Goal: Task Accomplishment & Management: Manage account settings

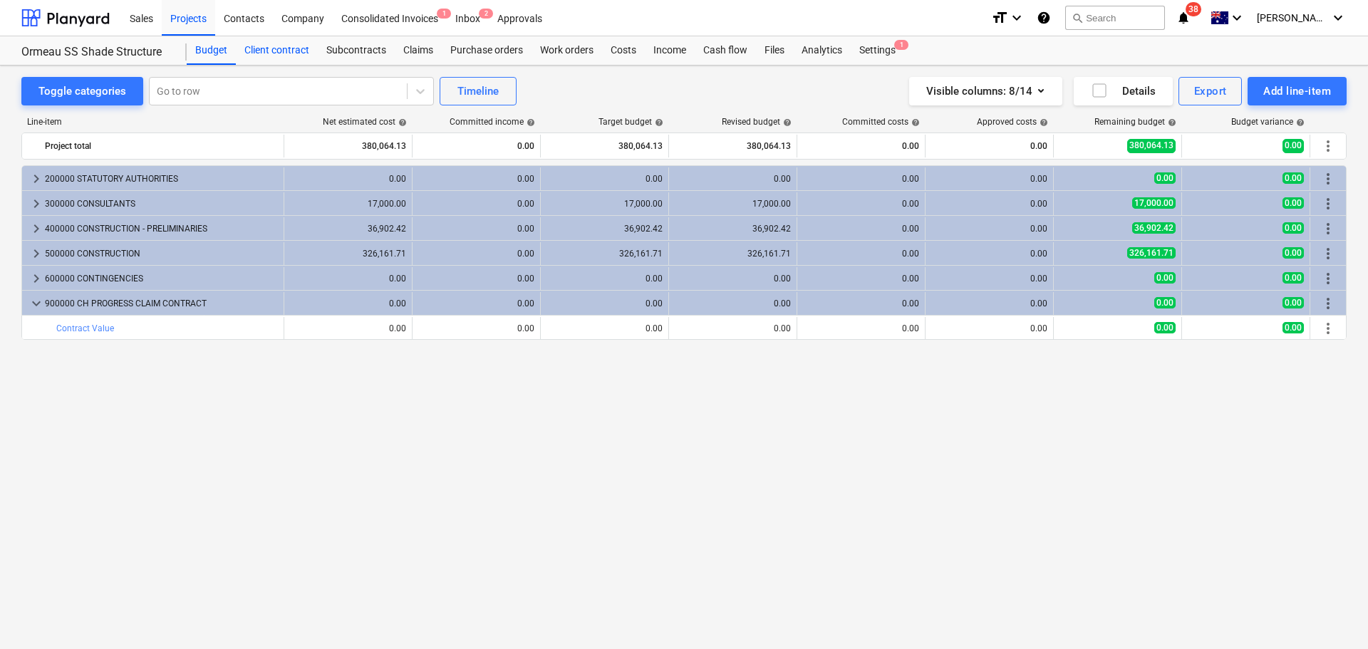
click at [278, 49] on div "Client contract" at bounding box center [277, 50] width 82 height 29
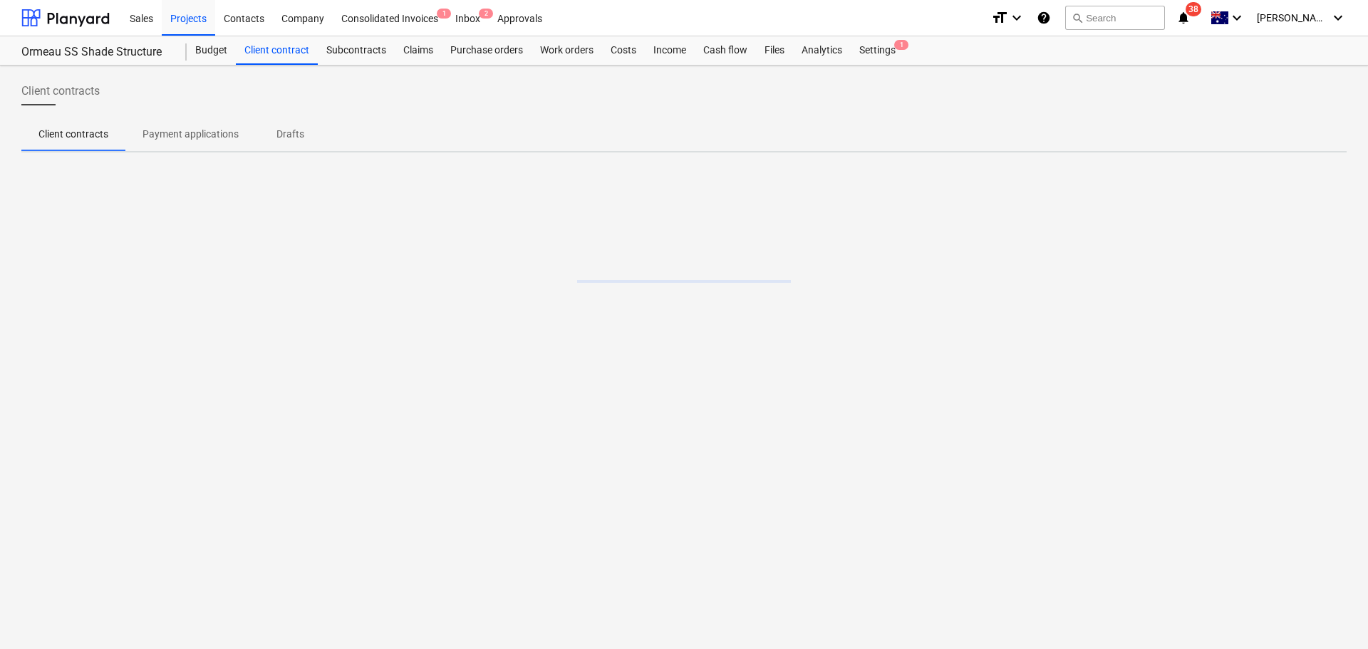
click at [296, 128] on p "Drafts" at bounding box center [290, 134] width 34 height 15
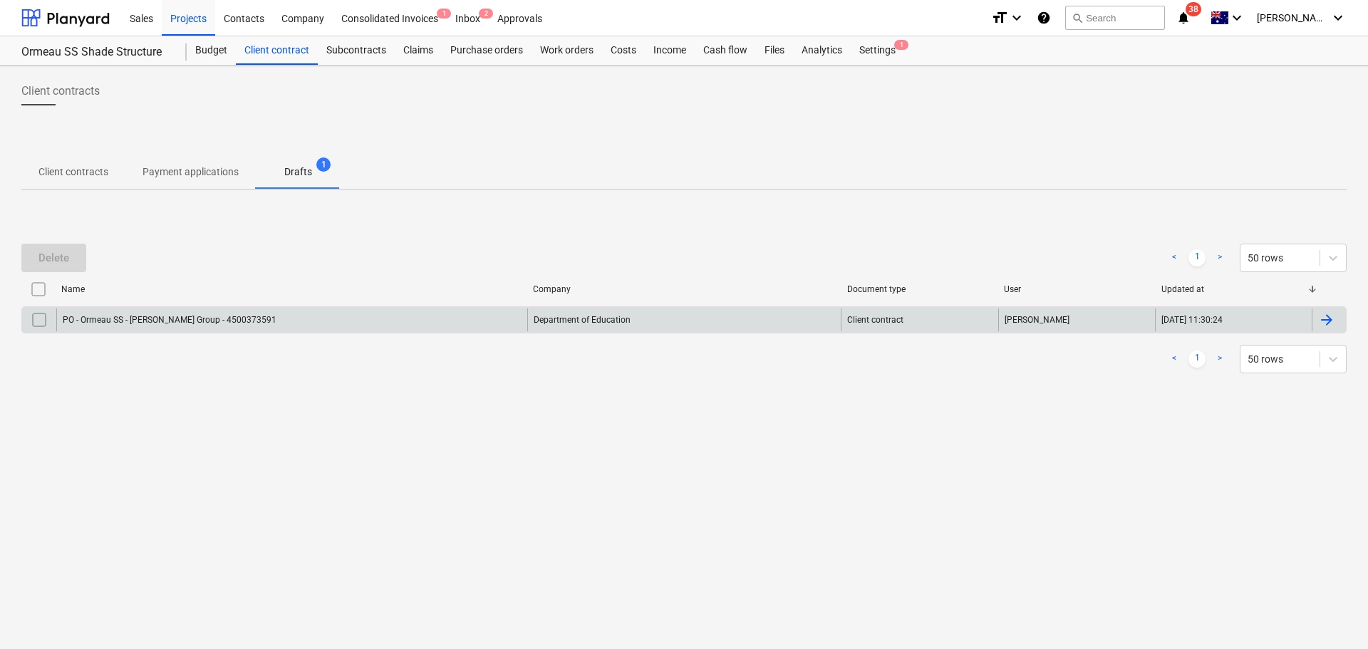
click at [196, 320] on div "PO - Ormeau SS - [PERSON_NAME] Group - 4500373591" at bounding box center [170, 320] width 214 height 10
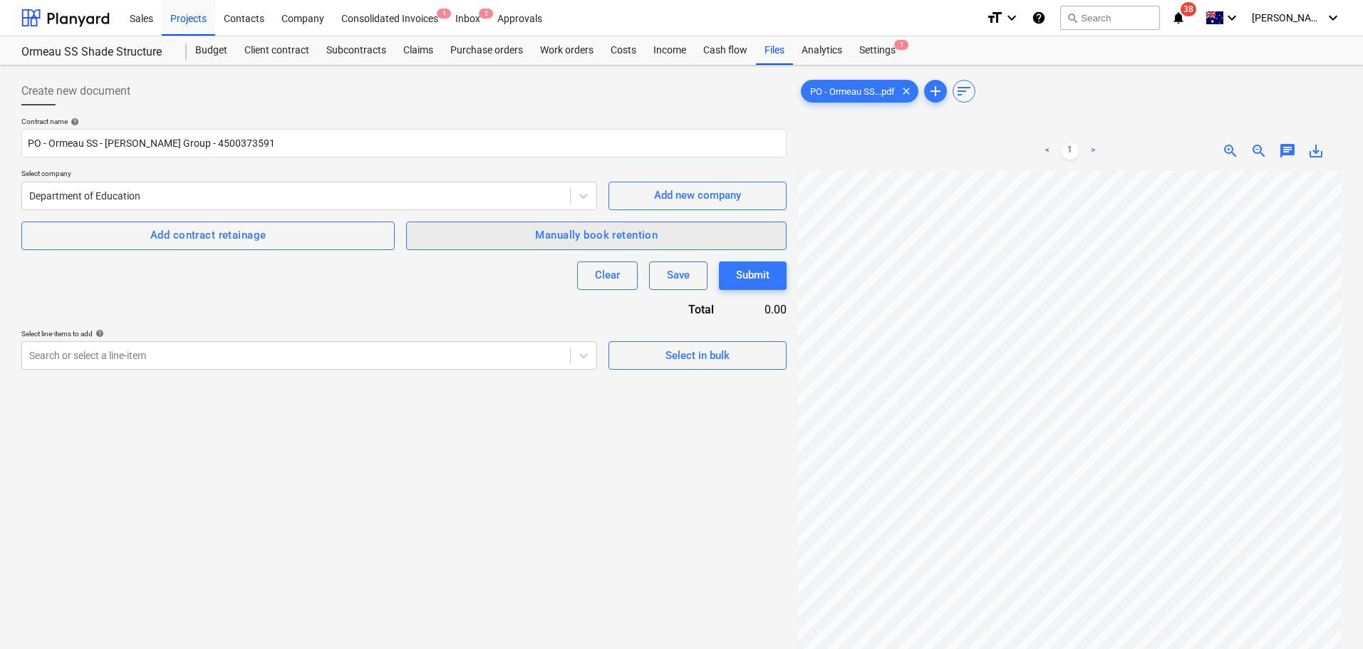
click at [655, 235] on div "Manually book retention" at bounding box center [596, 235] width 123 height 19
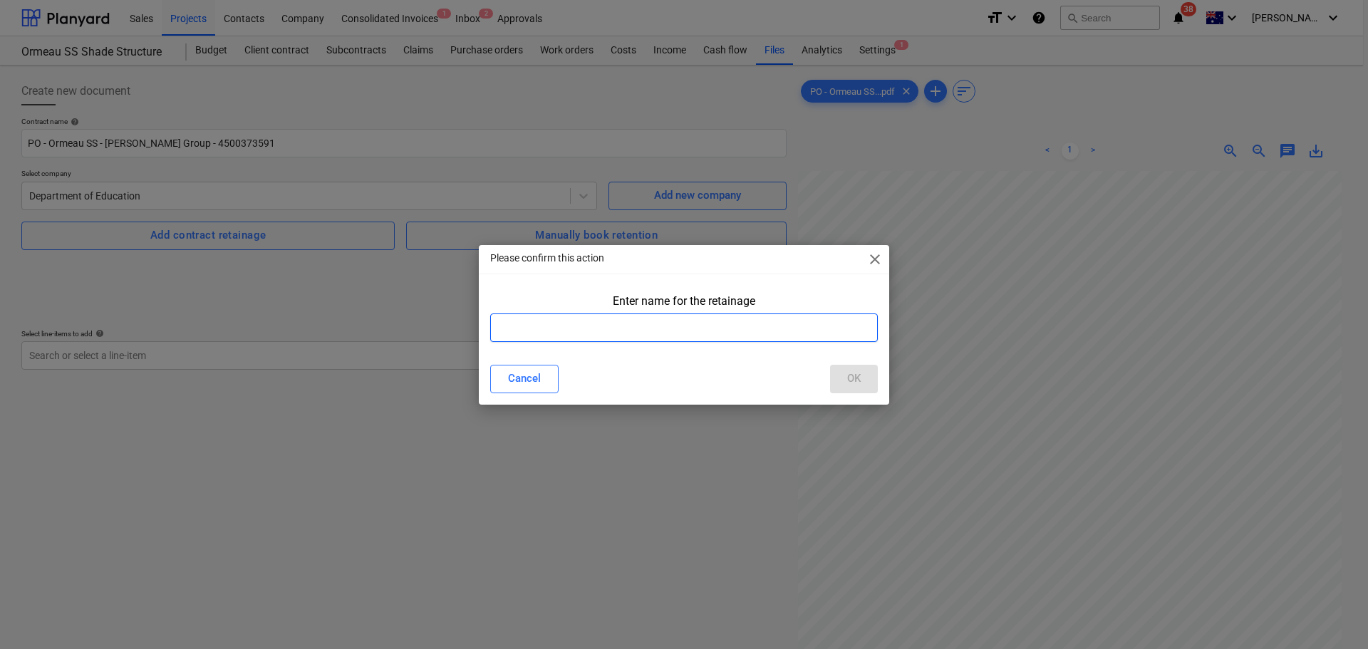
click at [577, 339] on input "text" at bounding box center [684, 328] width 388 height 29
click at [876, 267] on span "close" at bounding box center [875, 259] width 17 height 17
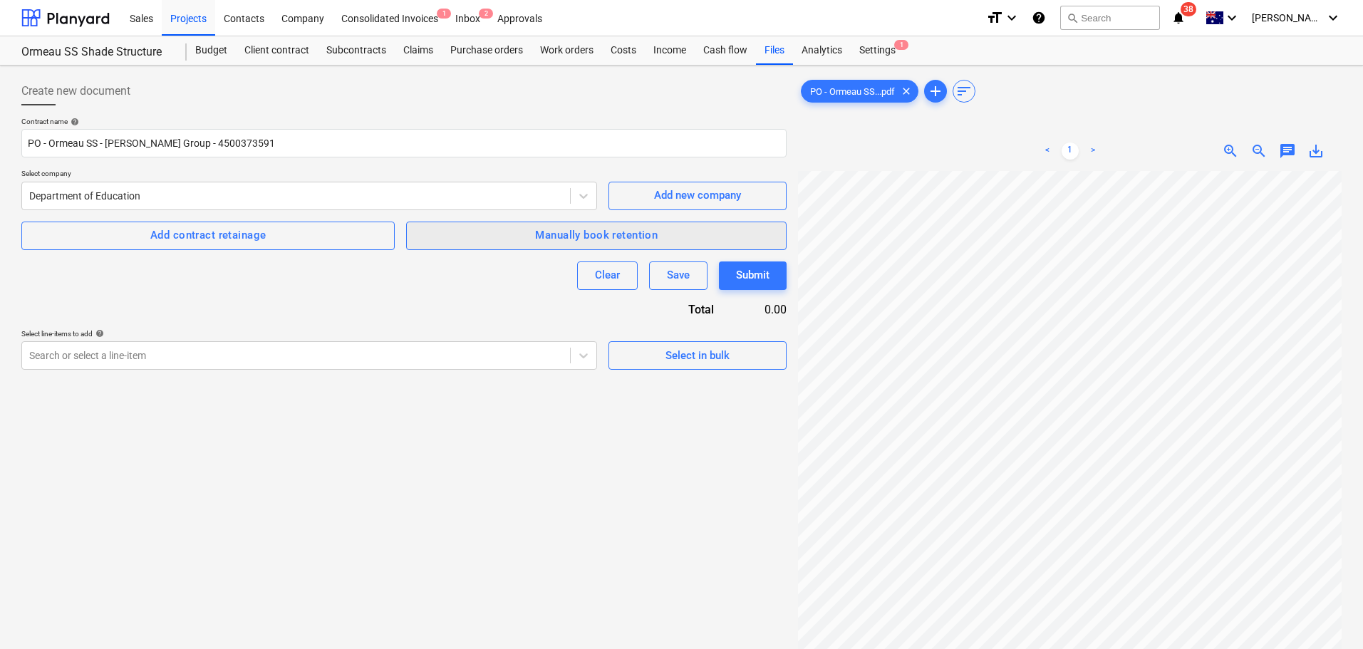
click at [554, 239] on div "Manually book retention" at bounding box center [596, 235] width 123 height 19
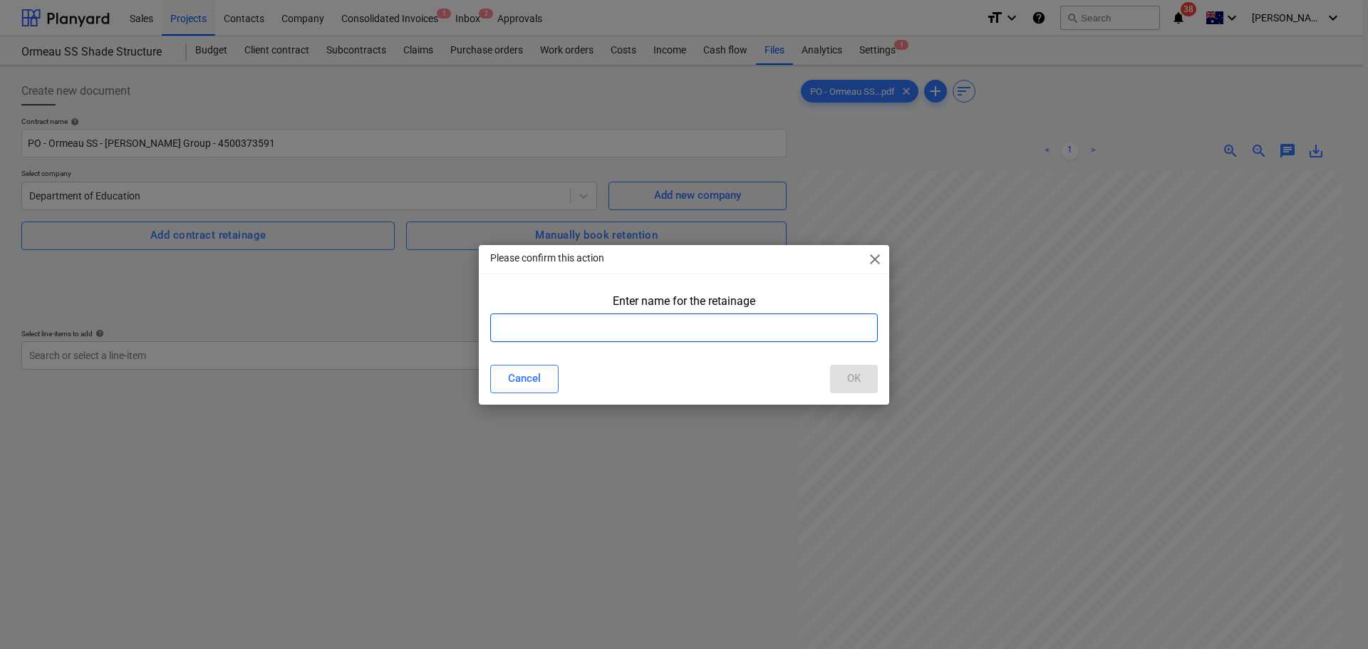
click at [557, 329] on input "text" at bounding box center [684, 328] width 388 height 29
type input "Retention"
click at [897, 379] on div "Please confirm this action close Enter name for the retainage Retention Cancel …" at bounding box center [684, 324] width 1368 height 649
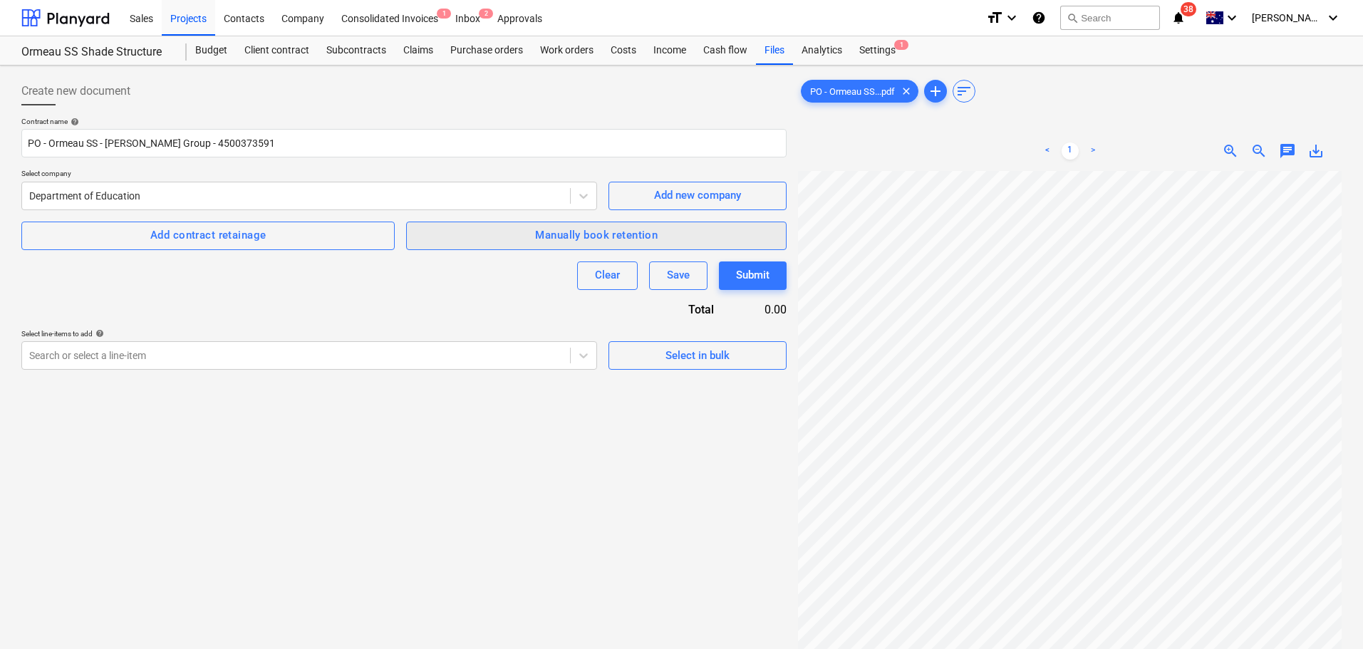
click at [589, 229] on div "Manually book retention" at bounding box center [596, 235] width 123 height 19
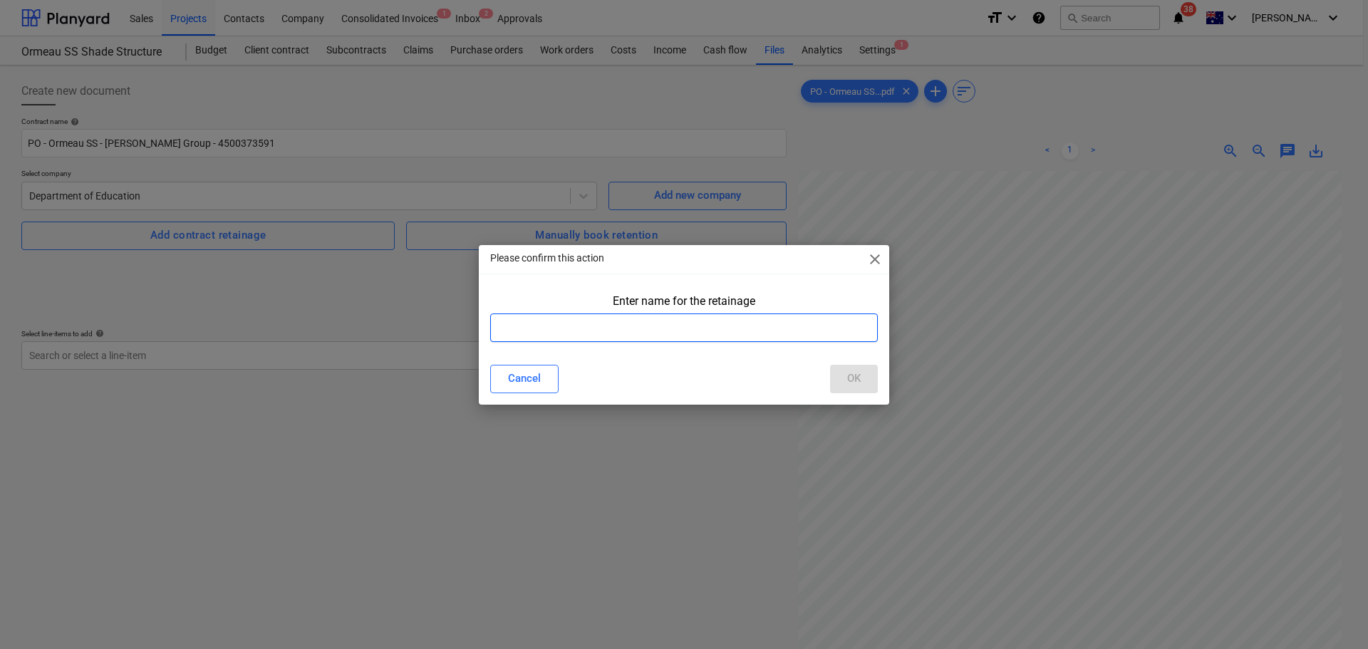
click at [584, 326] on input "text" at bounding box center [684, 328] width 388 height 29
type input "10% up to 5%"
click at [862, 375] on button "OK" at bounding box center [854, 379] width 48 height 29
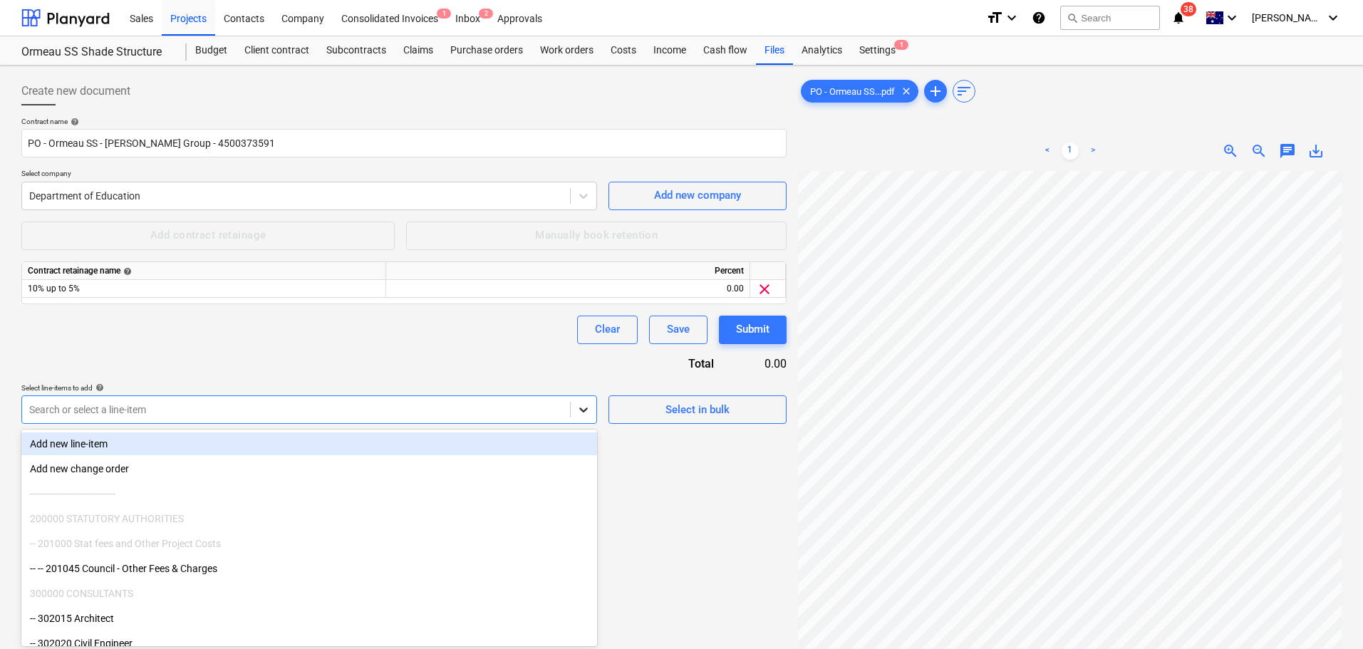
click at [580, 415] on icon at bounding box center [584, 410] width 14 height 14
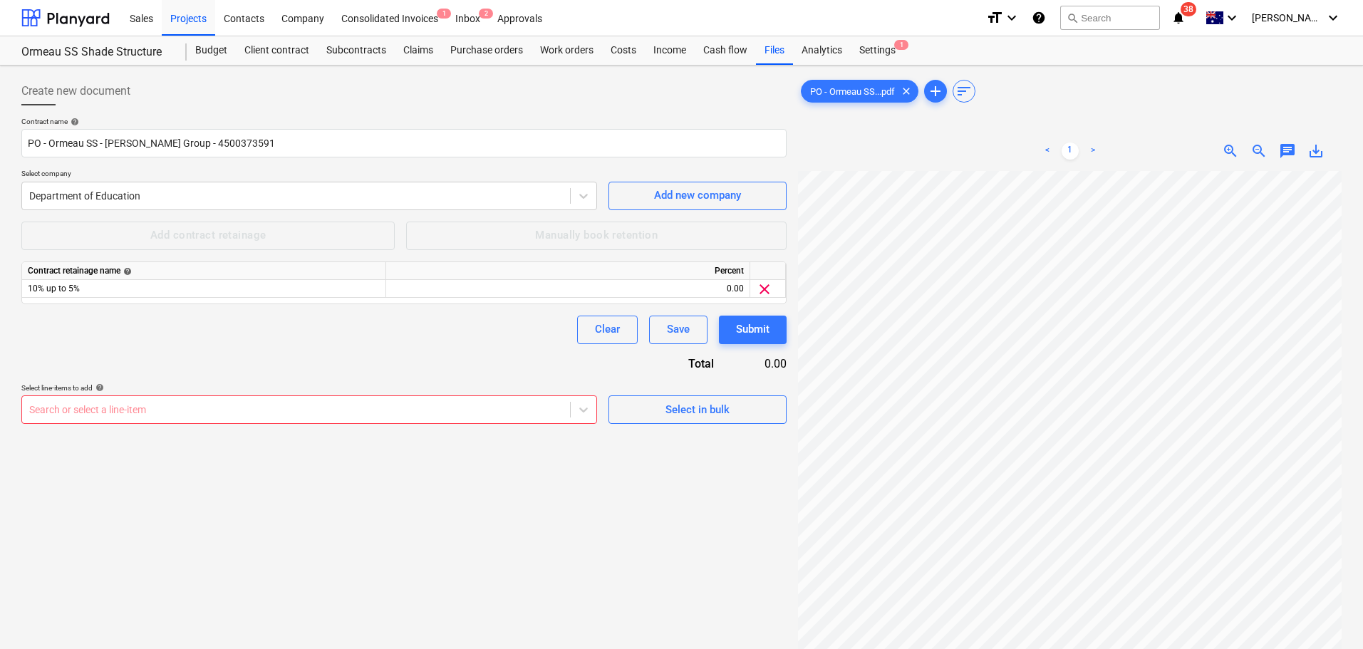
drag, startPoint x: 599, startPoint y: 444, endPoint x: 598, endPoint y: 465, distance: 20.7
click at [598, 465] on div "Create new document Contract name help PO - Ormeau SS - Keane Group - 450037359…" at bounding box center [404, 428] width 777 height 715
click at [582, 422] on div at bounding box center [584, 410] width 26 height 26
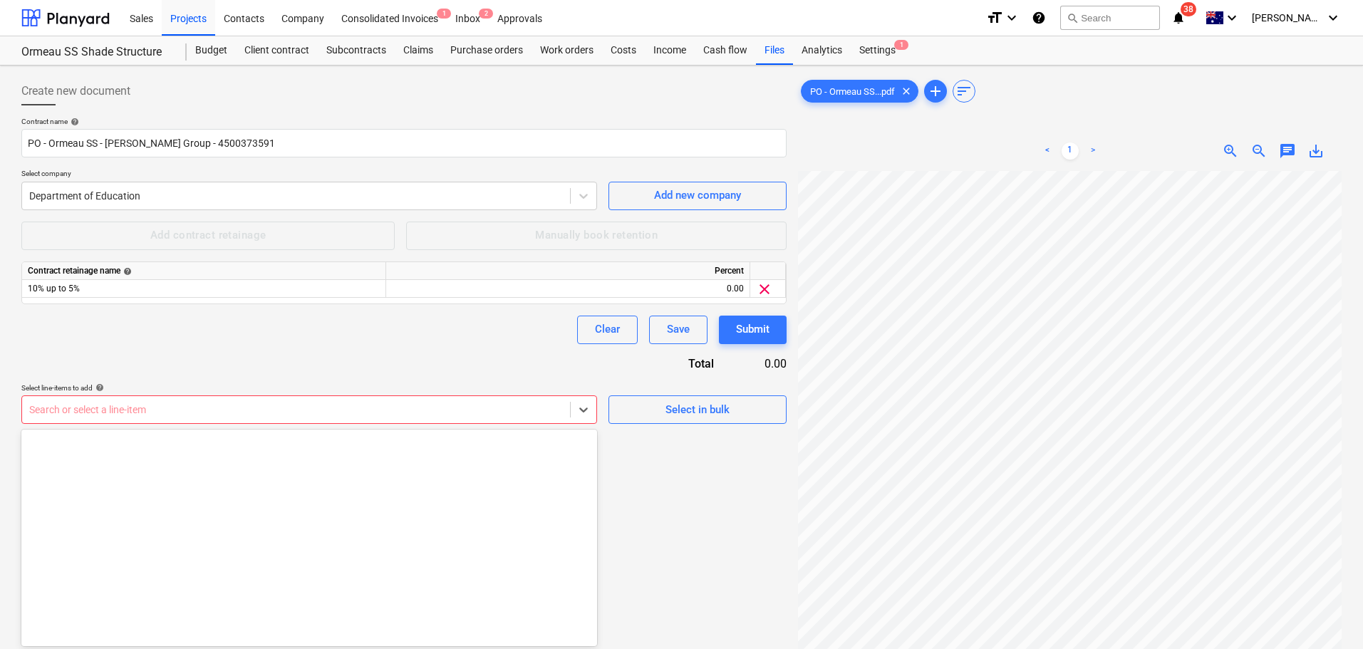
scroll to position [1657, 0]
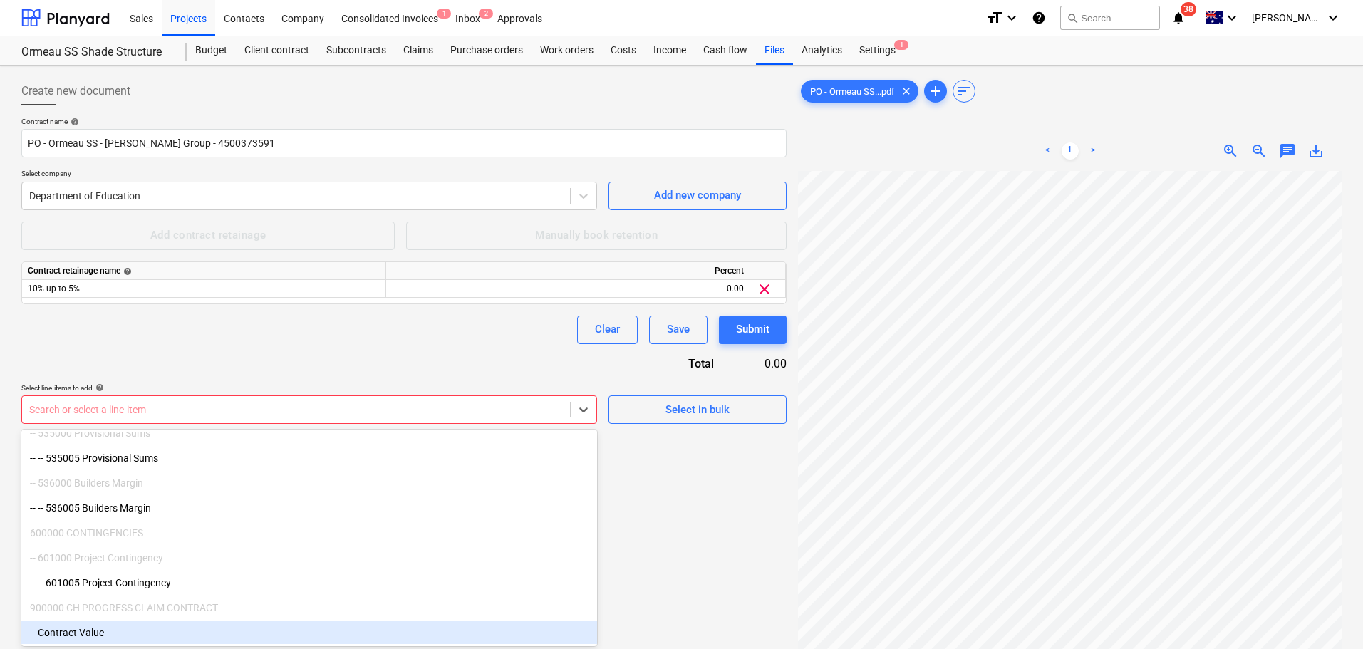
click at [94, 635] on div "-- Contract Value" at bounding box center [309, 632] width 576 height 23
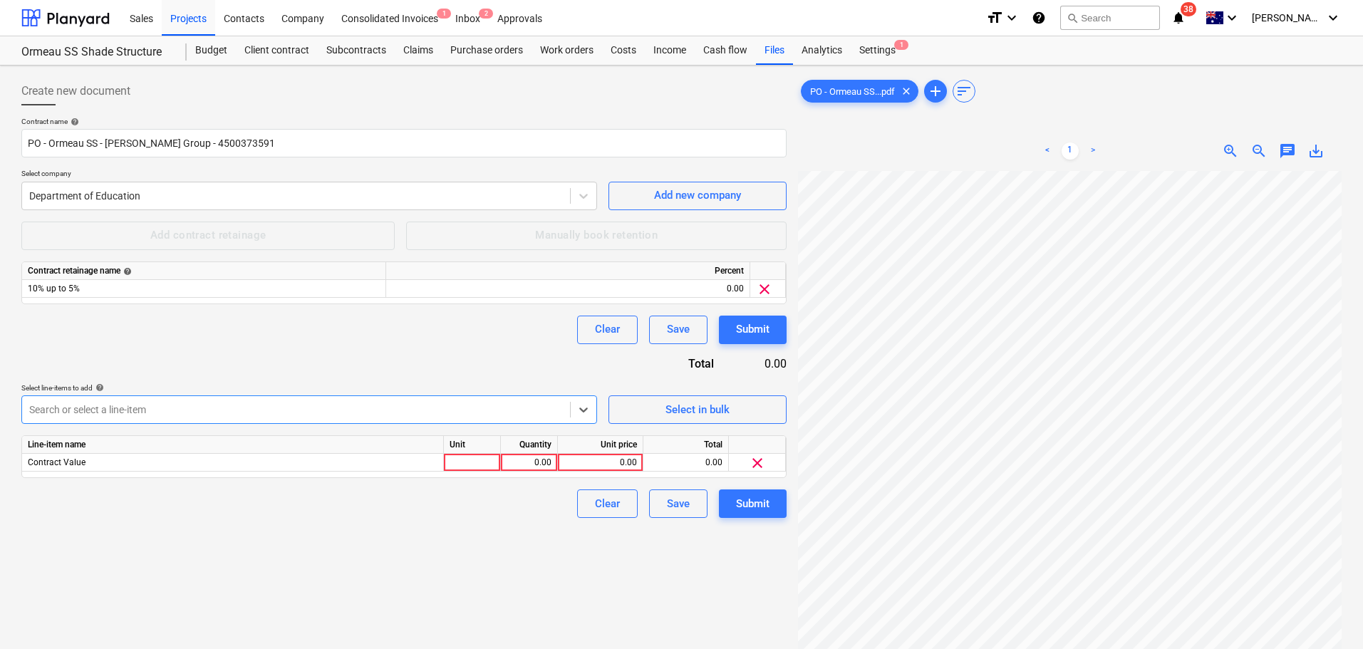
click at [289, 386] on div "Select line-items to add help" at bounding box center [309, 387] width 576 height 9
click at [495, 458] on div at bounding box center [472, 463] width 57 height 18
type input "iem"
click at [605, 454] on div "0.00" at bounding box center [600, 463] width 73 height 18
type input "434073.75"
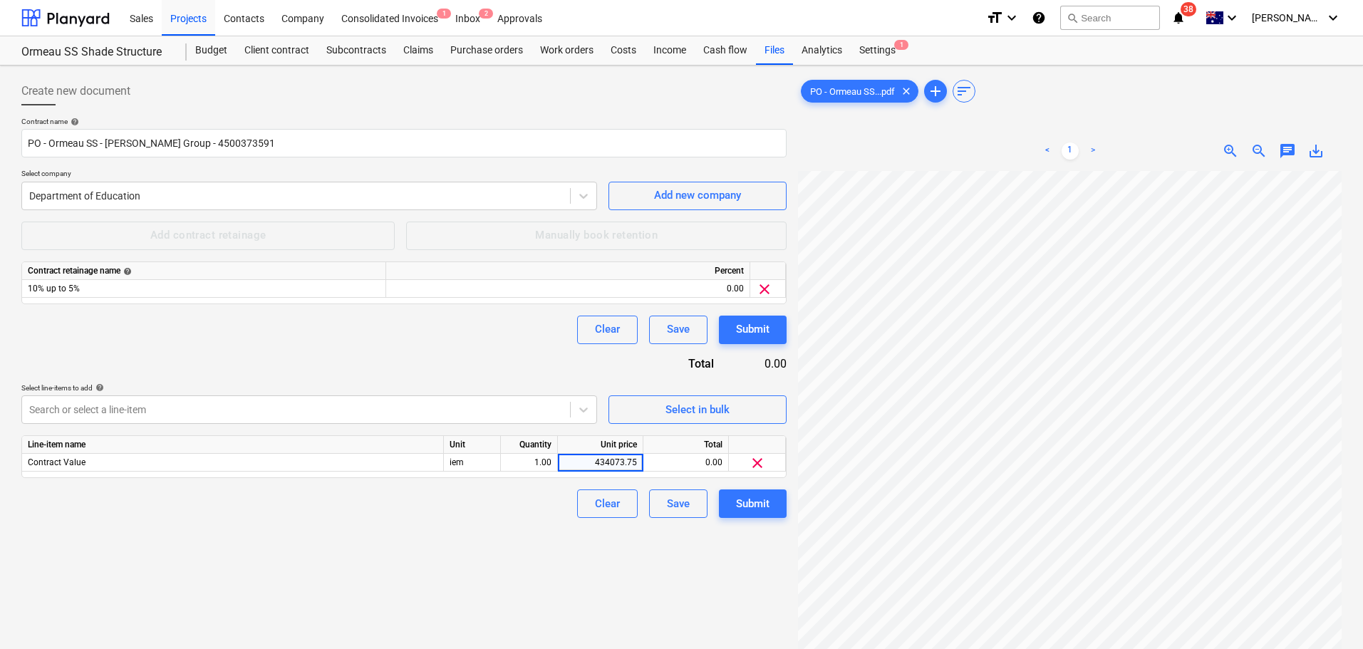
click at [519, 543] on div "Create new document Contract name help PO - Ormeau SS - Keane Group - 450037359…" at bounding box center [404, 428] width 777 height 715
click at [757, 508] on div "Submit" at bounding box center [752, 504] width 33 height 19
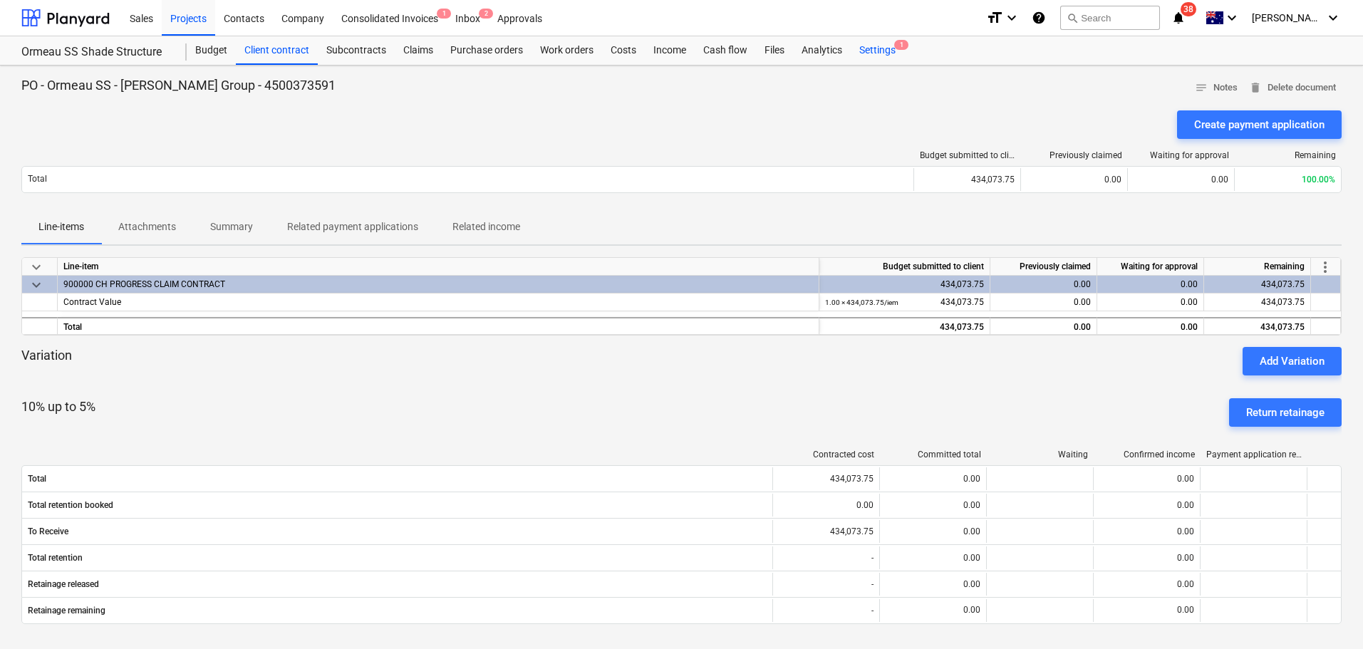
drag, startPoint x: 883, startPoint y: 54, endPoint x: 866, endPoint y: 61, distance: 18.3
click at [883, 54] on div "Settings 1" at bounding box center [877, 50] width 53 height 29
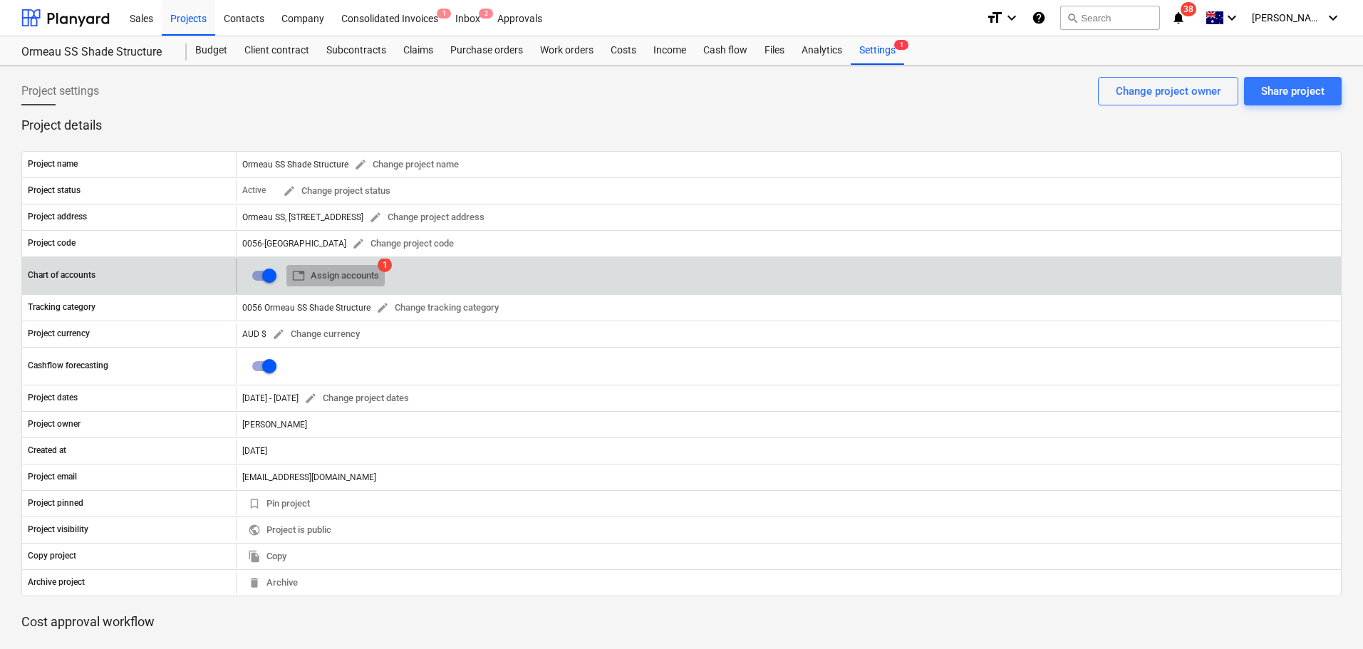
click at [353, 270] on span "table Assign accounts" at bounding box center [335, 276] width 87 height 16
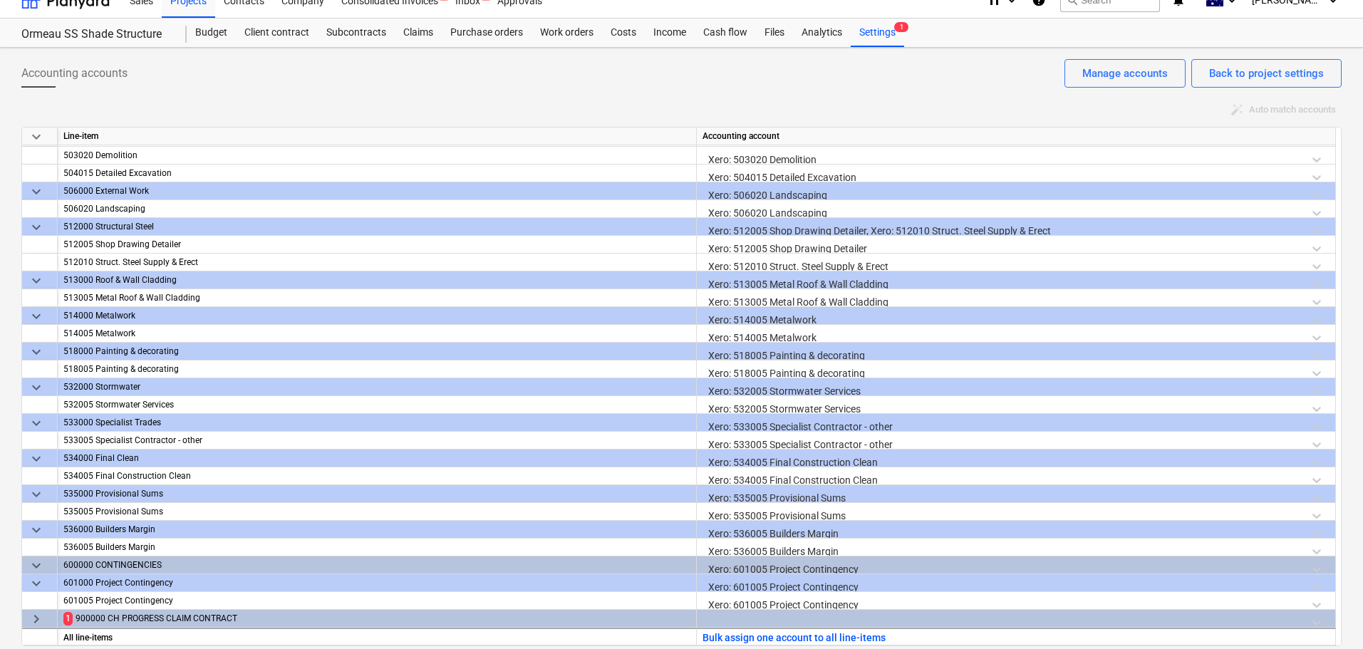
scroll to position [26, 0]
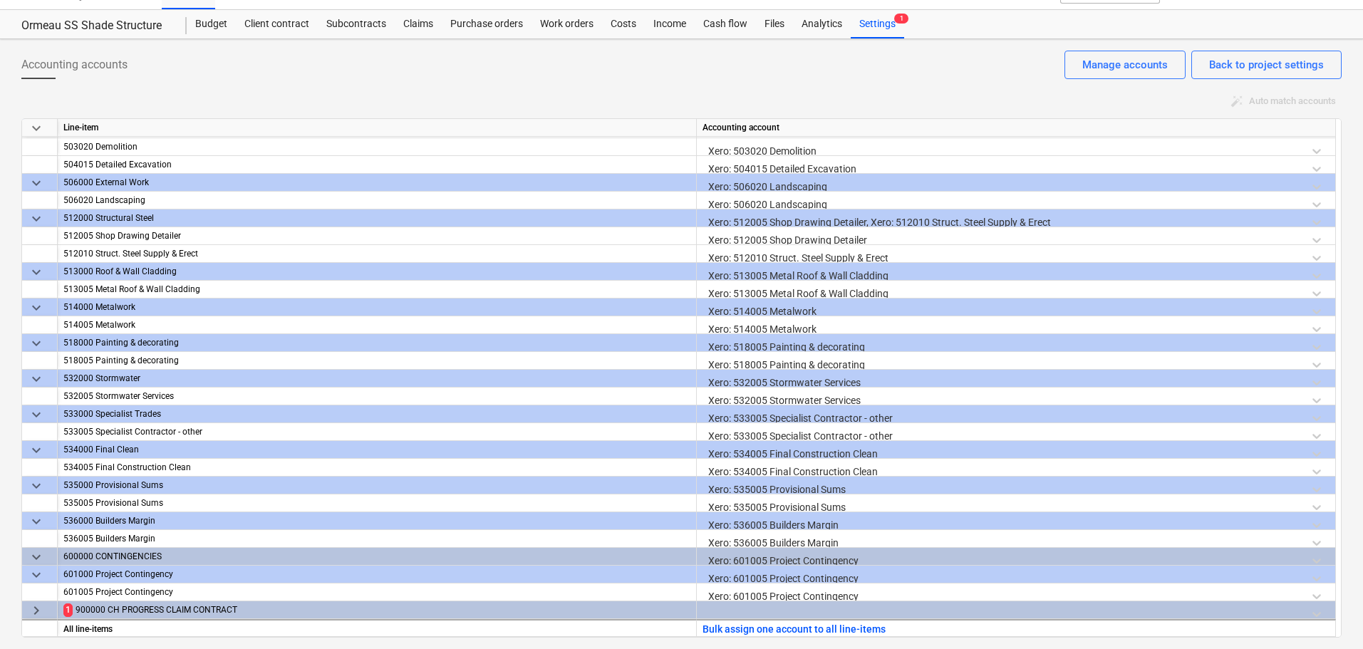
click at [26, 611] on div "keyboard_arrow_right" at bounding box center [40, 611] width 36 height 18
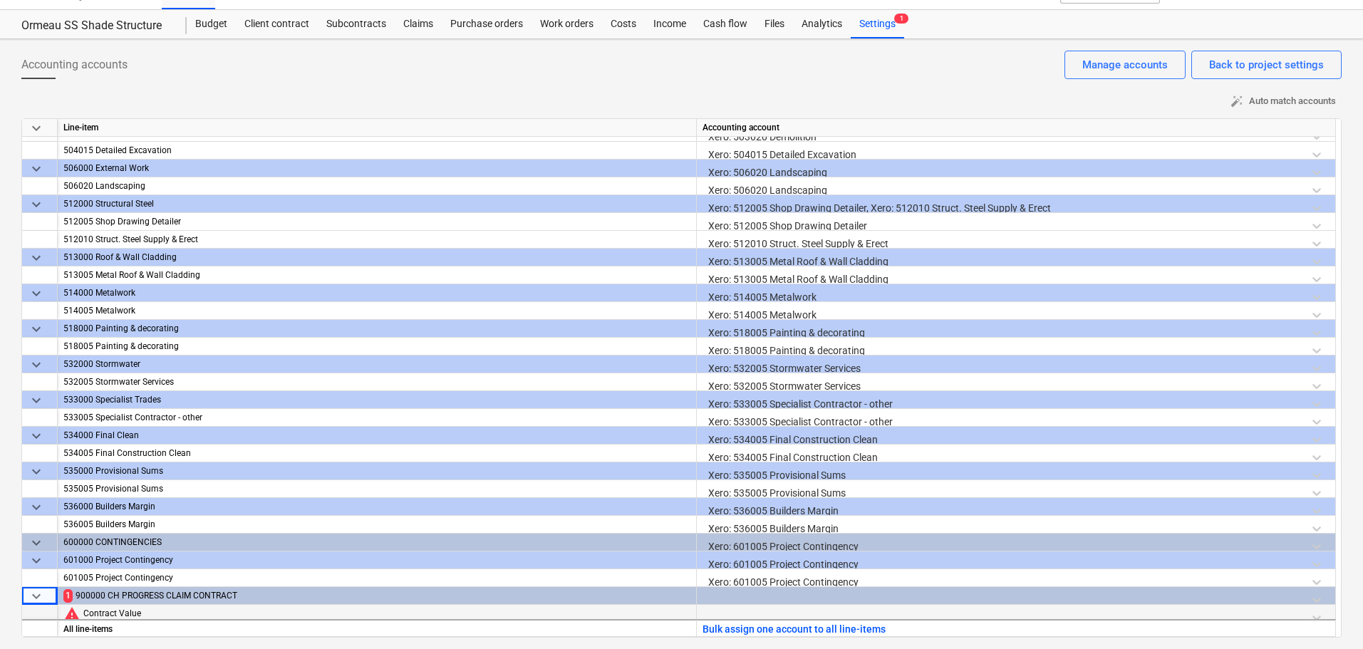
scroll to position [800, 0]
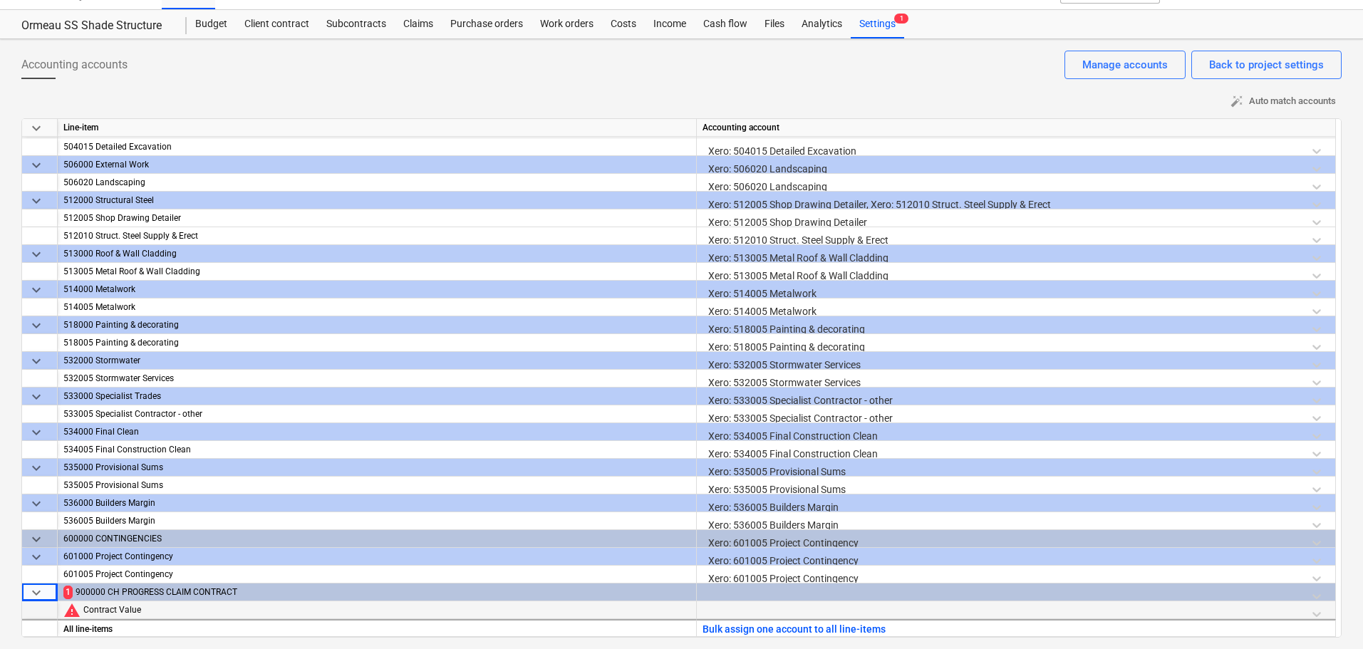
click at [791, 607] on div at bounding box center [1016, 614] width 627 height 25
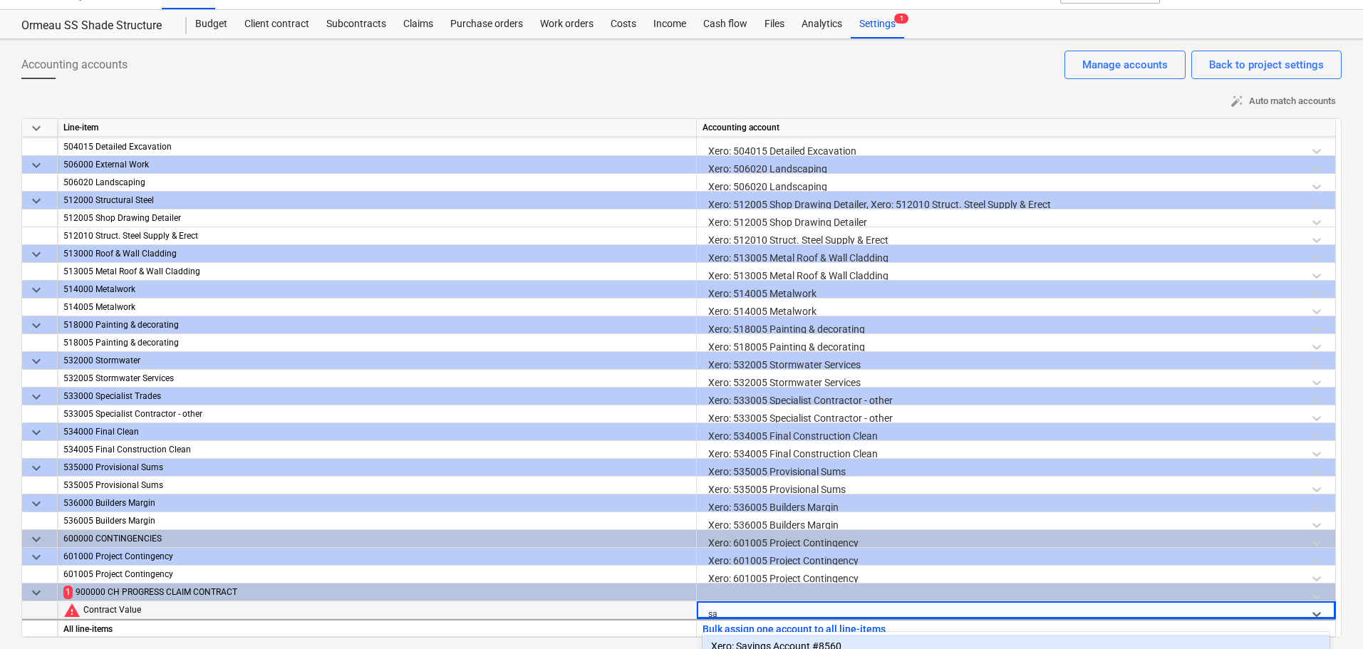
scroll to position [223, 0]
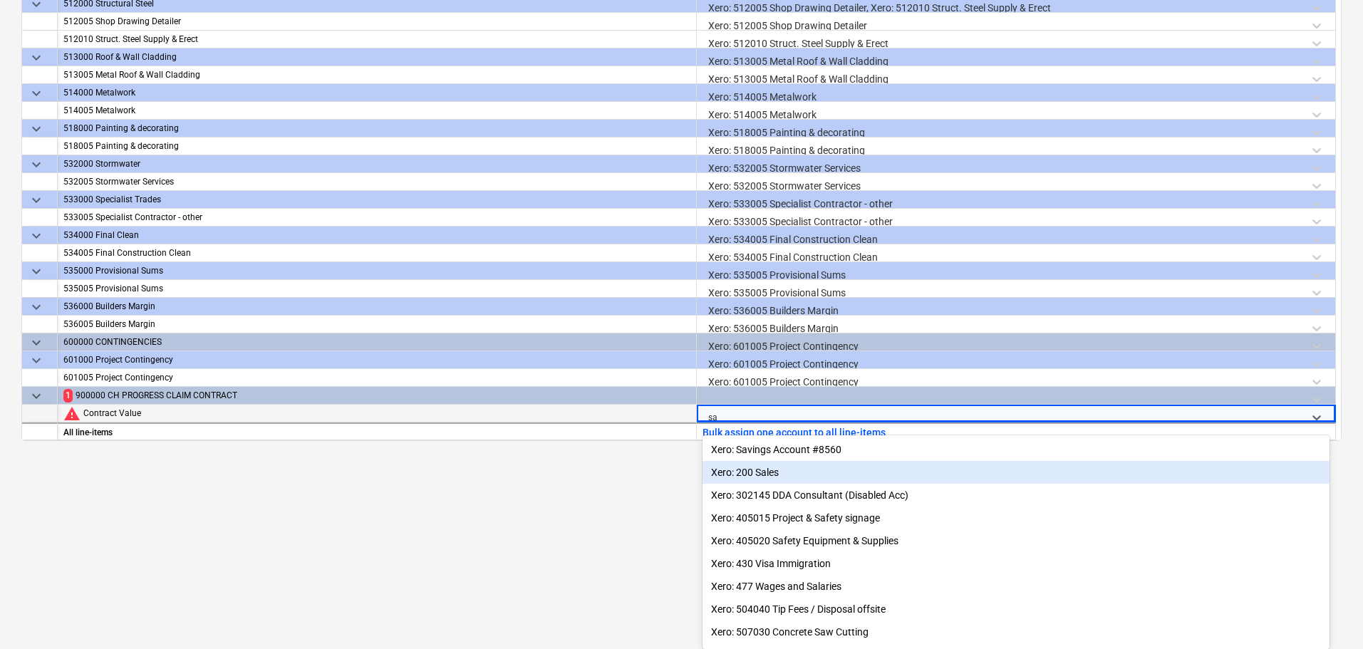
click at [781, 481] on div "Xero: 200 Sales" at bounding box center [1016, 472] width 627 height 23
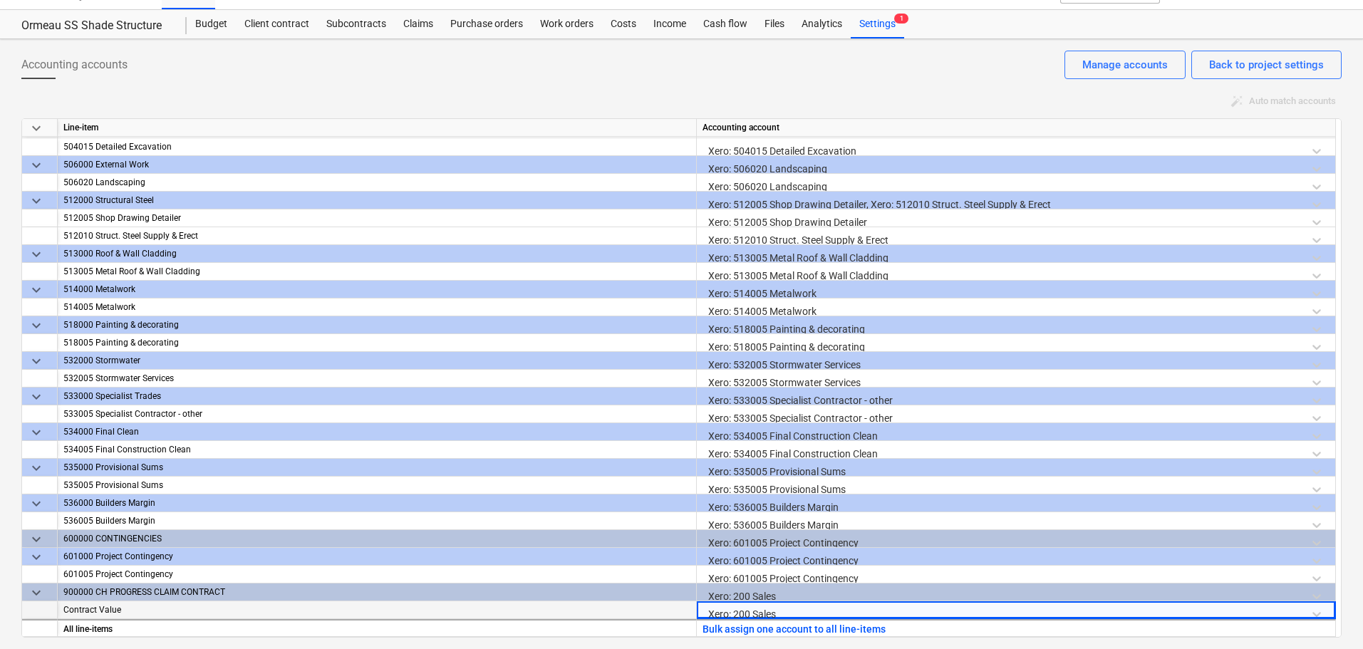
scroll to position [26, 0]
click at [869, 77] on div "Accounting accounts Back to project settings Manage accounts" at bounding box center [681, 71] width 1321 height 40
click at [1254, 58] on div "Back to project settings" at bounding box center [1266, 65] width 115 height 19
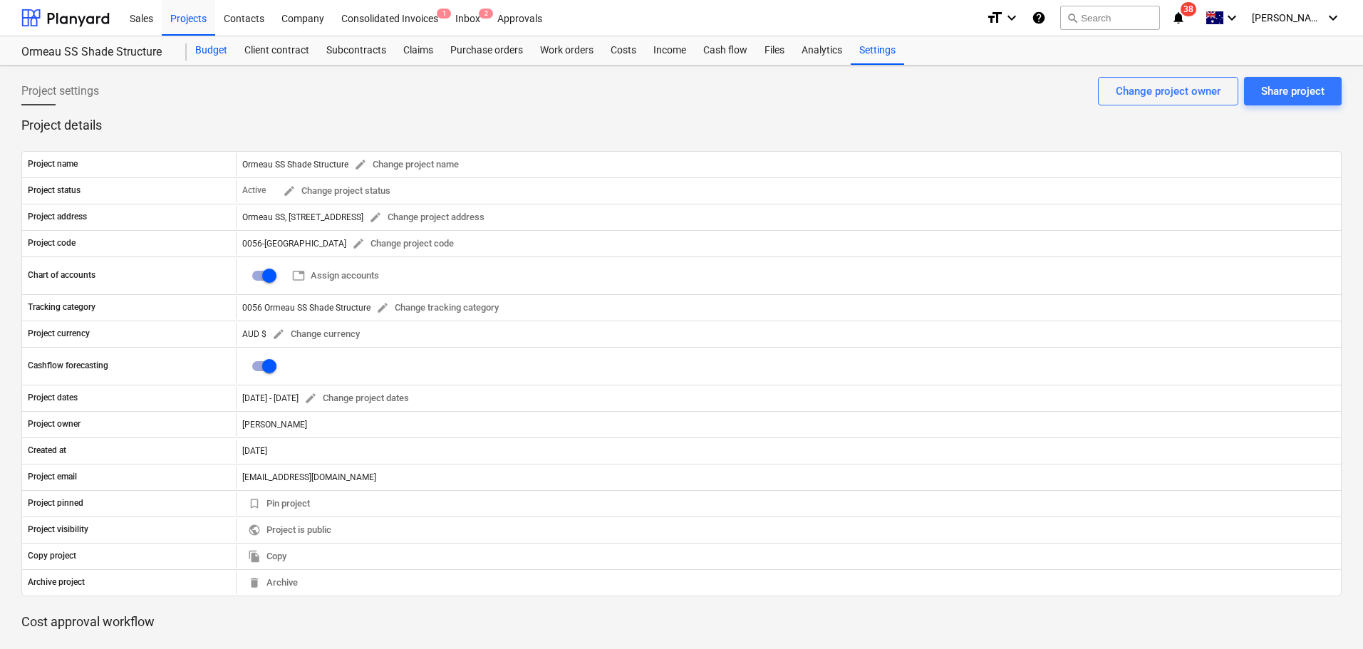
click at [220, 56] on div "Budget" at bounding box center [211, 50] width 49 height 29
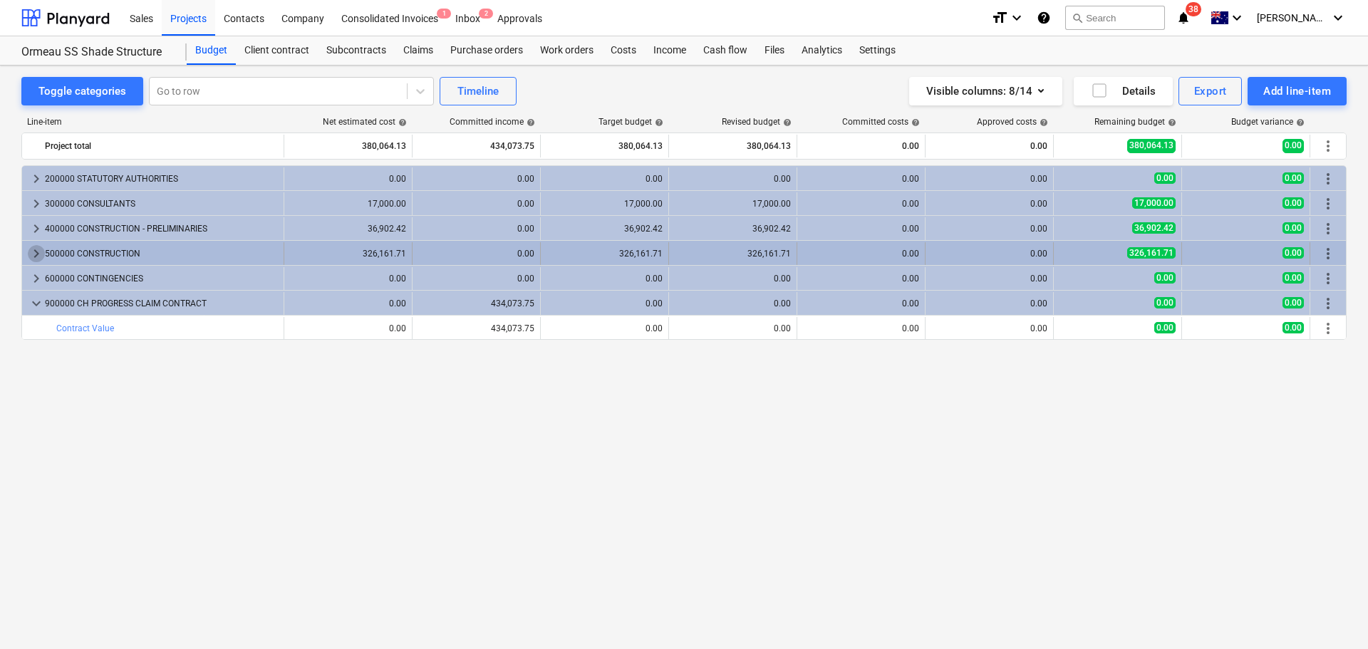
click at [34, 249] on span "keyboard_arrow_right" at bounding box center [36, 253] width 17 height 17
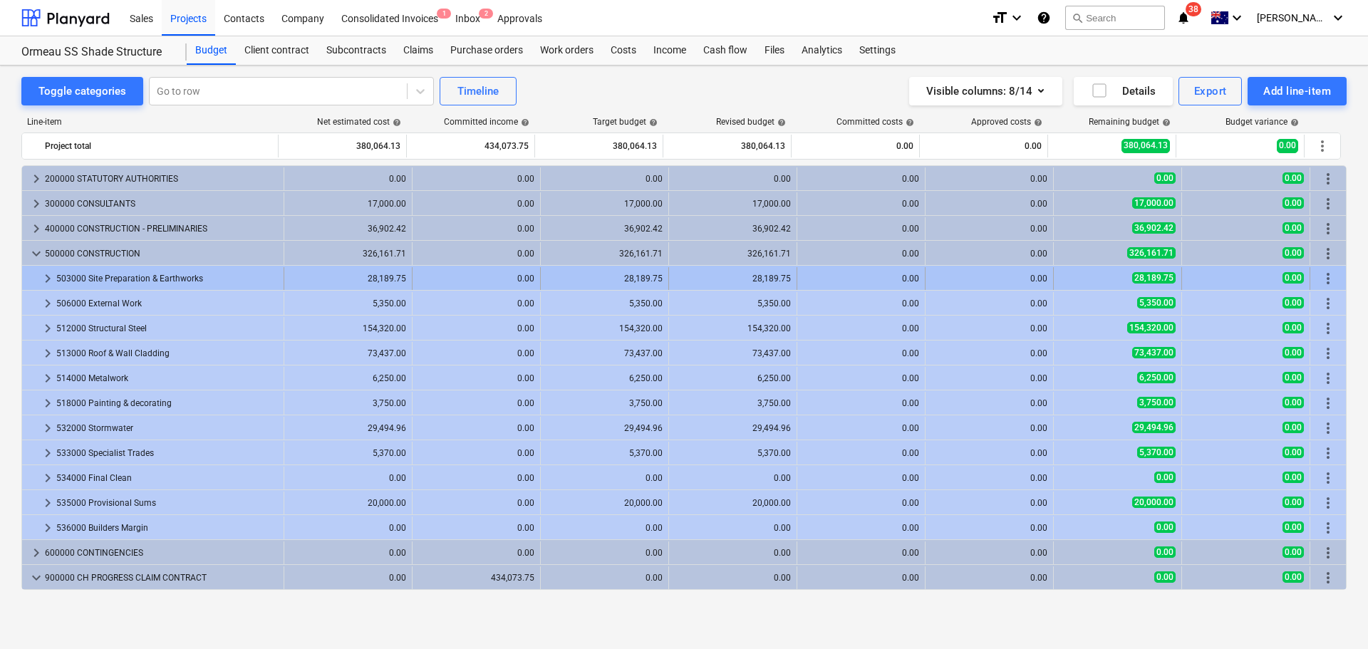
click at [45, 277] on span "keyboard_arrow_right" at bounding box center [47, 278] width 17 height 17
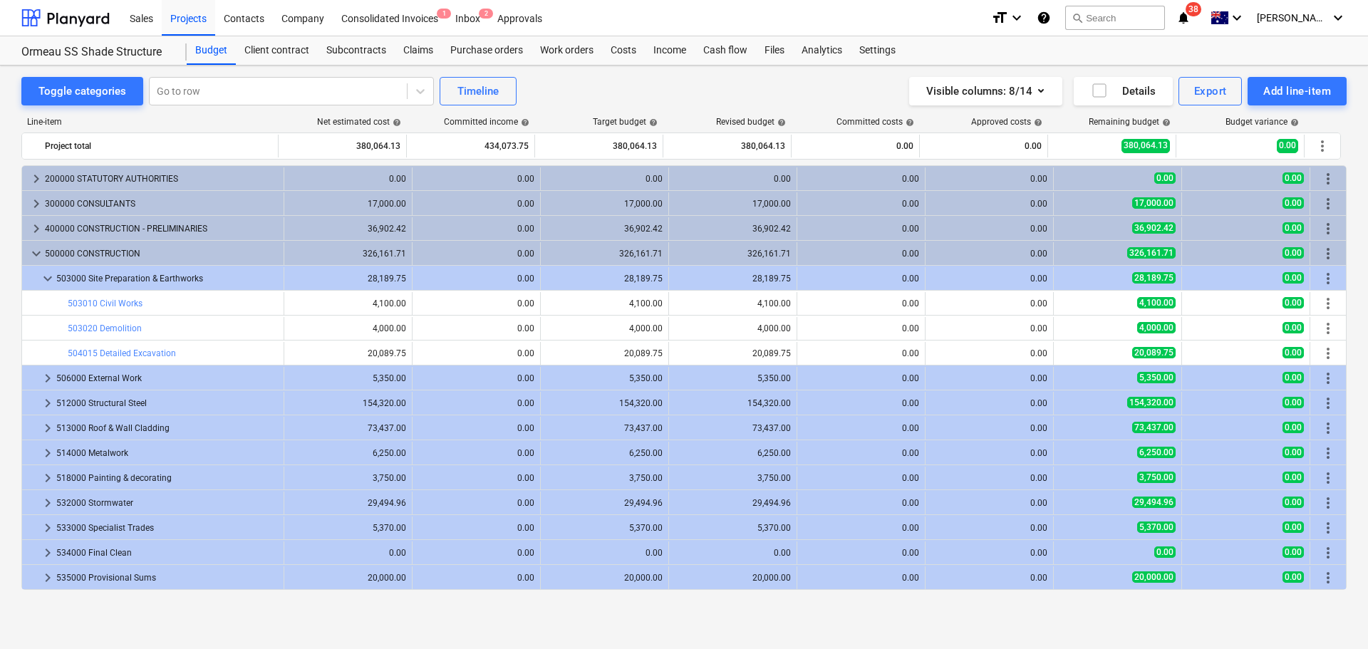
click at [45, 277] on span "keyboard_arrow_down" at bounding box center [47, 278] width 17 height 17
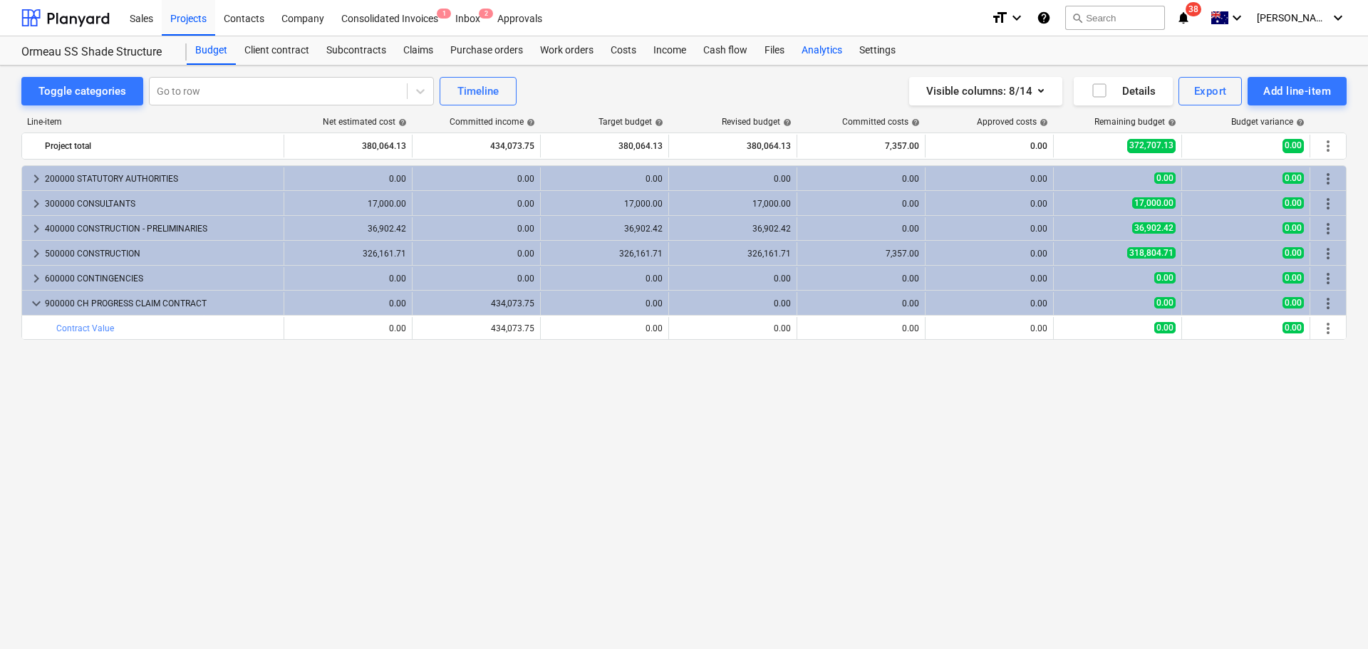
click at [825, 42] on div "Analytics" at bounding box center [822, 50] width 58 height 29
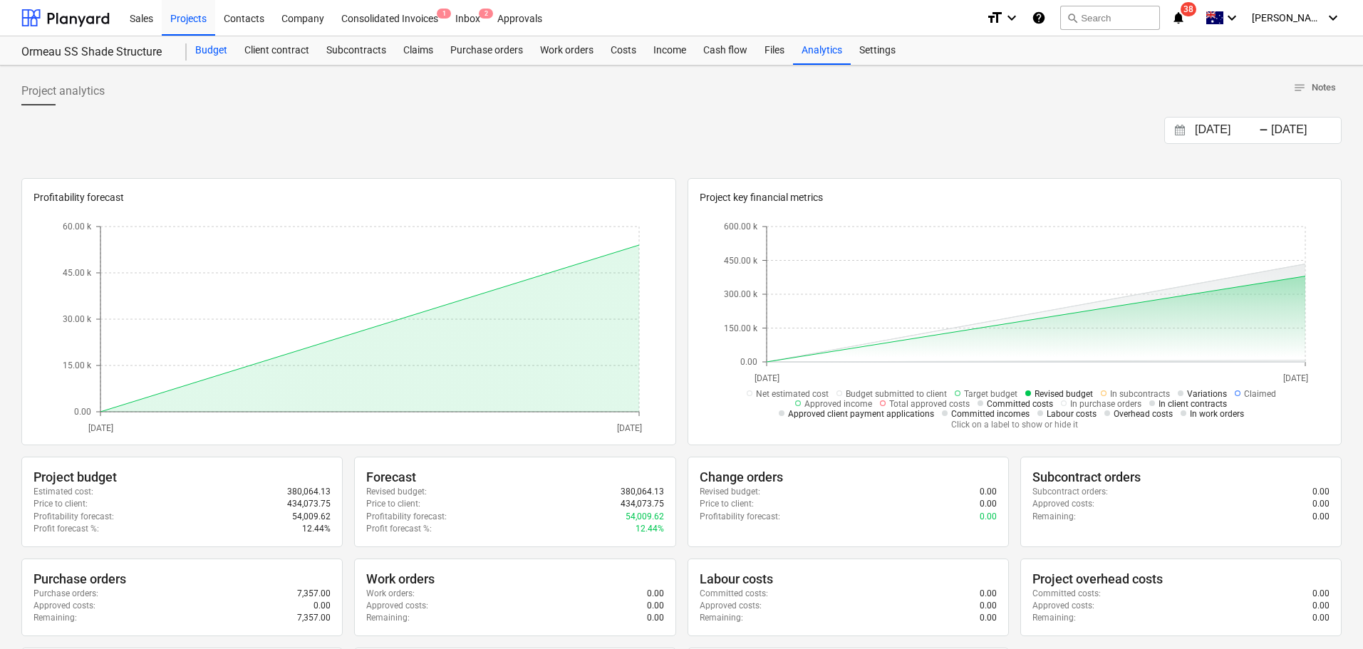
click at [210, 51] on div "Budget" at bounding box center [211, 50] width 49 height 29
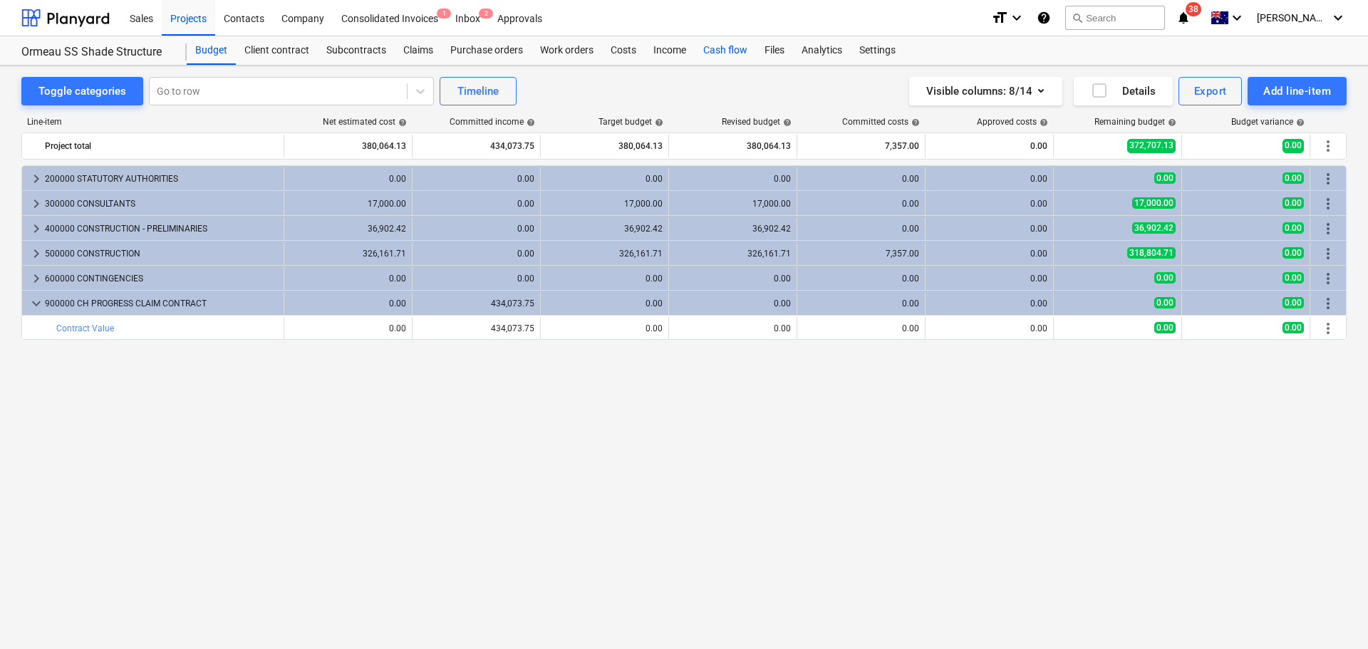
click at [714, 46] on div "Cash flow" at bounding box center [725, 50] width 61 height 29
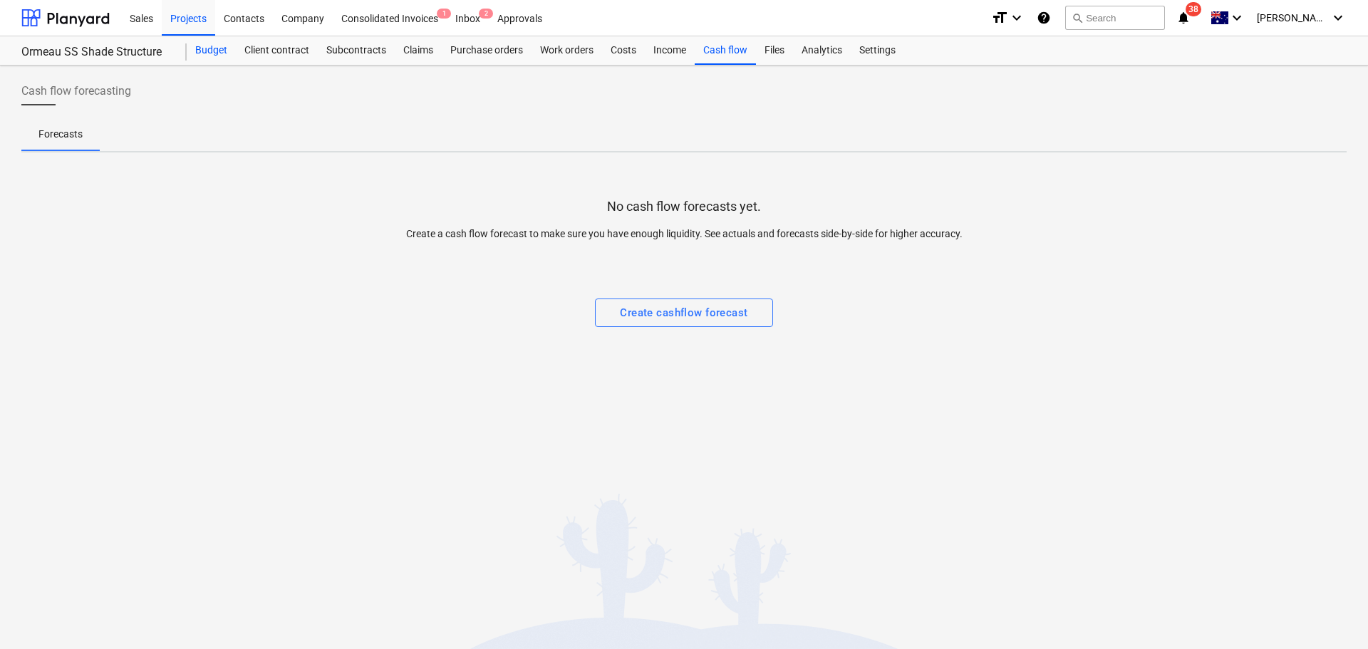
click at [223, 58] on div "Budget" at bounding box center [211, 50] width 49 height 29
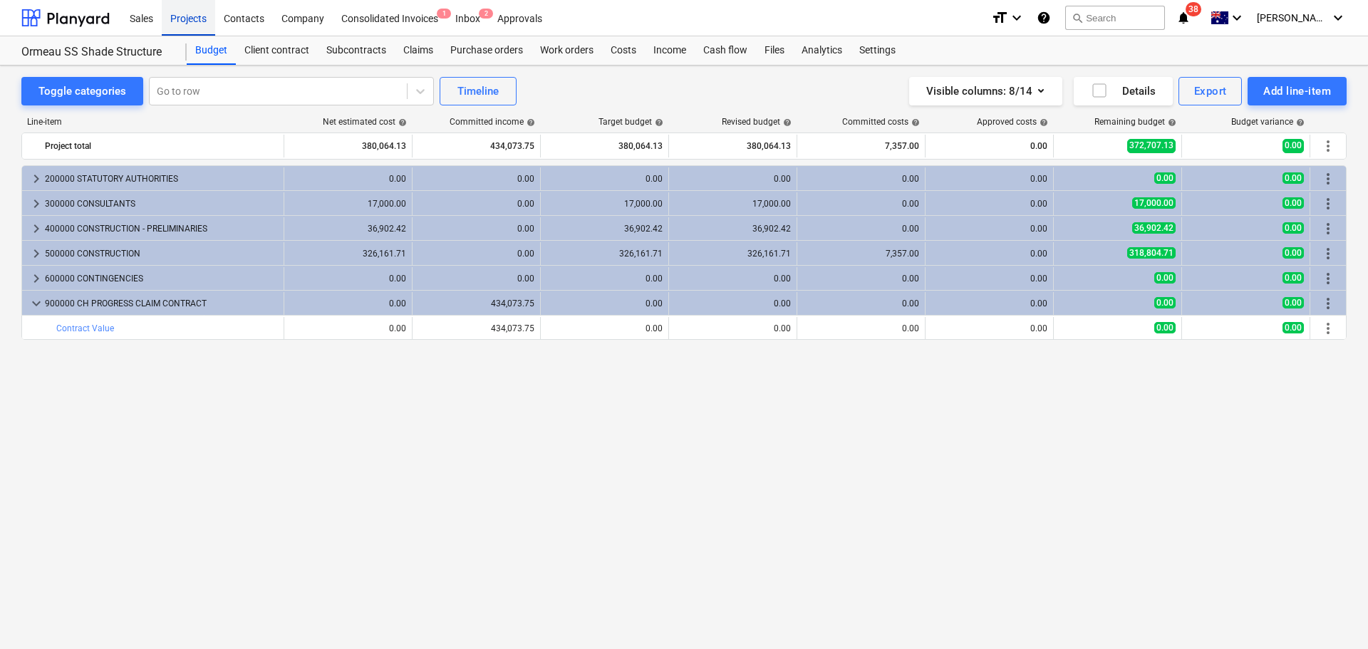
click at [195, 22] on div "Projects" at bounding box center [188, 17] width 53 height 36
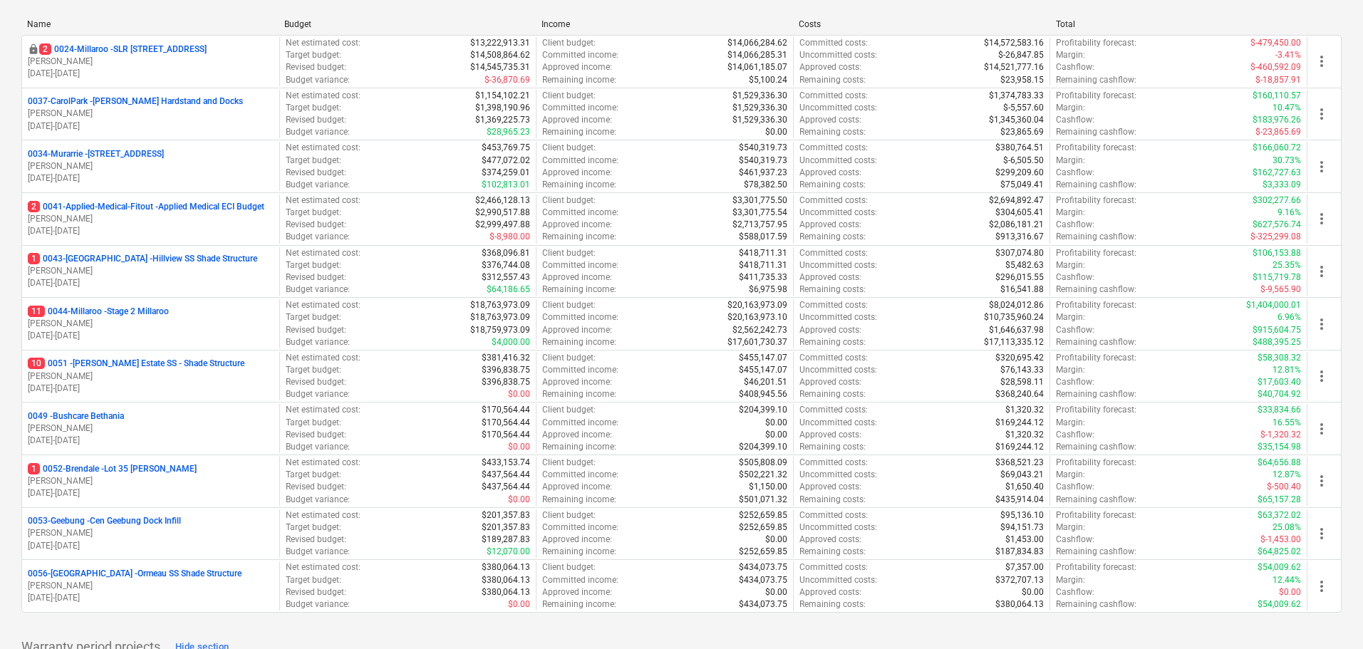
scroll to position [428, 0]
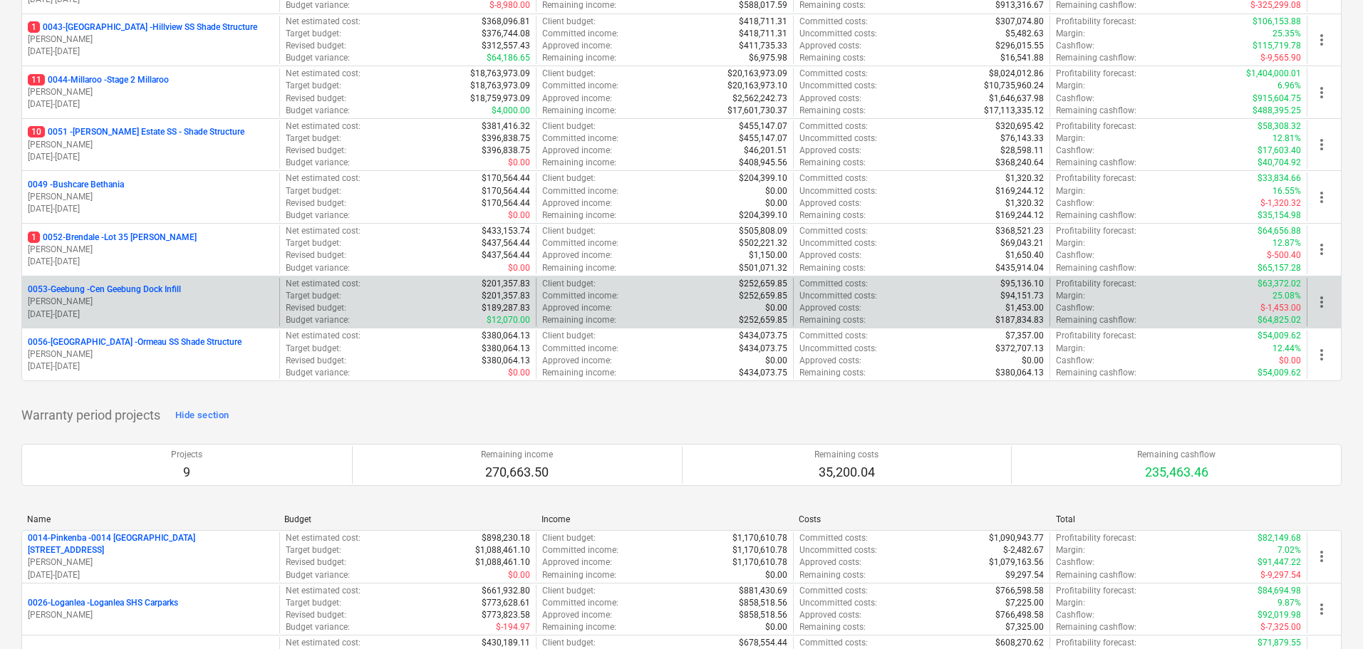
click at [129, 287] on p "0053-Geebung - Cen Geebung Dock Infill" at bounding box center [104, 290] width 153 height 12
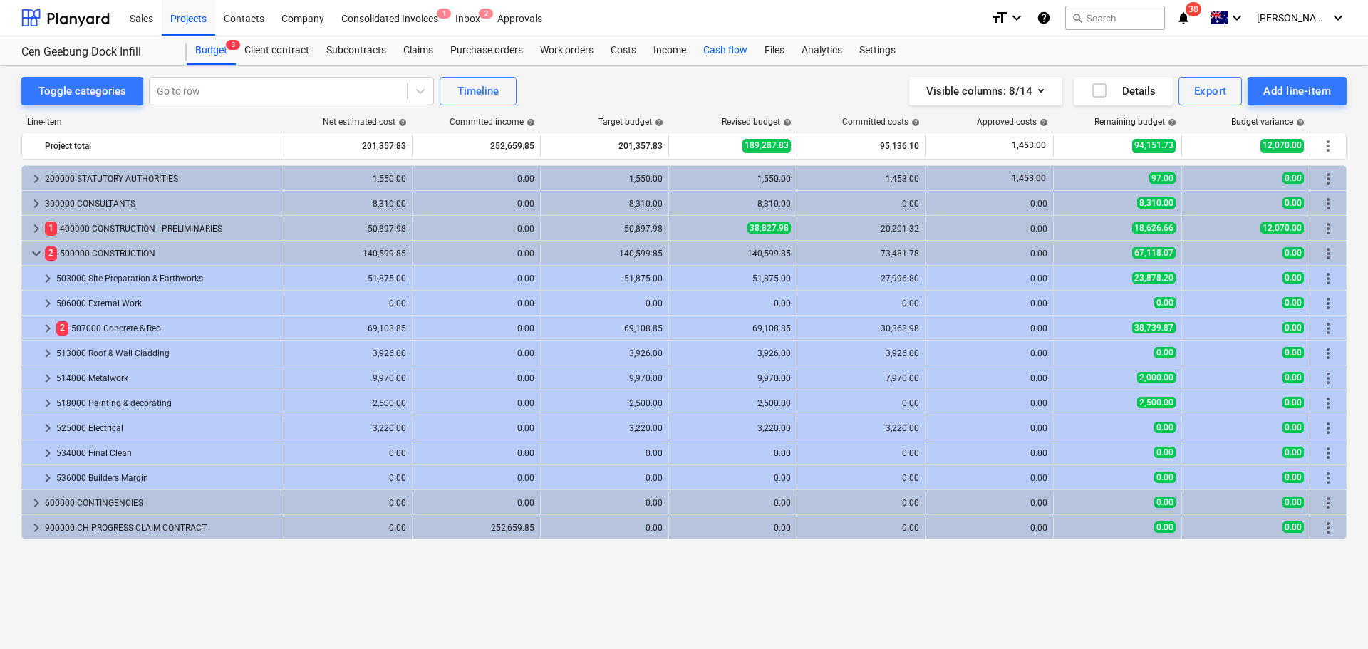
click at [726, 53] on div "Cash flow" at bounding box center [725, 50] width 61 height 29
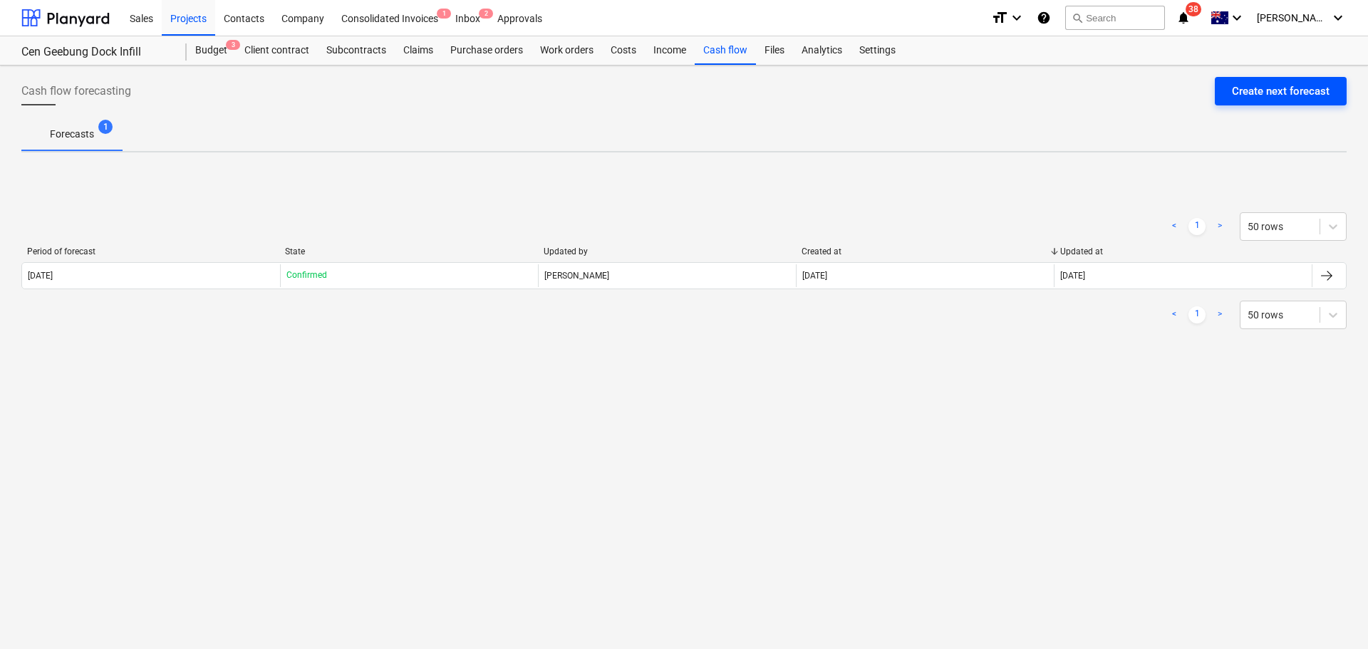
click at [1279, 87] on div "Create next forecast" at bounding box center [1281, 91] width 98 height 19
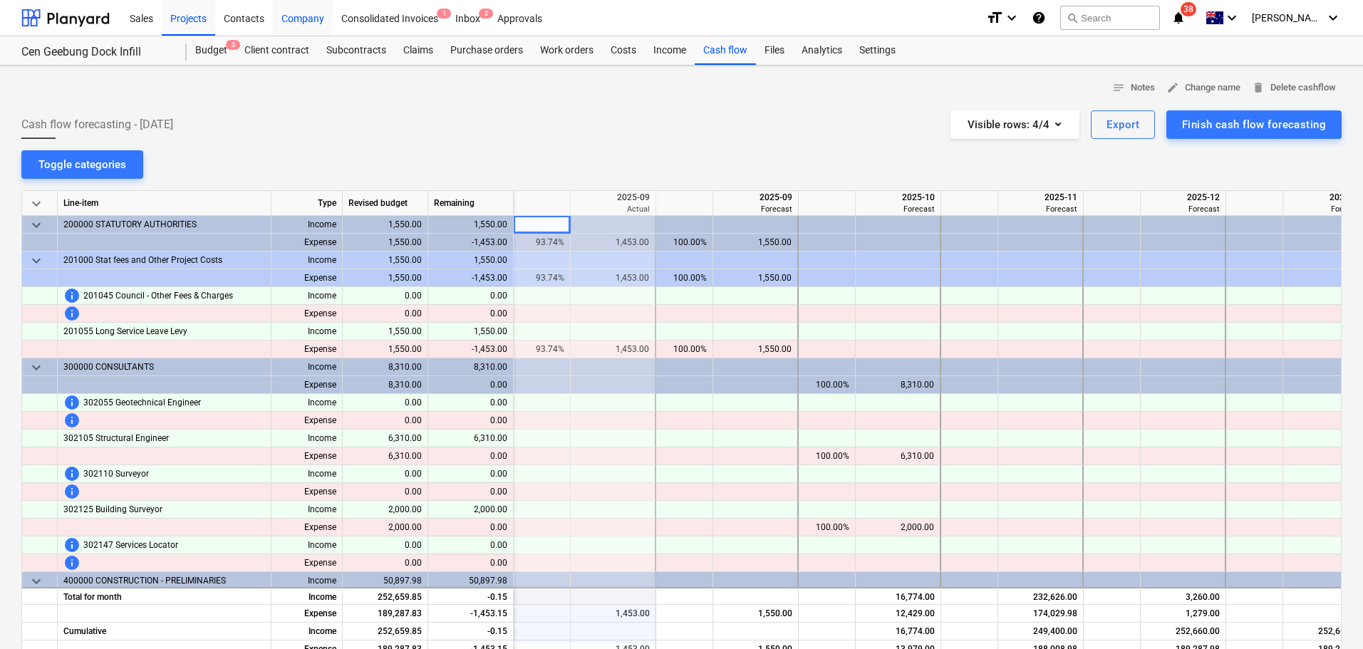
click at [326, 9] on div "Company" at bounding box center [303, 17] width 60 height 36
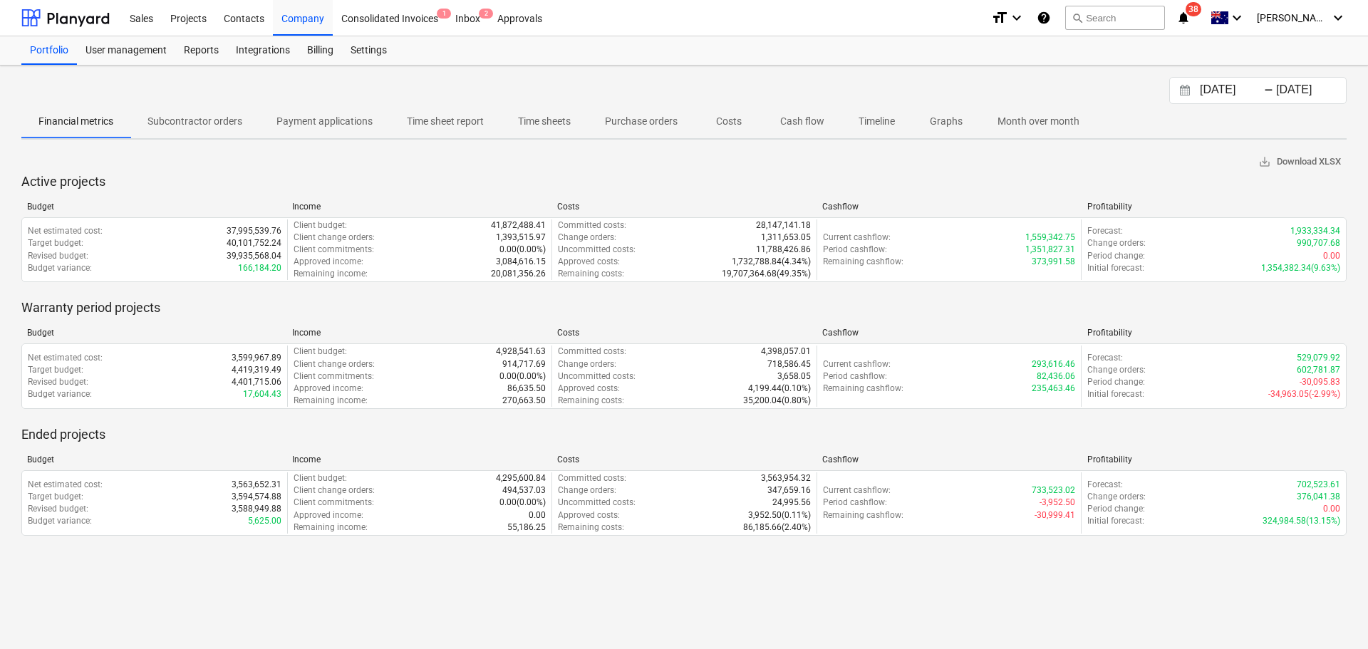
click at [817, 128] on p "Cash flow" at bounding box center [802, 121] width 44 height 15
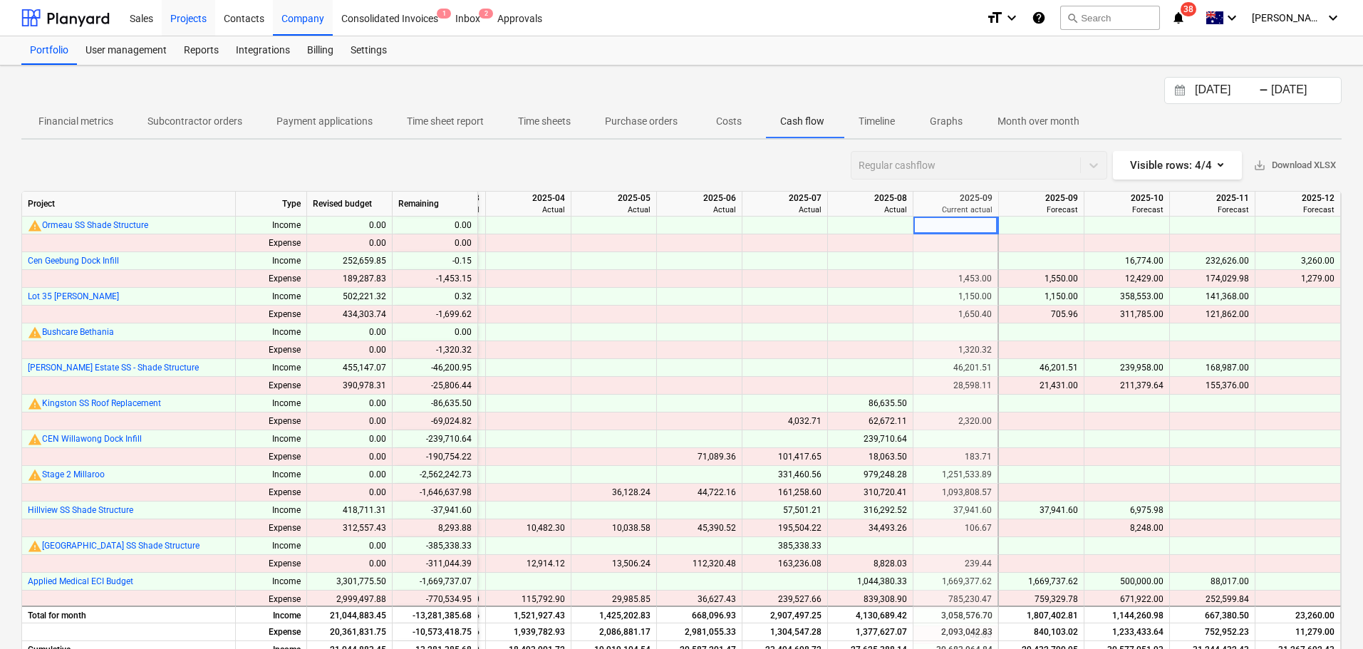
click at [173, 20] on div "Projects" at bounding box center [188, 17] width 53 height 36
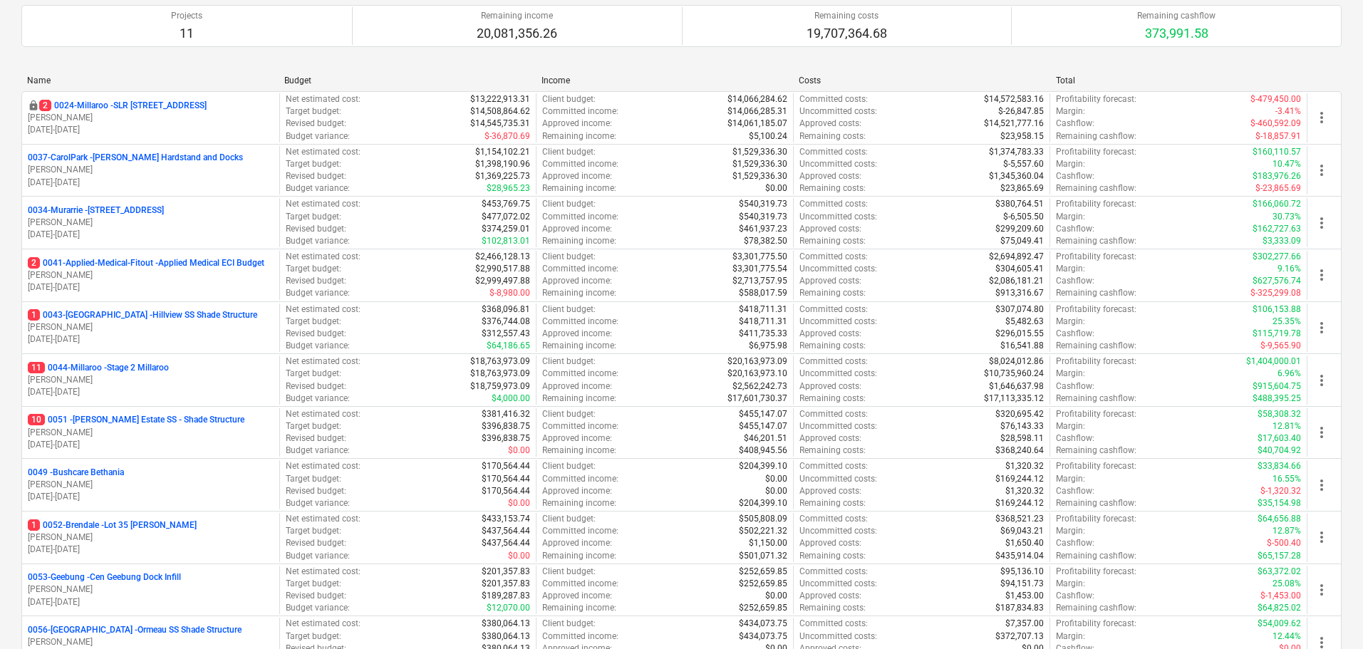
scroll to position [285, 0]
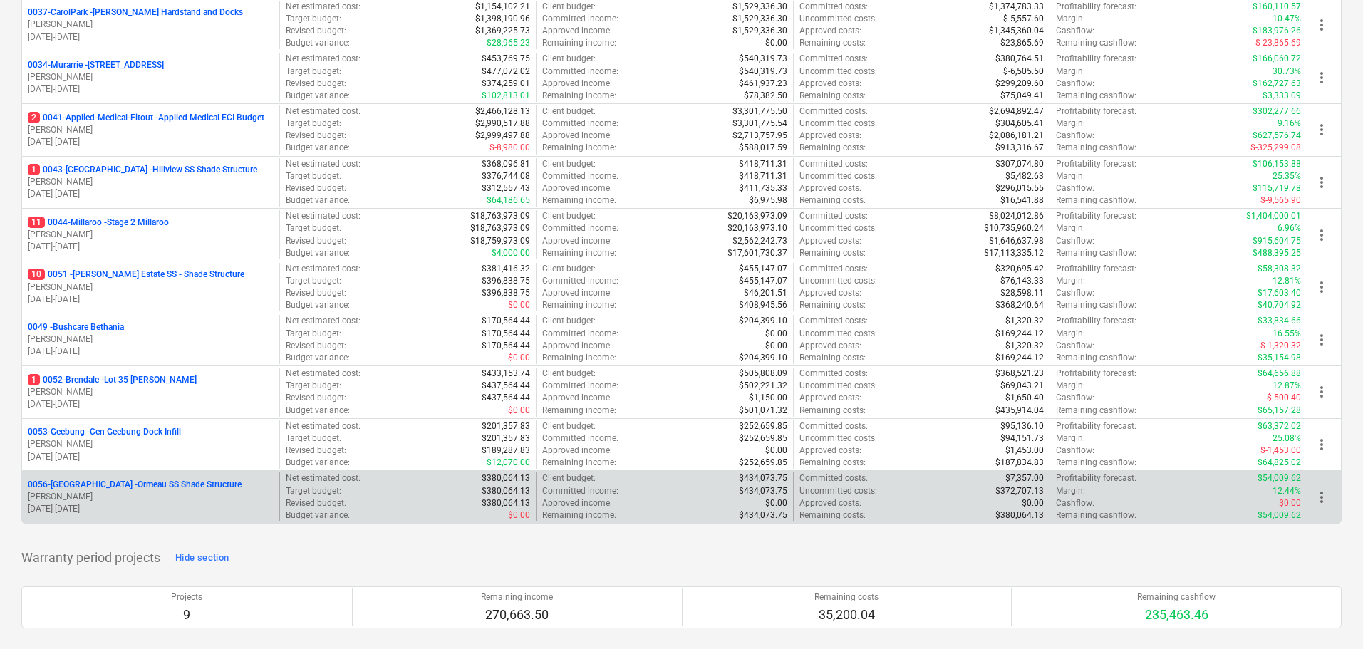
click at [158, 489] on p "0056-Ormeau - Ormeau SS Shade Structure" at bounding box center [135, 485] width 214 height 12
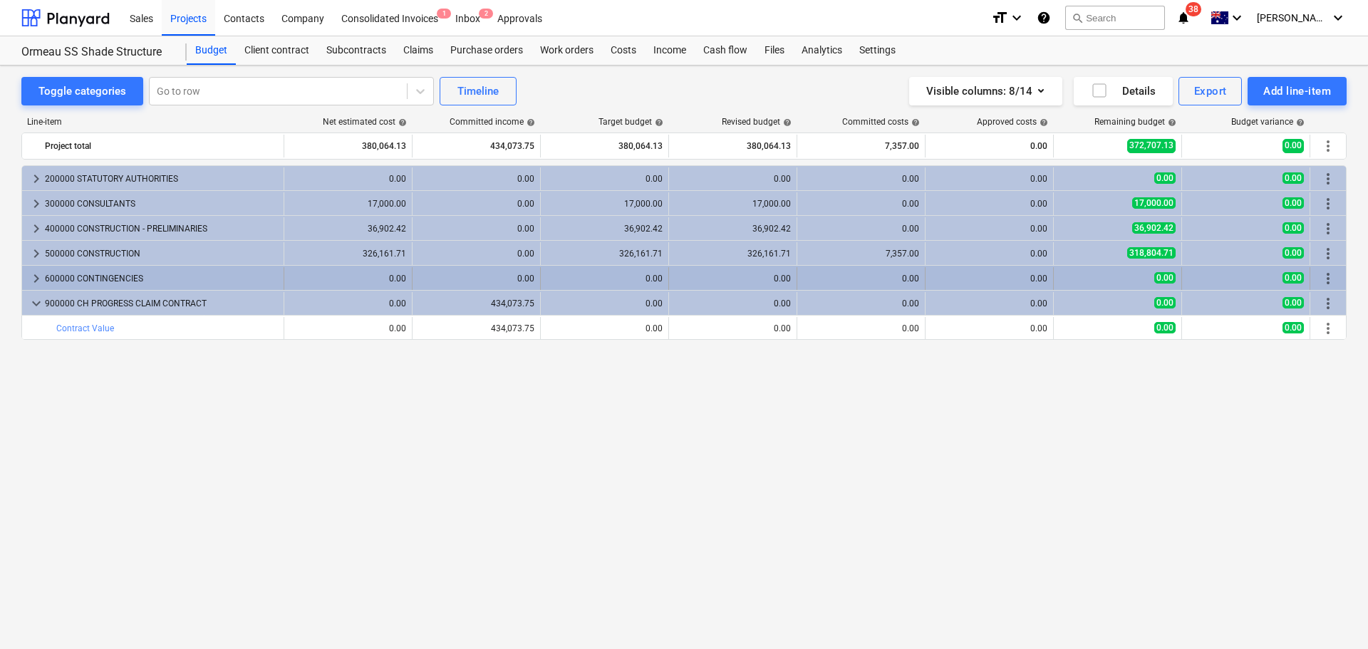
click at [30, 282] on span "keyboard_arrow_right" at bounding box center [36, 278] width 17 height 17
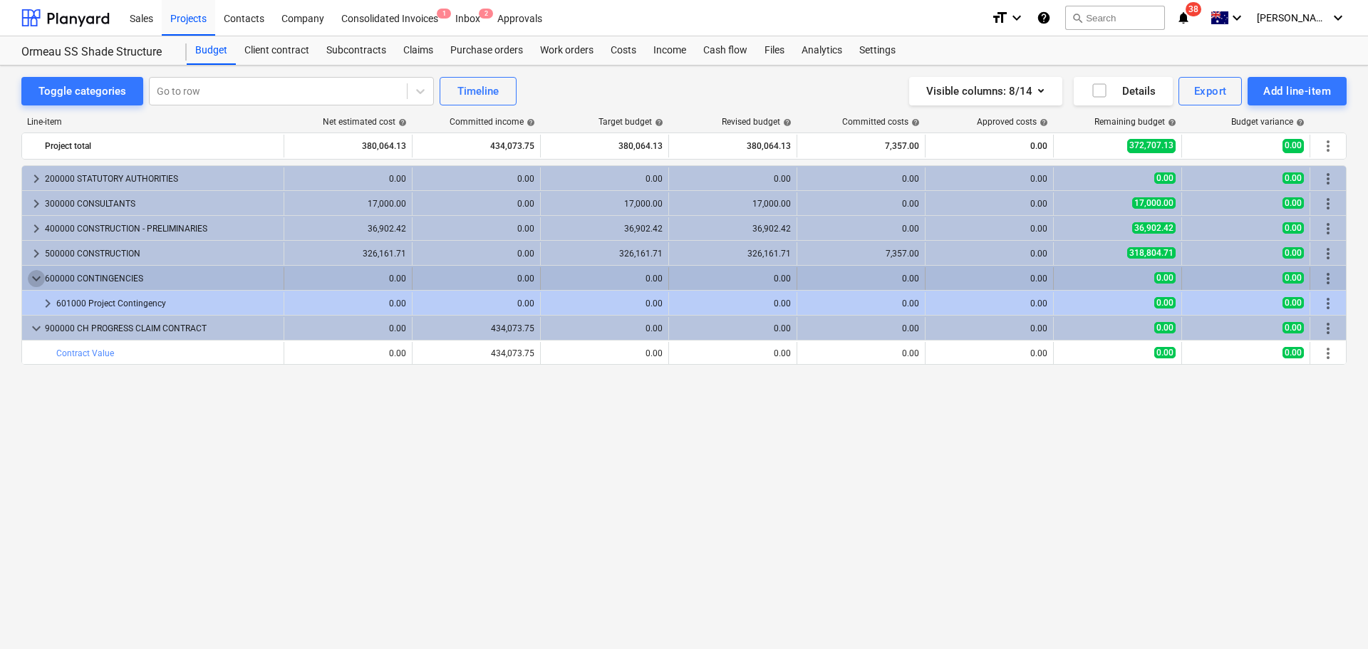
click at [28, 285] on span "keyboard_arrow_down" at bounding box center [36, 278] width 17 height 17
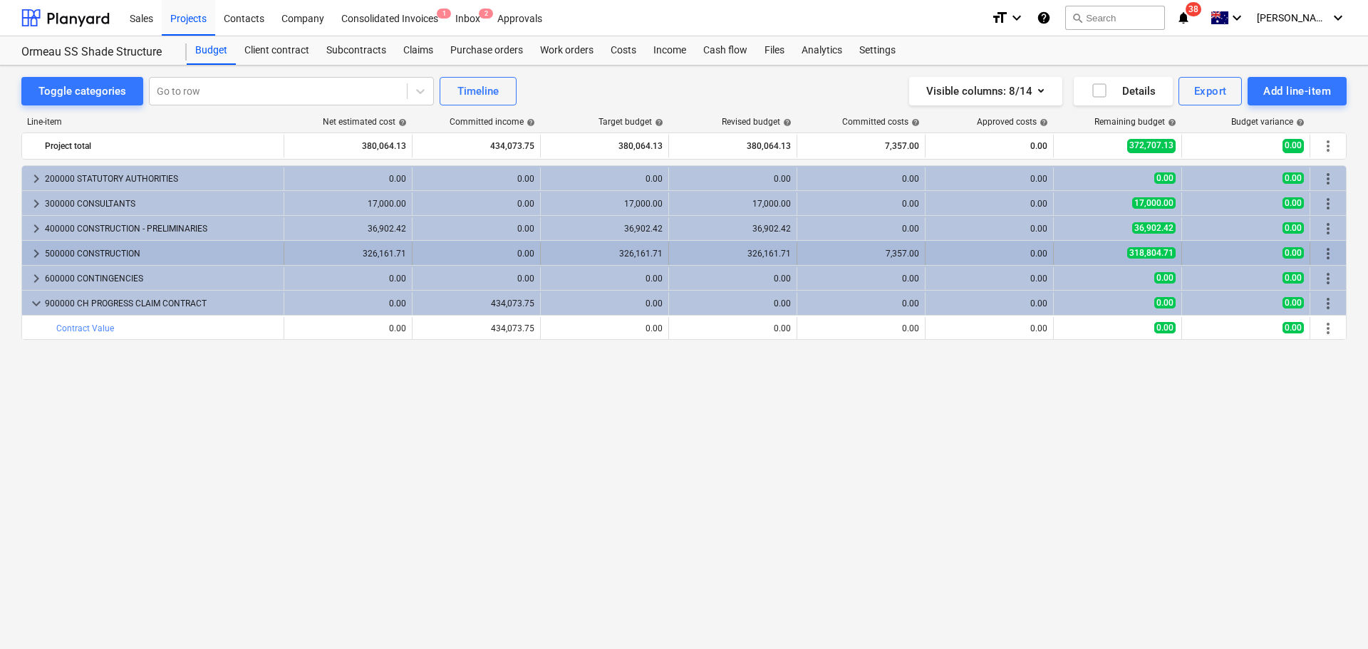
click at [31, 261] on span "keyboard_arrow_right" at bounding box center [36, 253] width 17 height 17
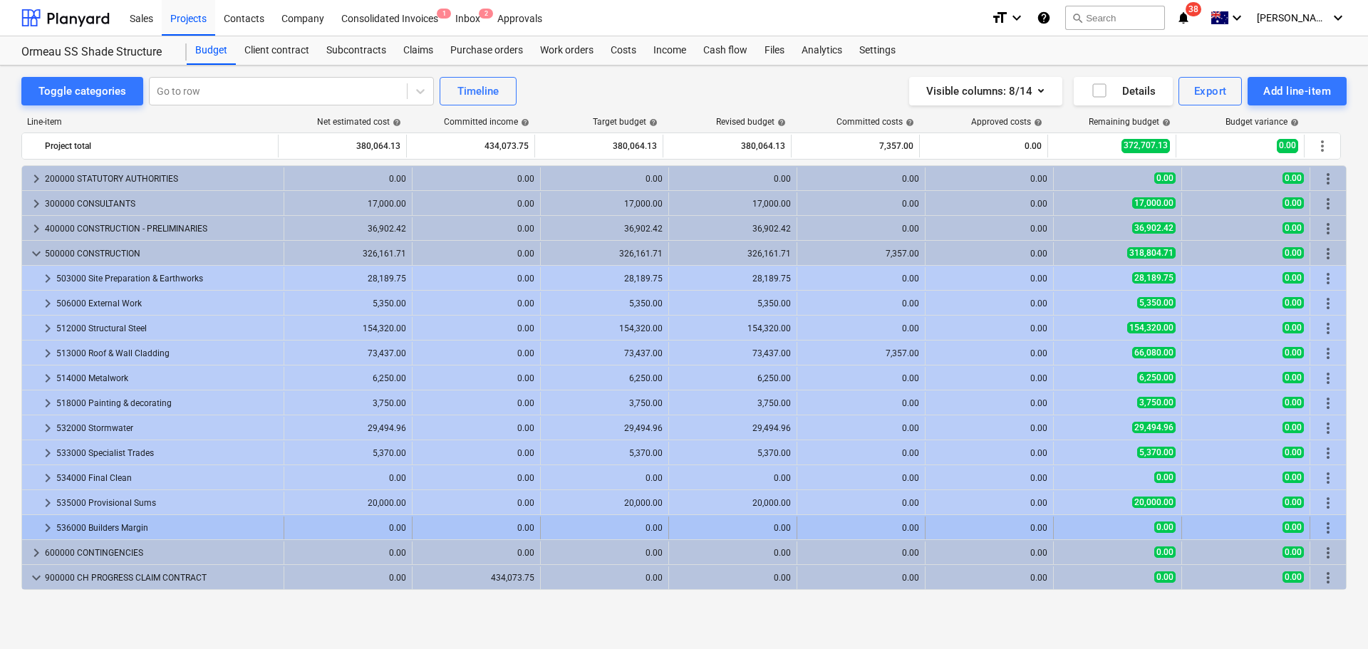
scroll to position [24, 0]
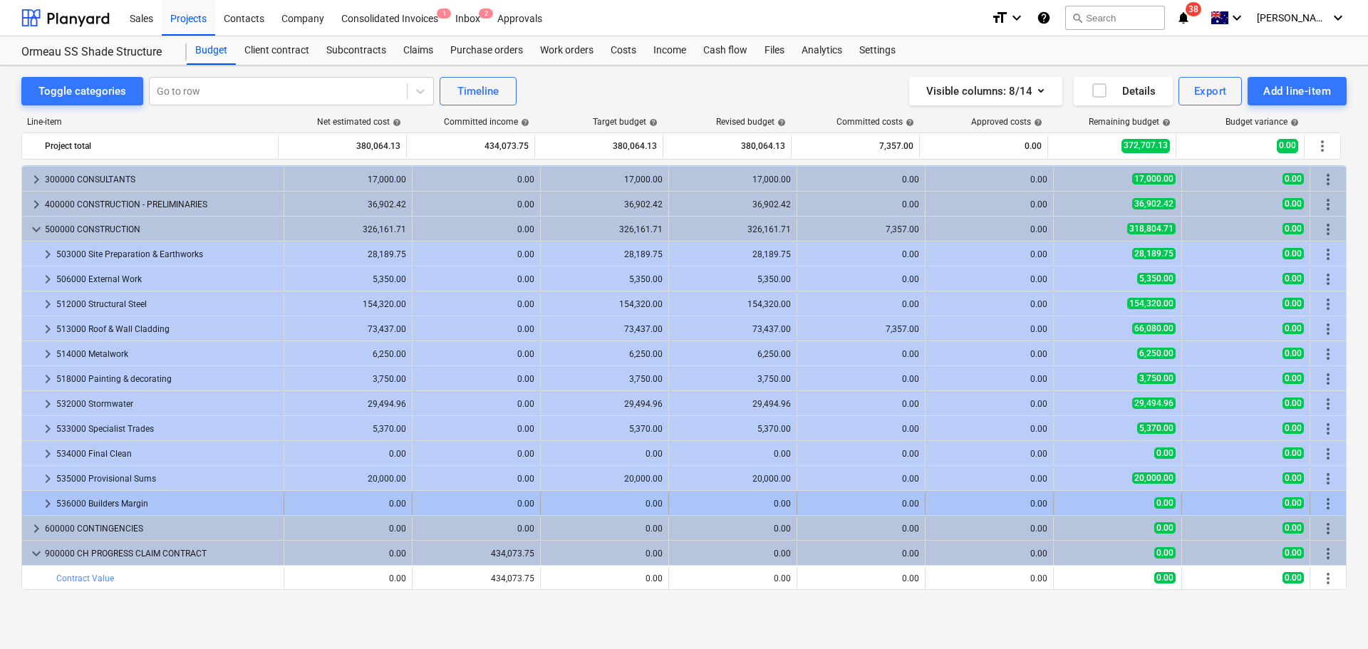
click at [41, 505] on span "keyboard_arrow_right" at bounding box center [47, 503] width 17 height 17
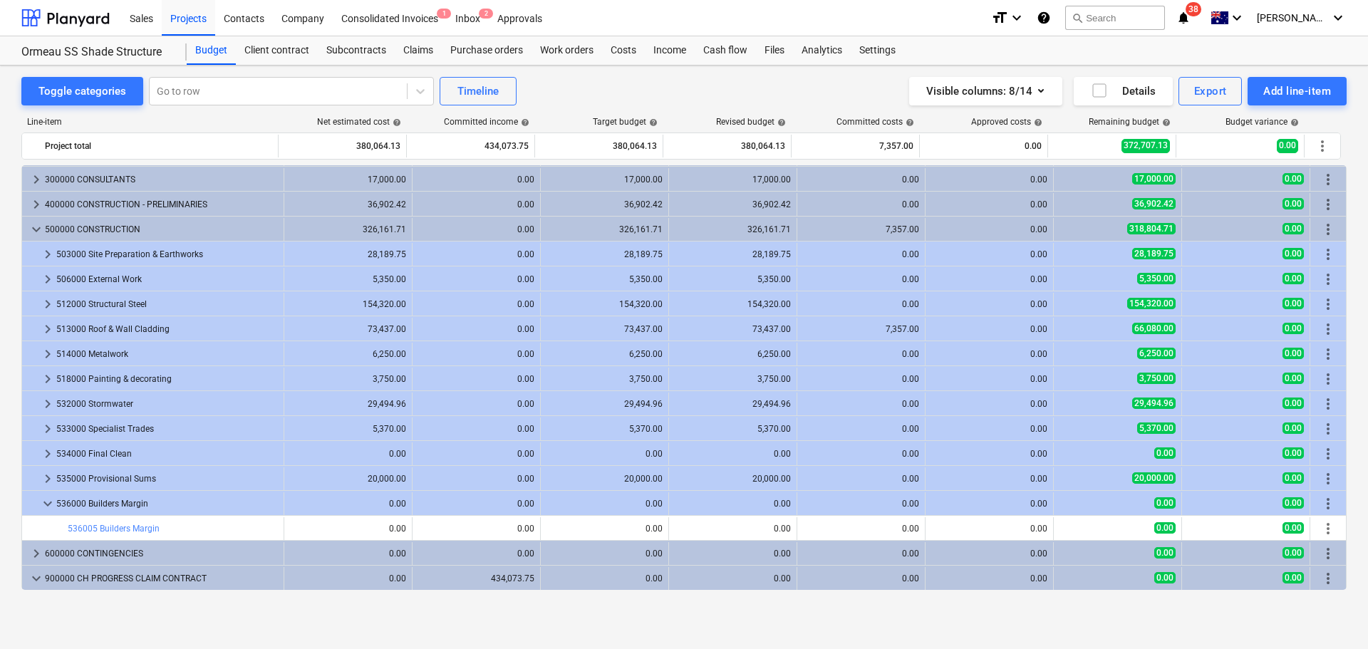
scroll to position [49, 0]
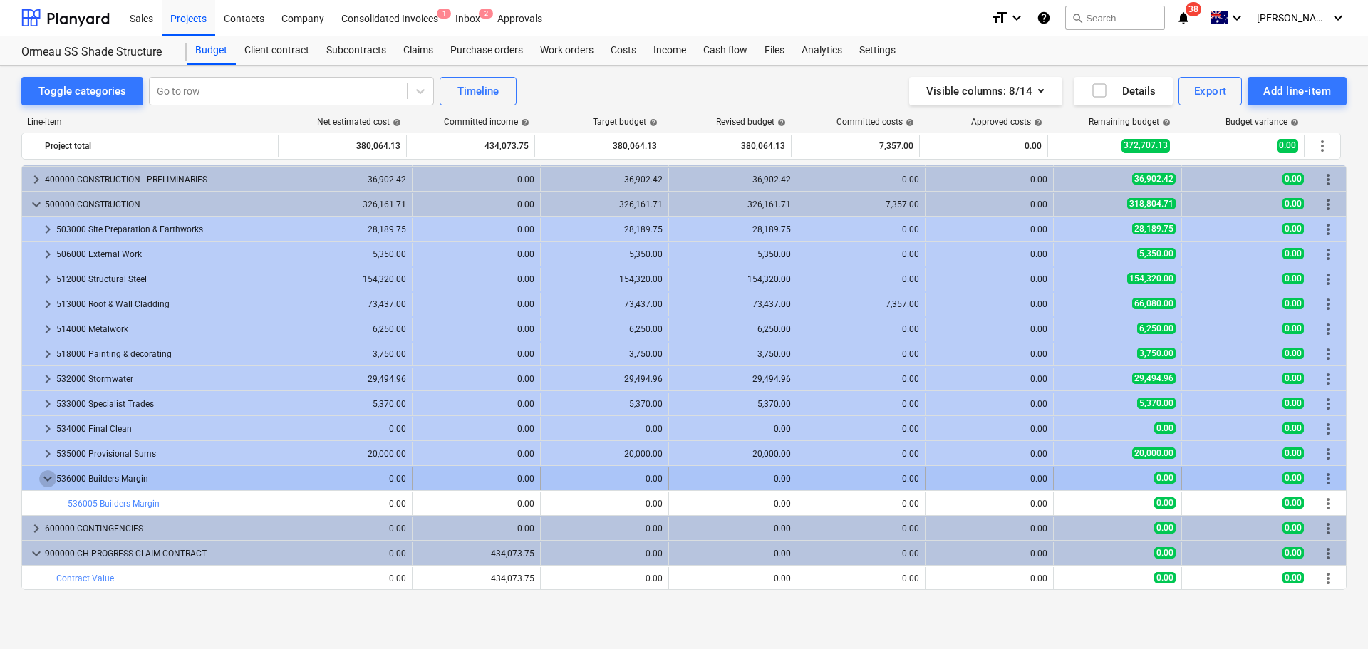
click at [45, 479] on span "keyboard_arrow_down" at bounding box center [47, 478] width 17 height 17
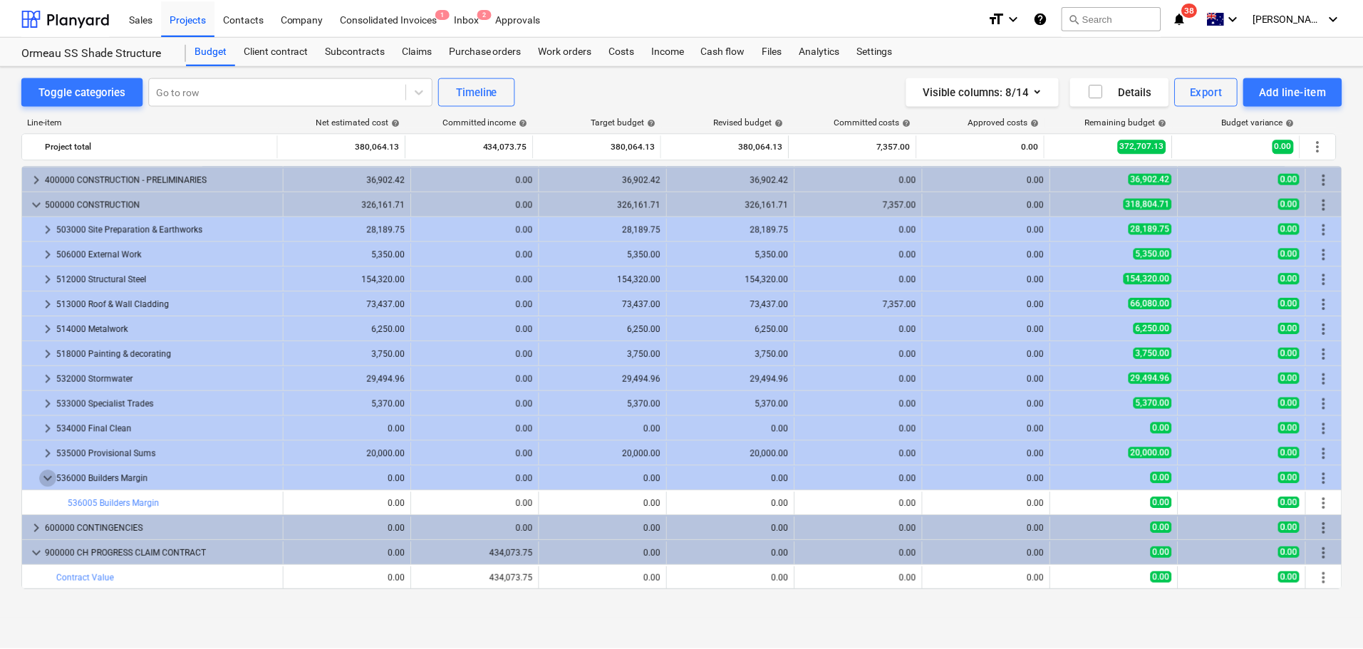
scroll to position [24, 0]
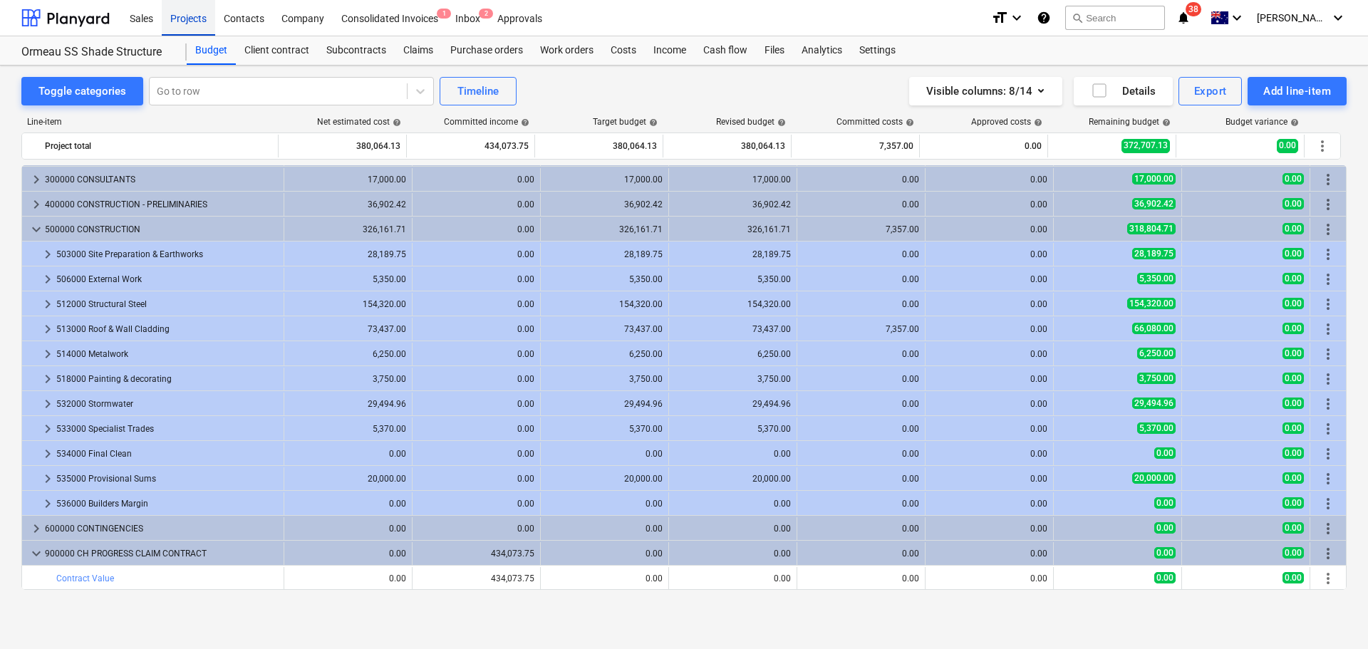
click at [195, 24] on div "Projects" at bounding box center [188, 17] width 53 height 36
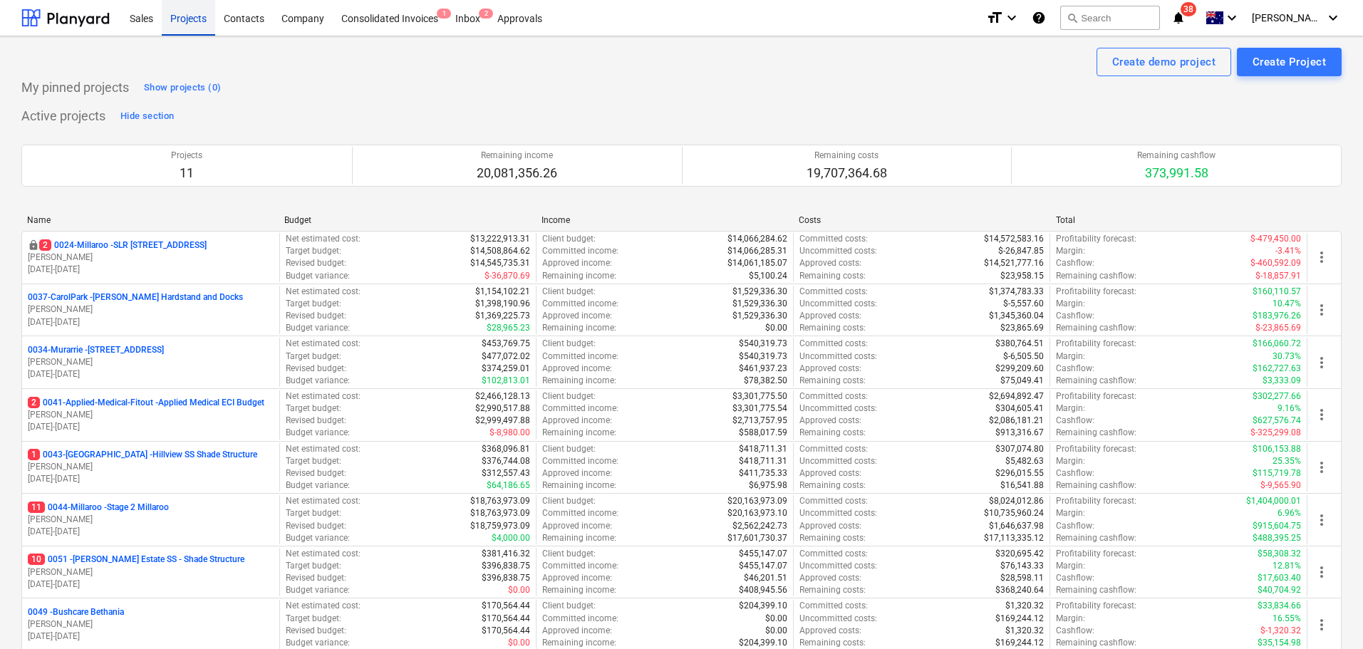
click at [190, 15] on div "Projects" at bounding box center [188, 17] width 53 height 36
click at [463, 19] on div "Inbox 2" at bounding box center [468, 17] width 42 height 36
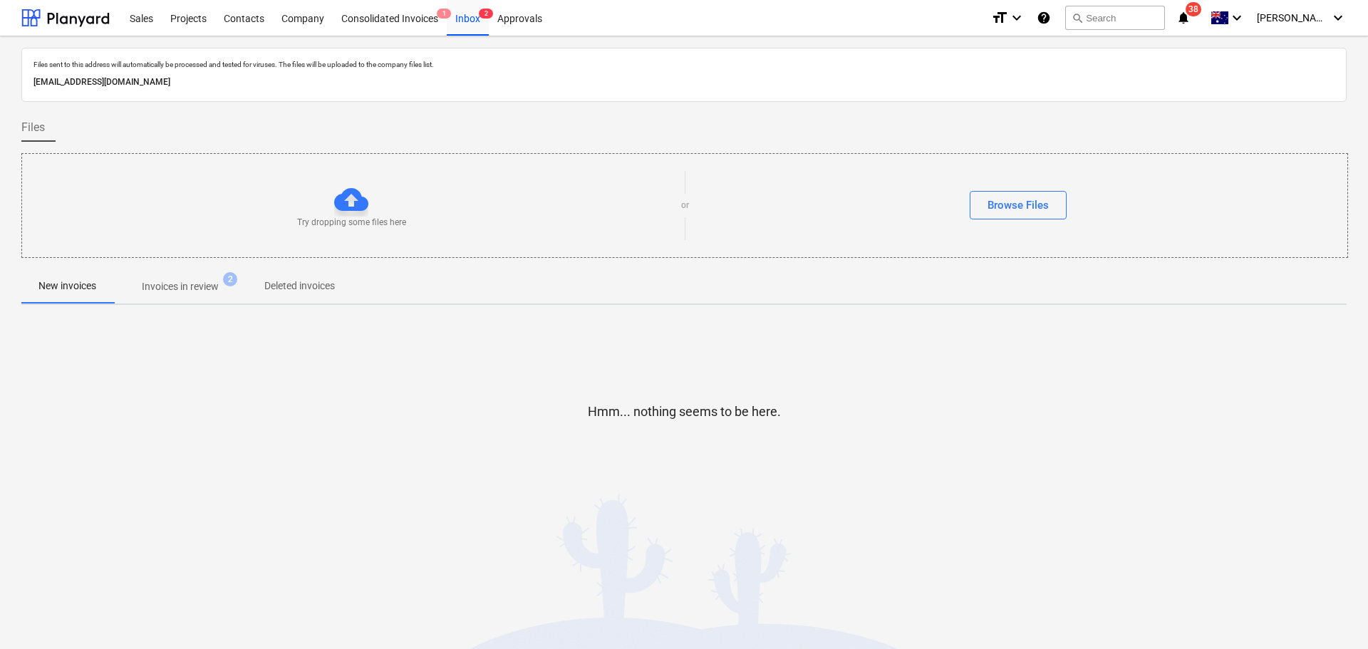
click at [158, 284] on p "Invoices in review" at bounding box center [180, 286] width 77 height 15
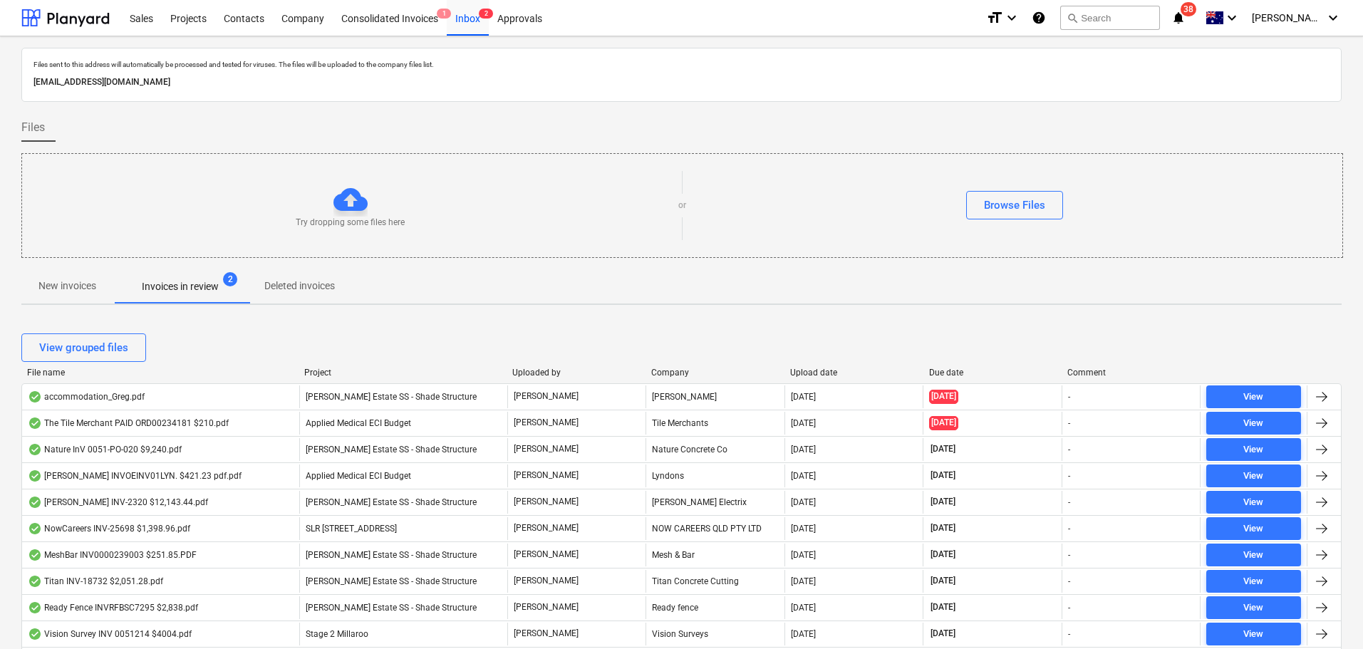
click at [81, 284] on p "New invoices" at bounding box center [67, 286] width 58 height 15
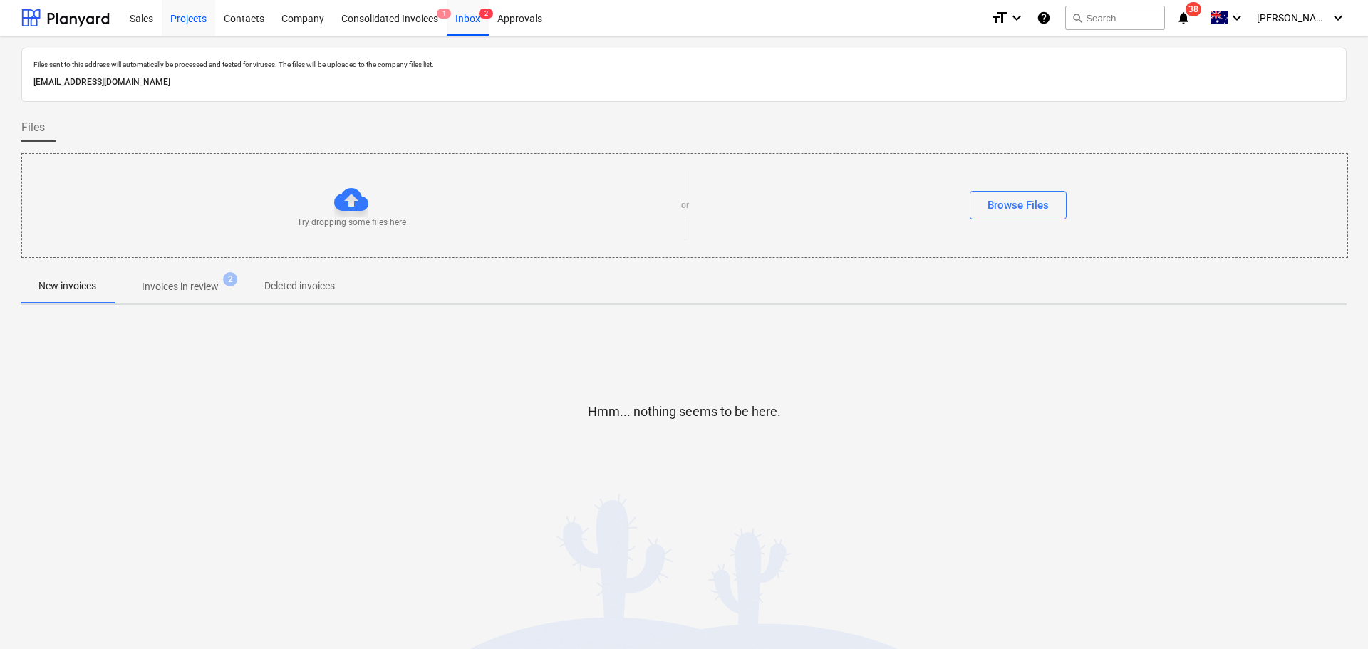
click at [202, 14] on div "Projects" at bounding box center [188, 17] width 53 height 36
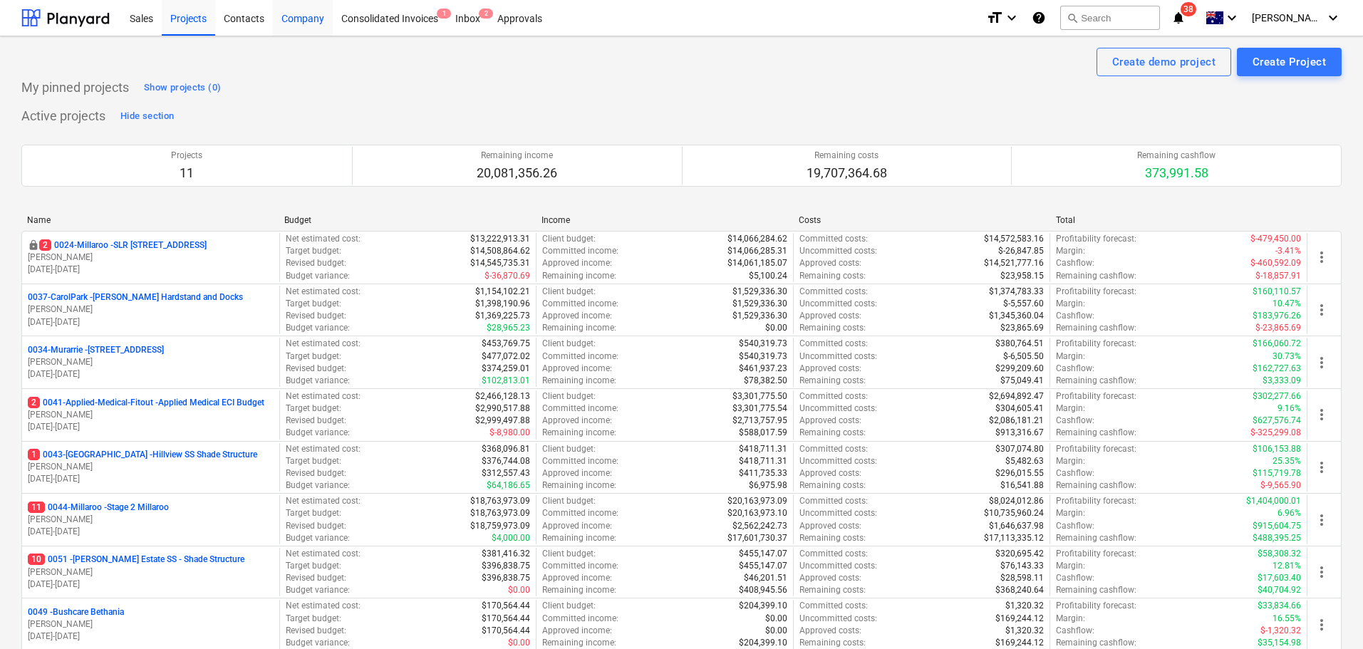
click at [299, 16] on div "Company" at bounding box center [303, 17] width 60 height 36
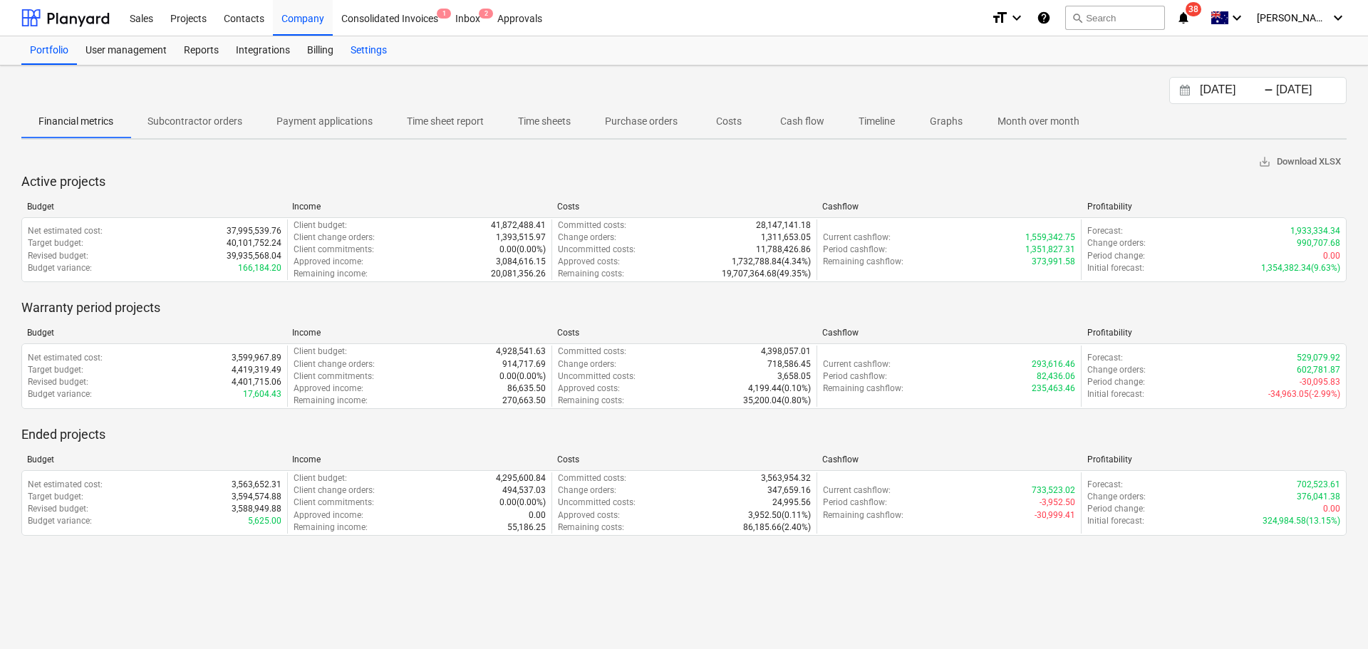
click at [378, 49] on div "Settings" at bounding box center [368, 50] width 53 height 29
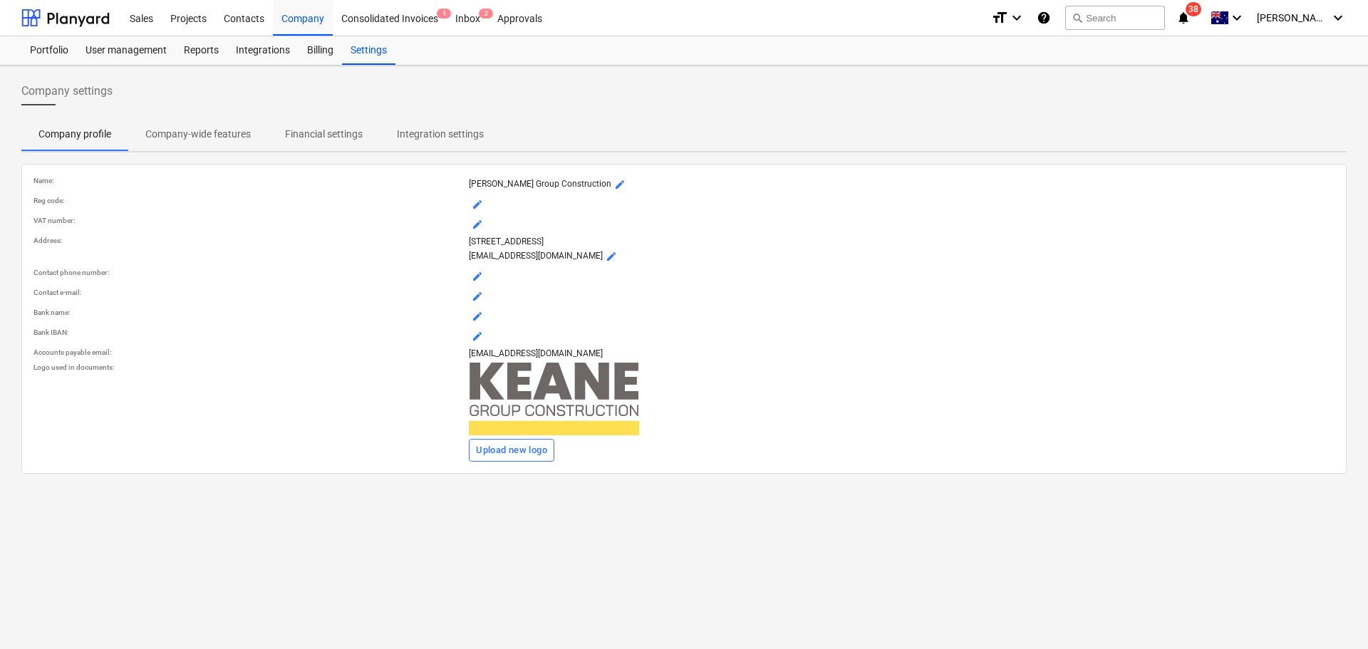
click at [221, 119] on button "Company-wide features" at bounding box center [198, 134] width 140 height 34
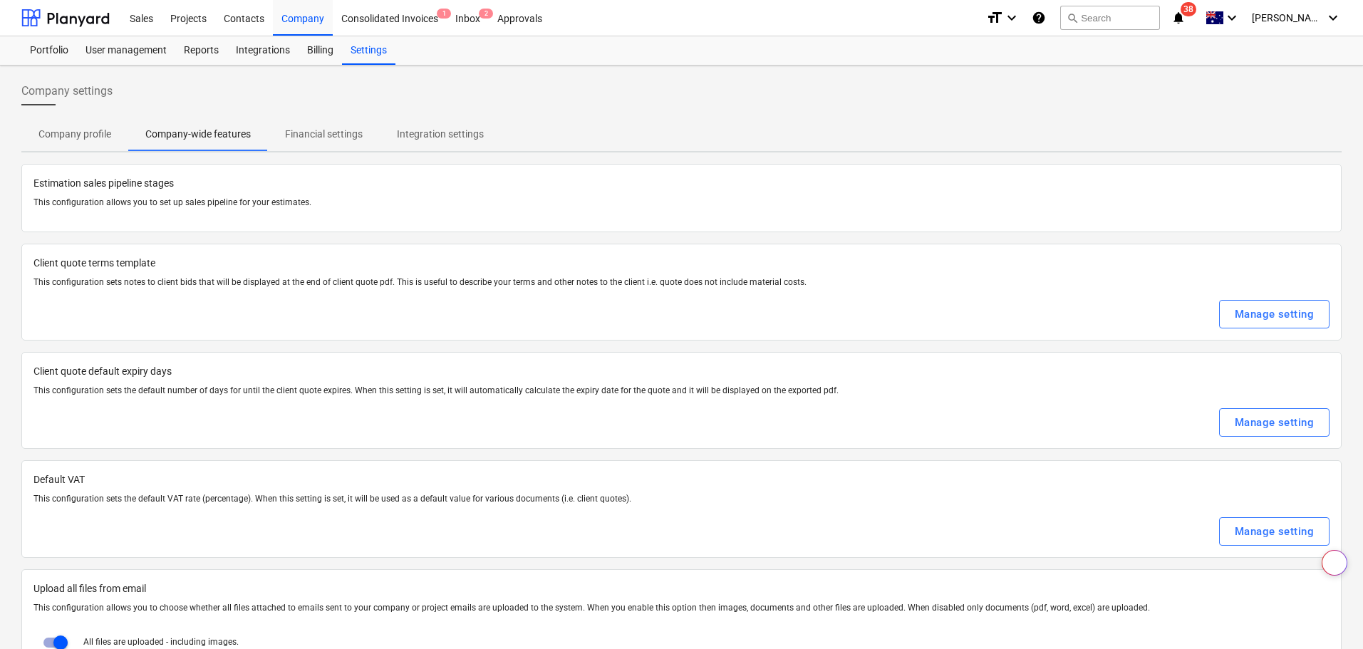
click at [306, 128] on p "Financial settings" at bounding box center [324, 134] width 78 height 15
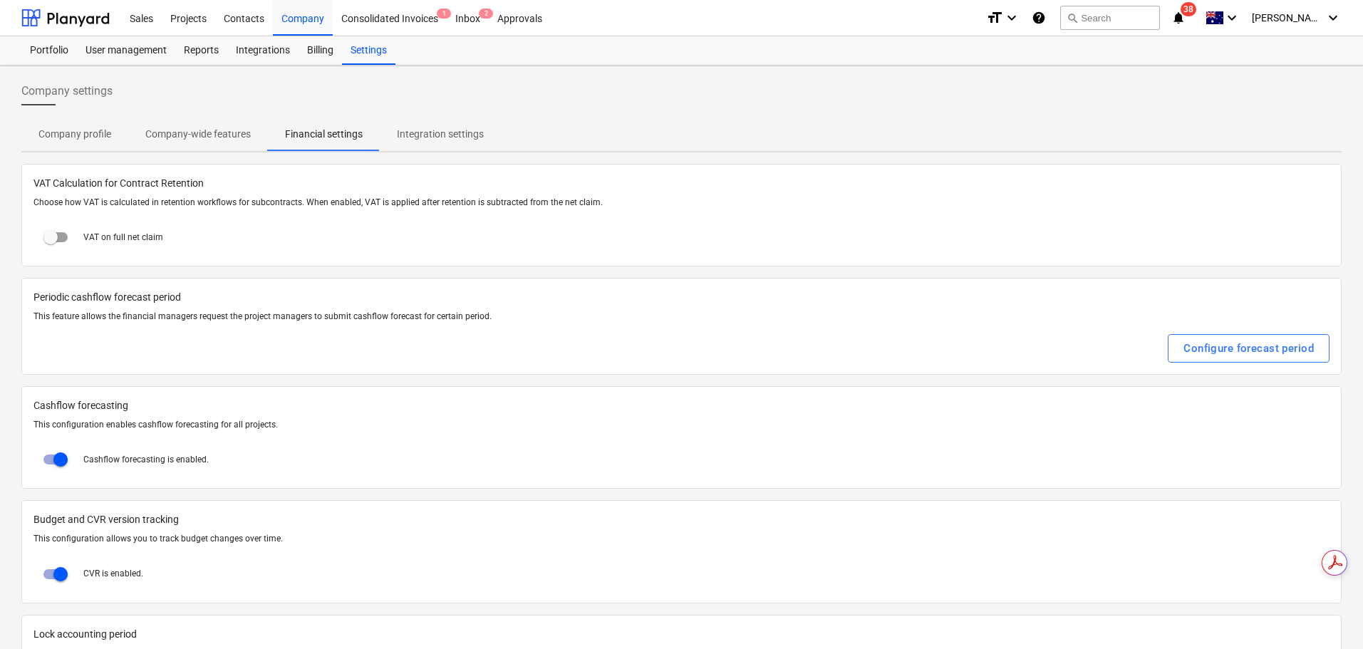
click at [450, 135] on p "Integration settings" at bounding box center [440, 134] width 87 height 15
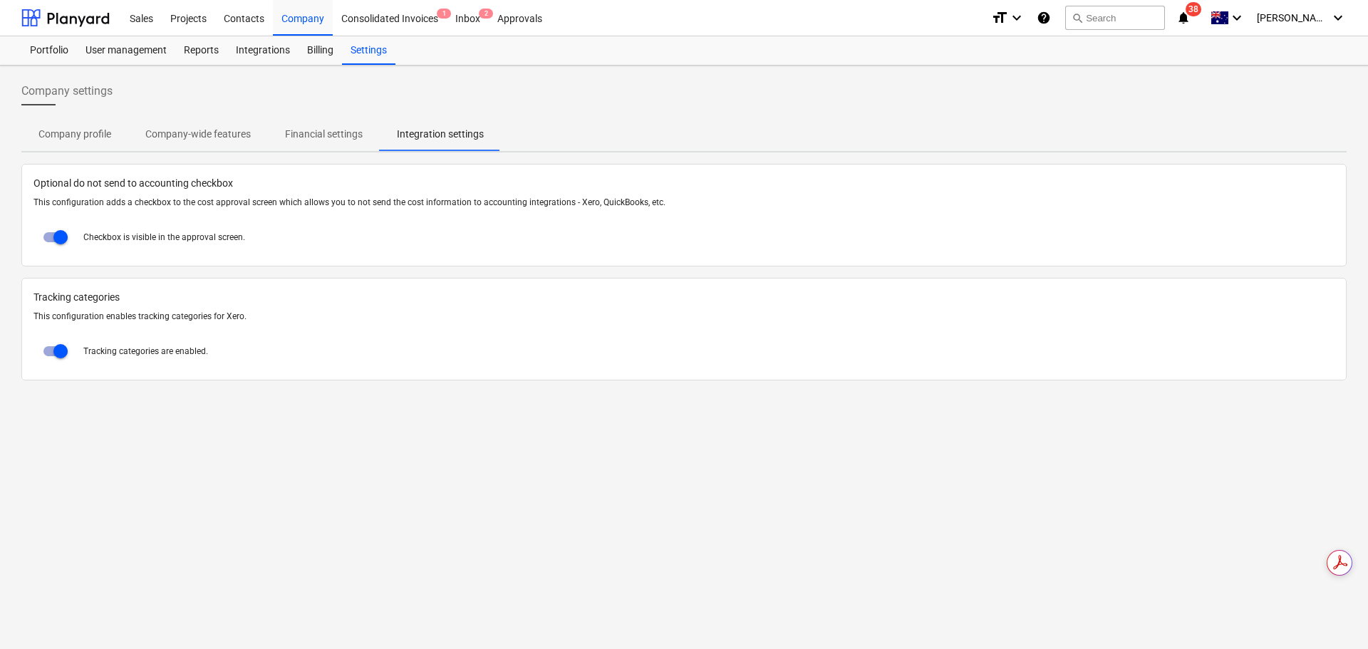
click at [338, 136] on p "Financial settings" at bounding box center [324, 134] width 78 height 15
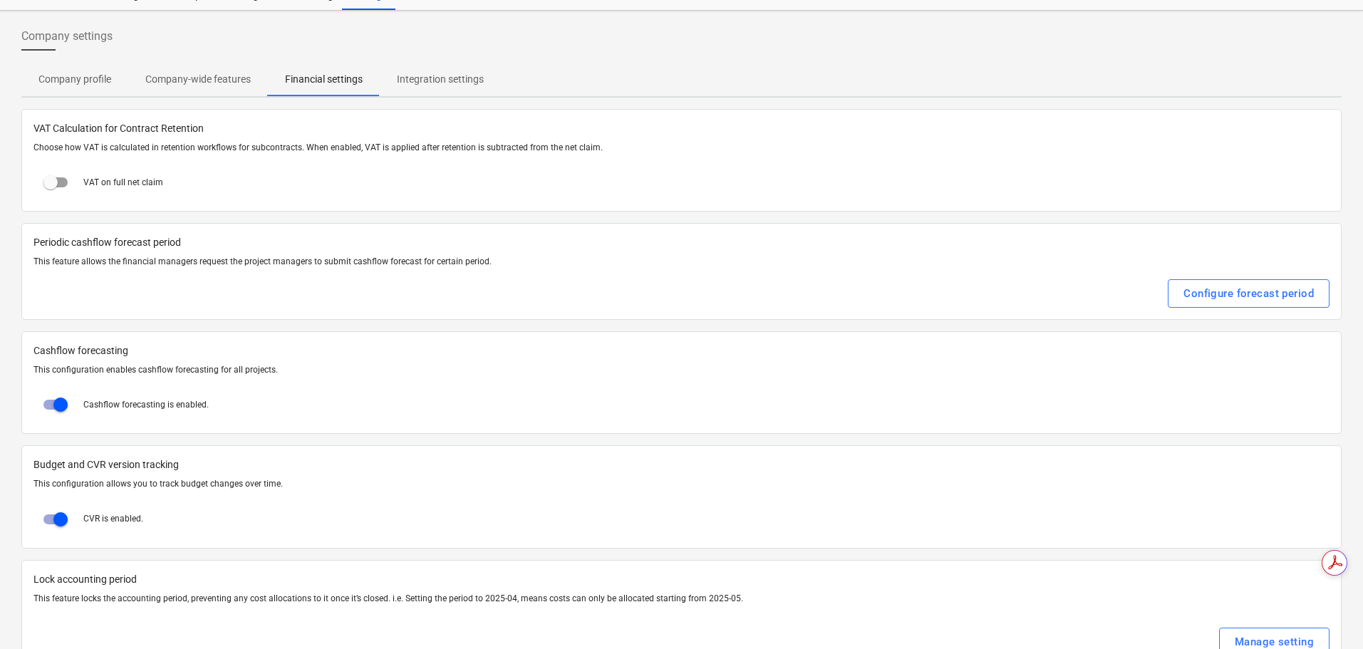
scroll to position [97, 0]
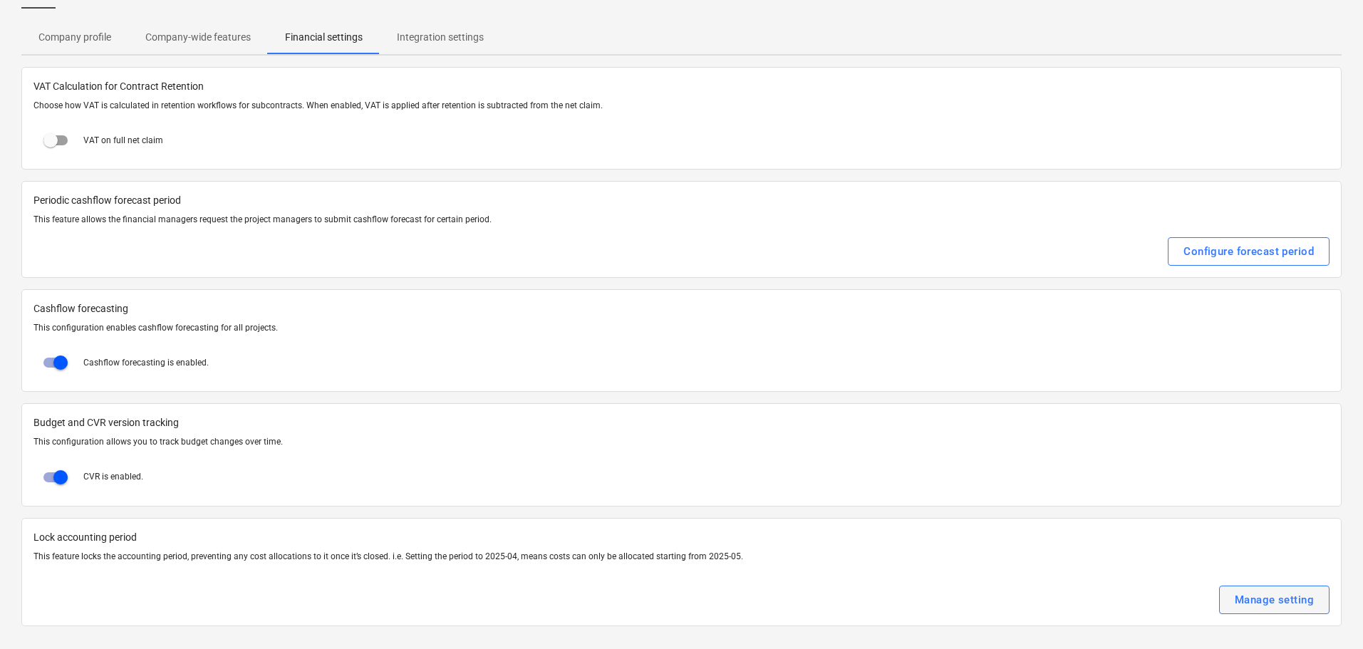
click at [1267, 593] on div "Manage setting" at bounding box center [1274, 600] width 79 height 19
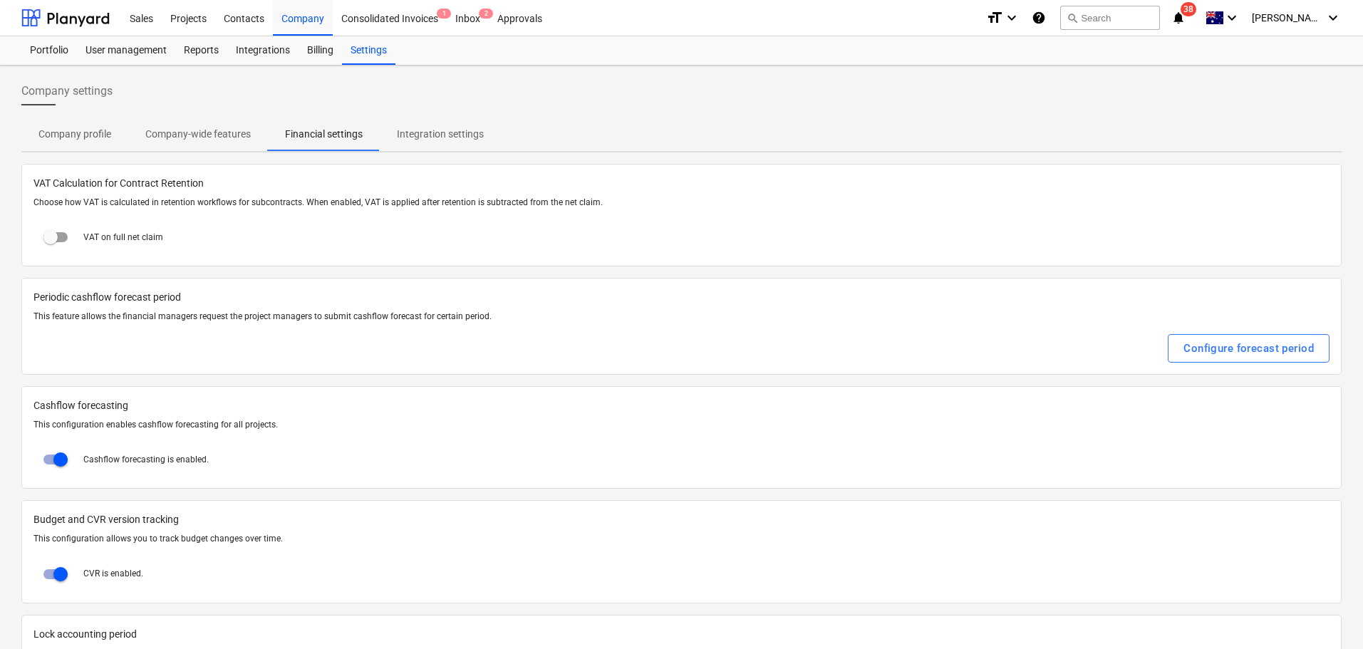
click at [211, 133] on p "Company-wide features" at bounding box center [197, 134] width 105 height 15
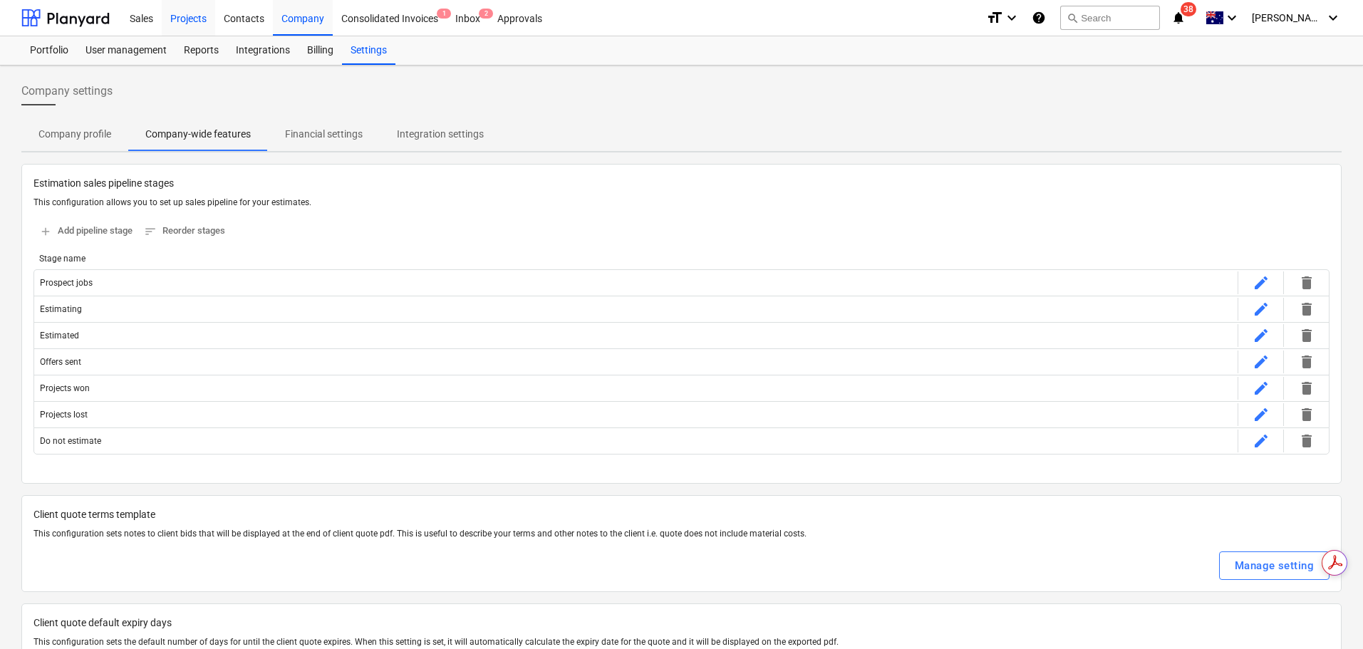
click at [182, 27] on div "Projects" at bounding box center [188, 17] width 53 height 36
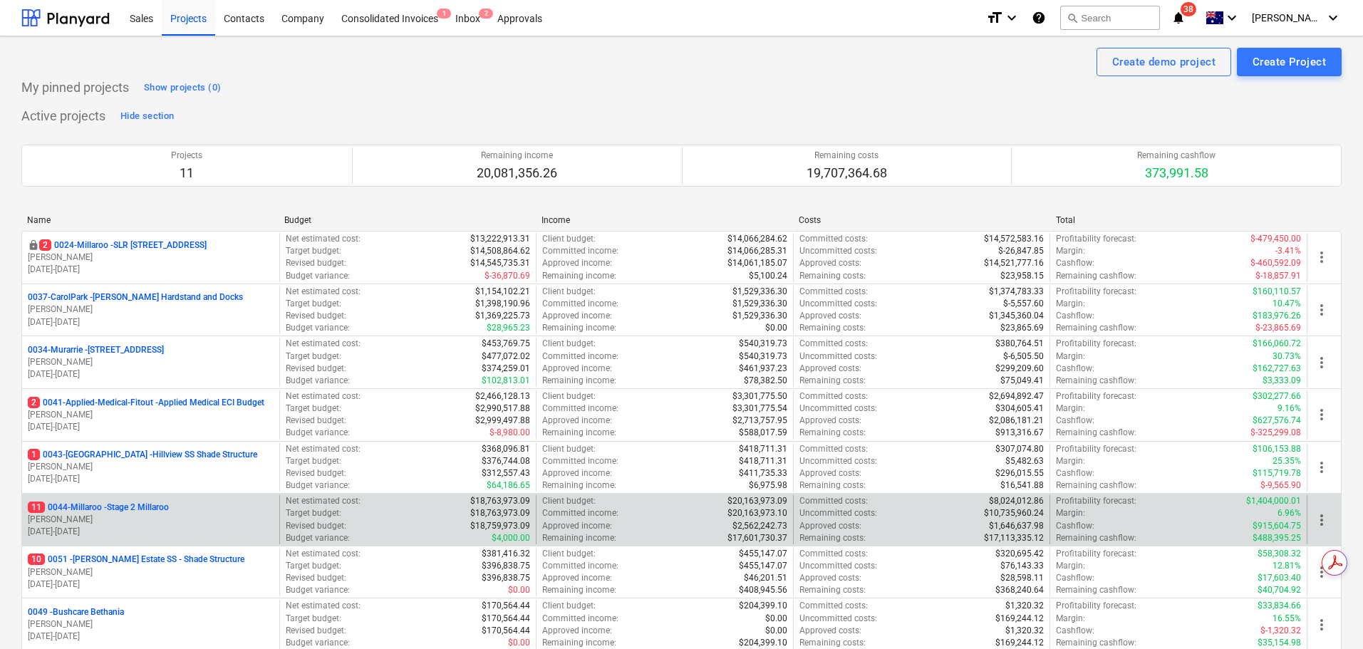
scroll to position [214, 0]
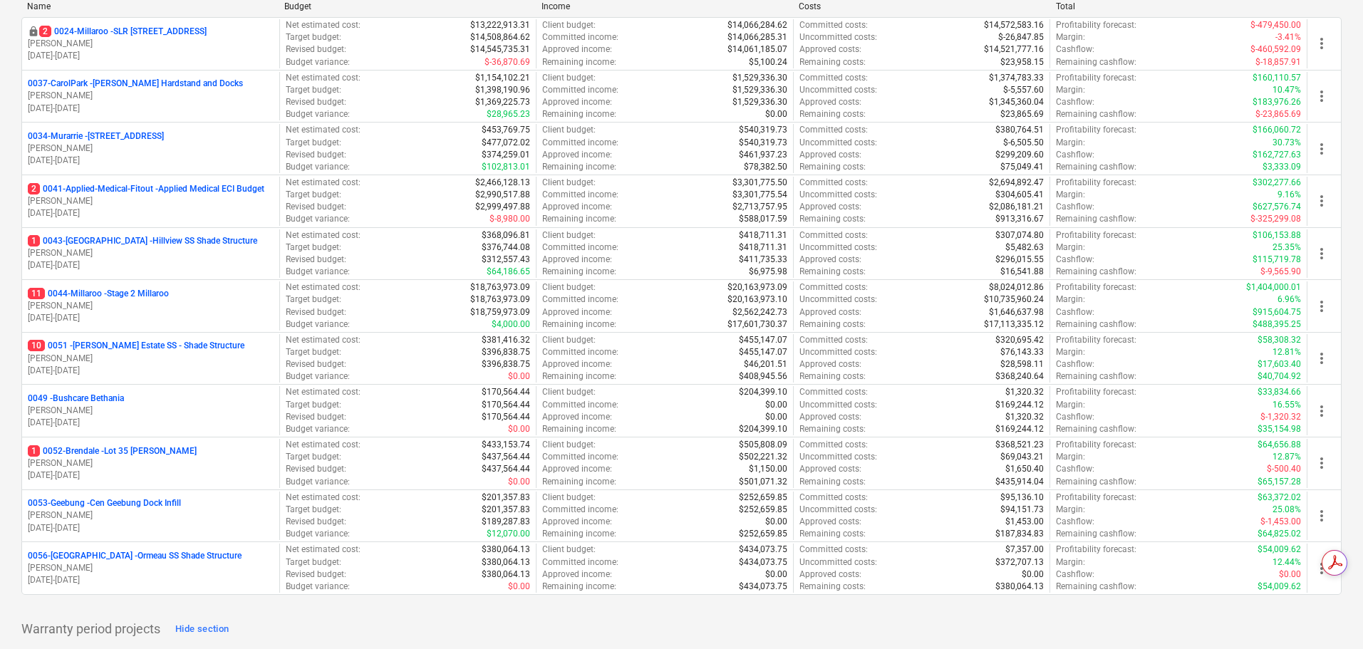
drag, startPoint x: 113, startPoint y: 288, endPoint x: 229, endPoint y: 331, distance: 124.7
click at [113, 288] on p "11 0044-Millaroo - Stage 2 Millaroo" at bounding box center [98, 294] width 141 height 12
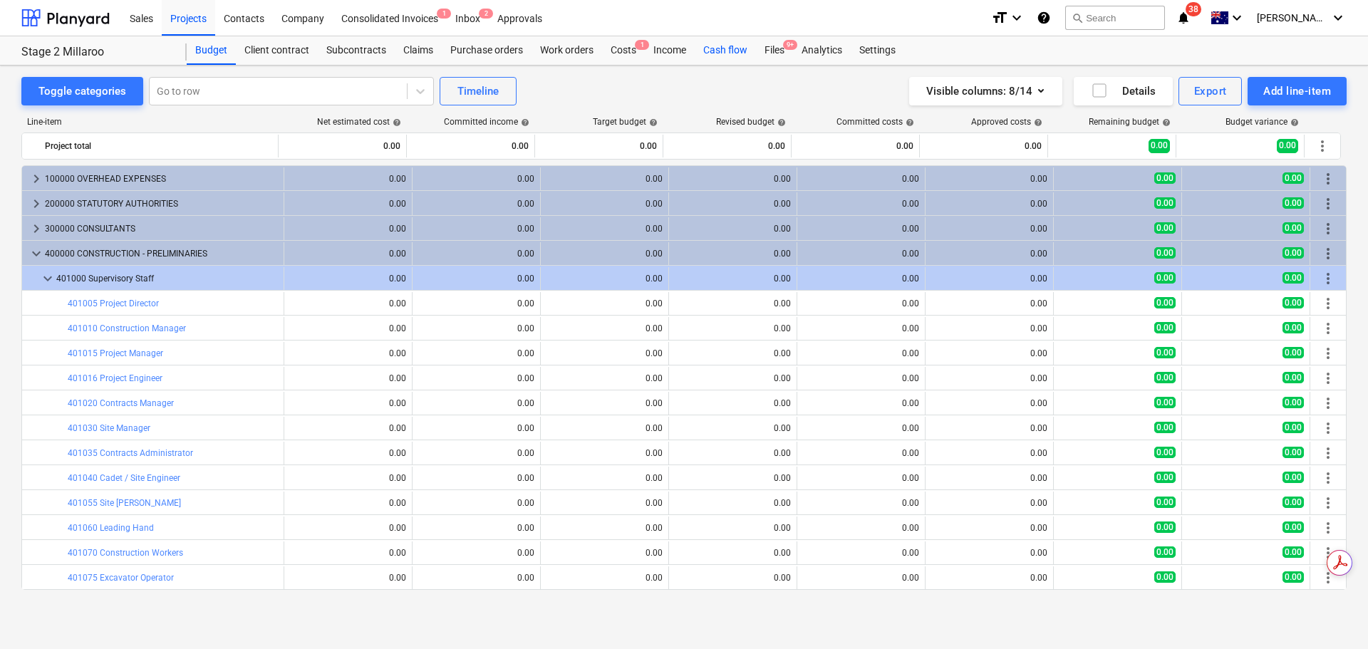
click at [703, 52] on div "Cash flow" at bounding box center [725, 50] width 61 height 29
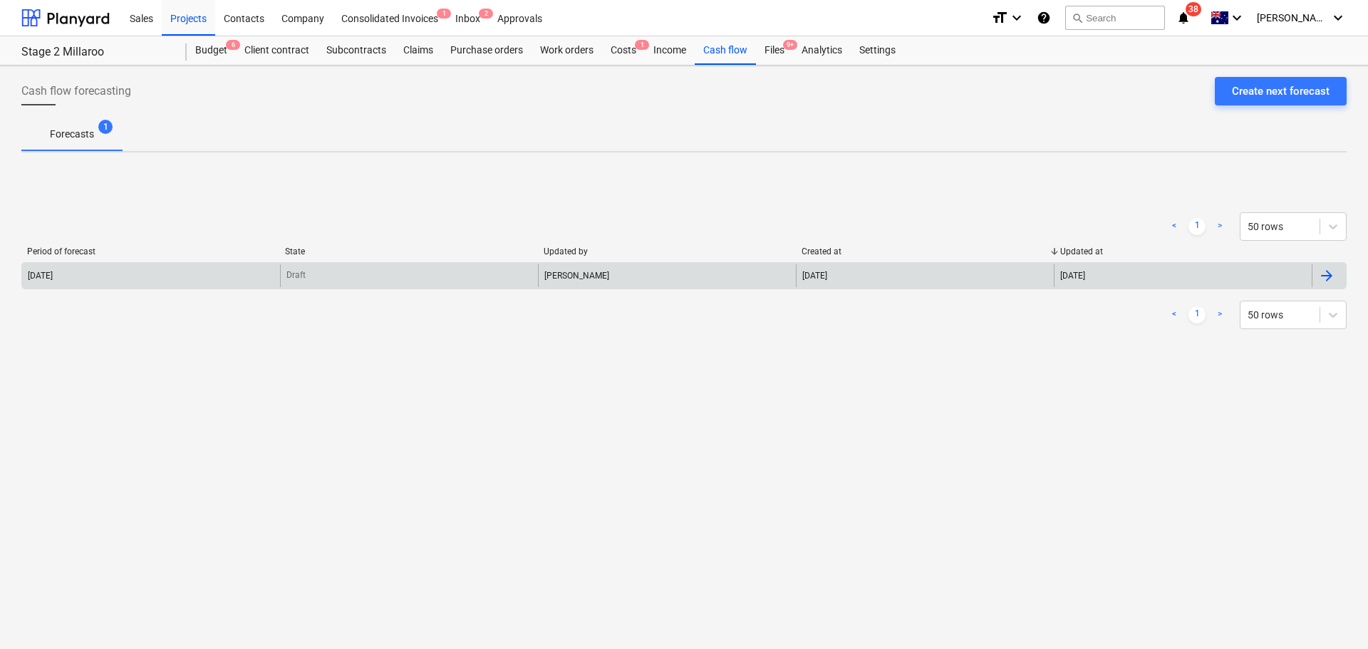
click at [574, 274] on div "Jason Escobar" at bounding box center [667, 275] width 258 height 23
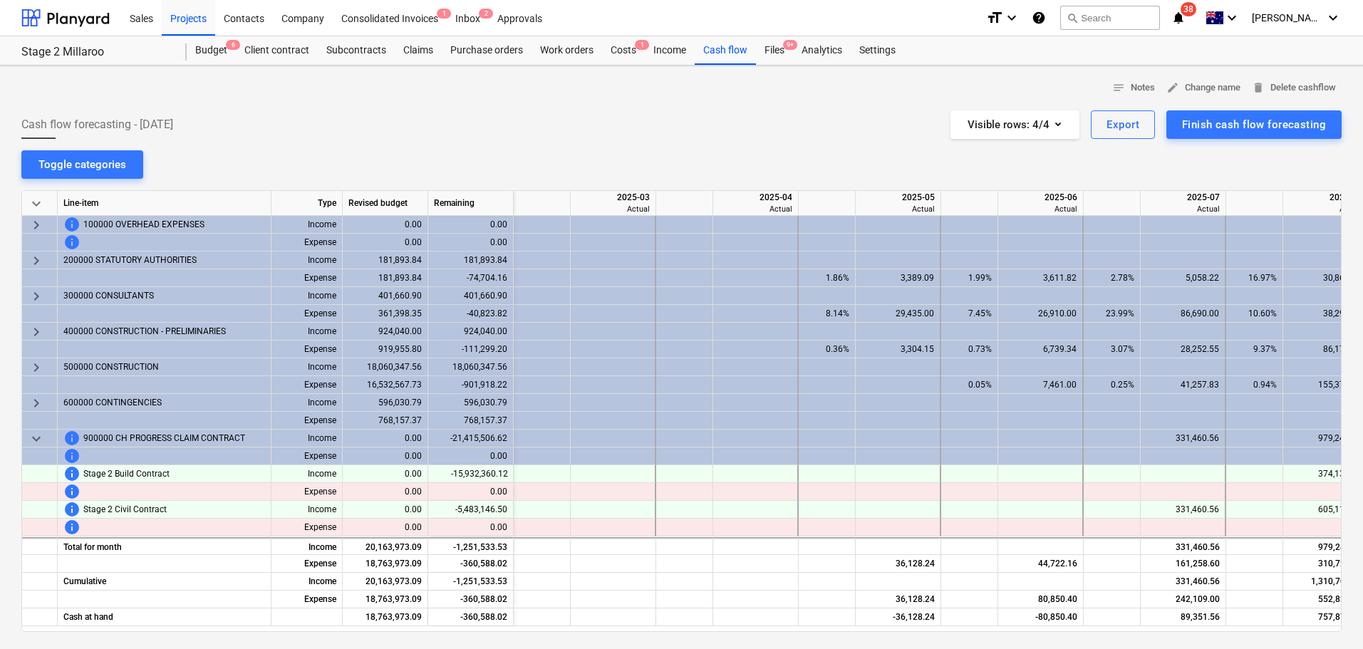
scroll to position [0, 855]
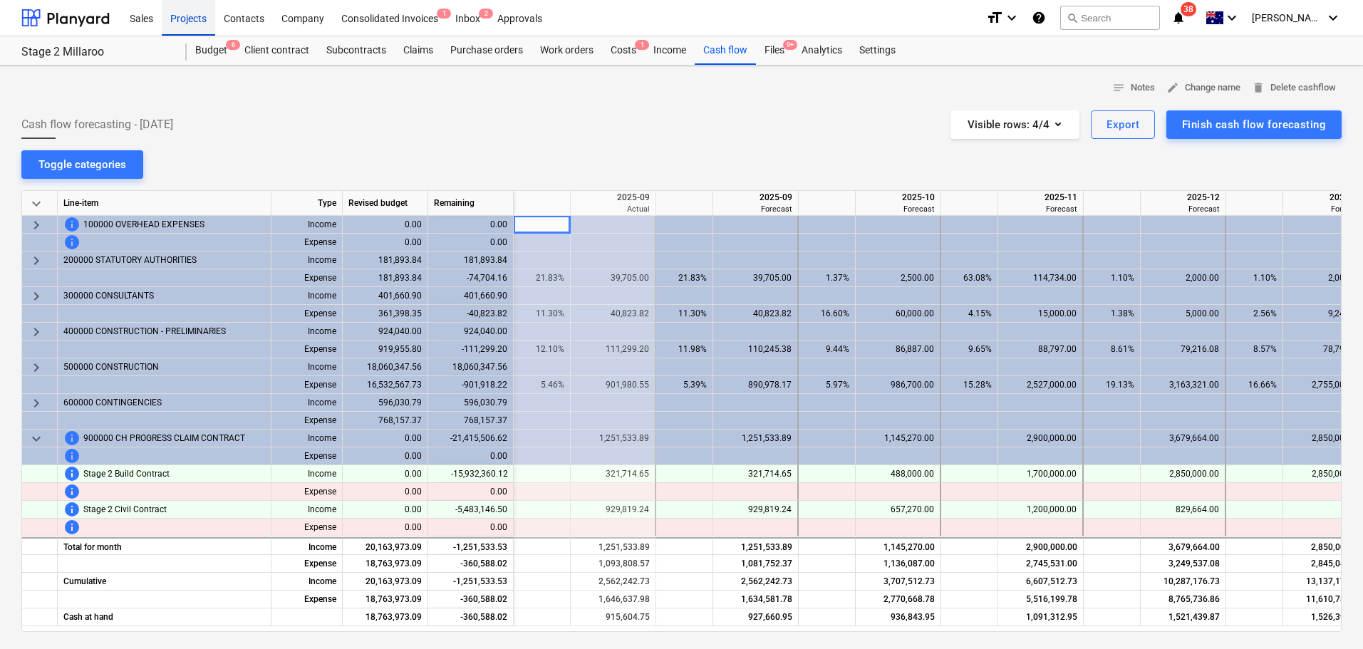
click at [187, 19] on div "Projects" at bounding box center [188, 17] width 53 height 36
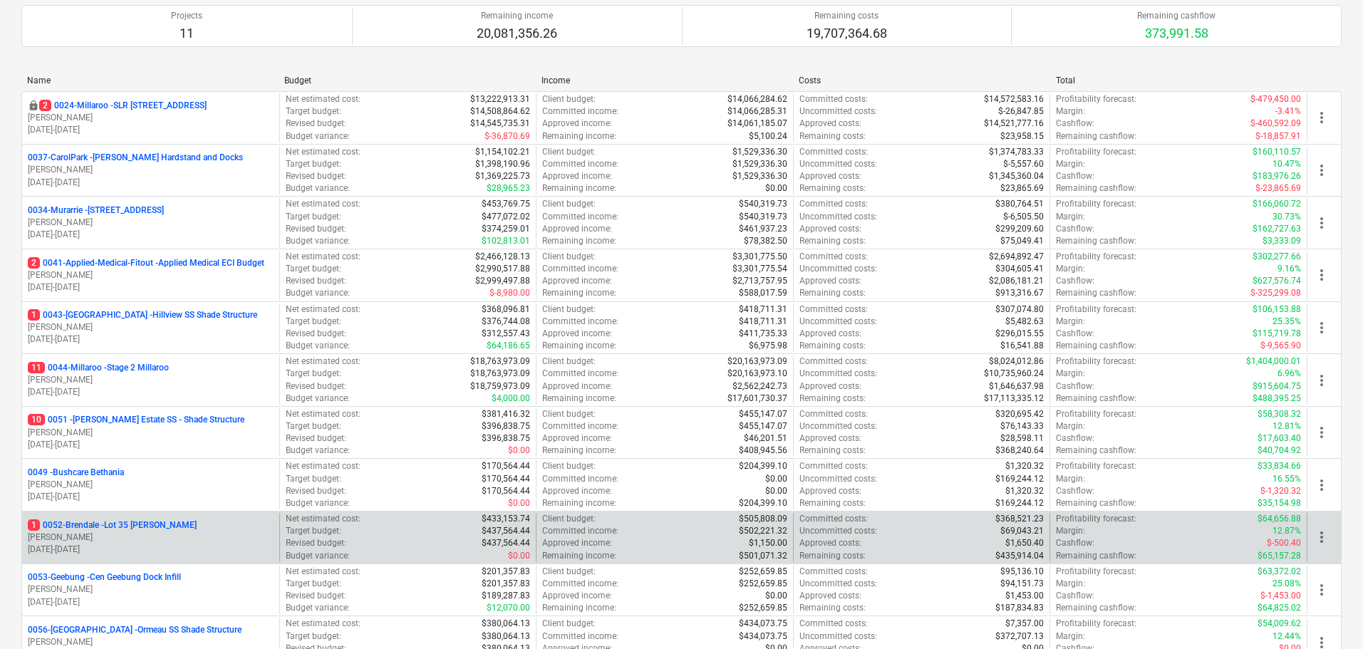
scroll to position [214, 0]
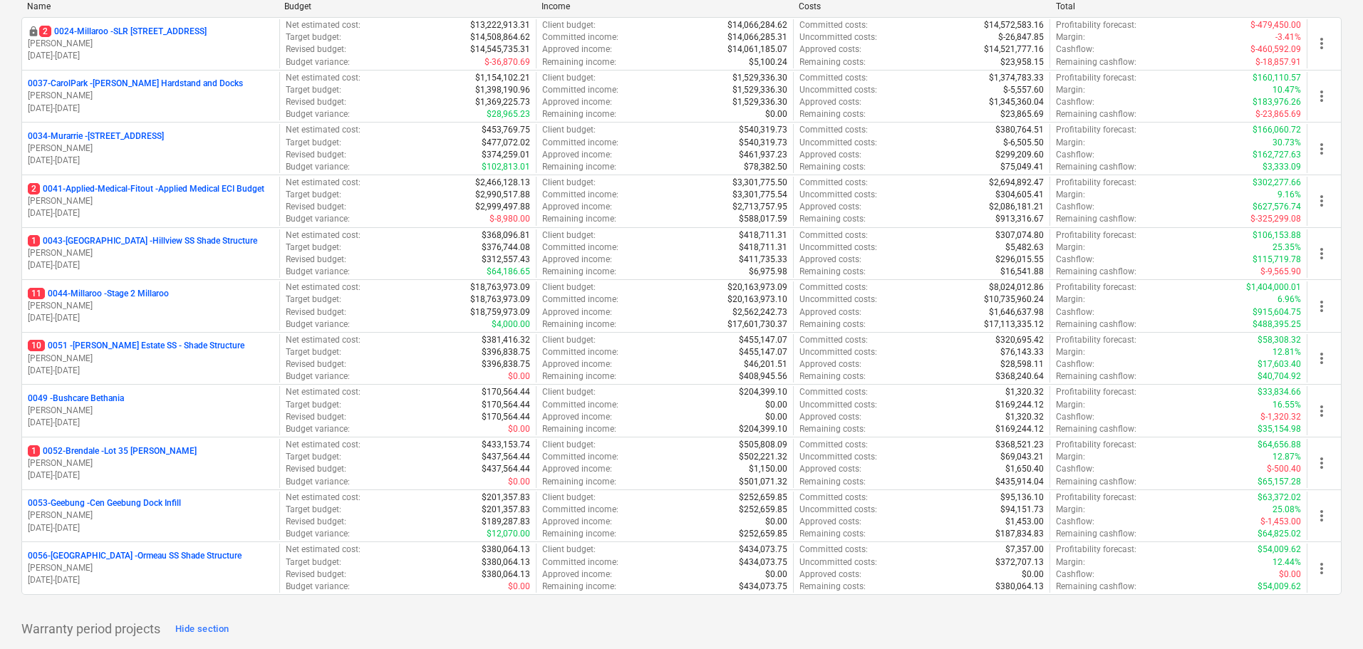
click at [118, 289] on p "11 0044-Millaroo - Stage 2 Millaroo" at bounding box center [98, 294] width 141 height 12
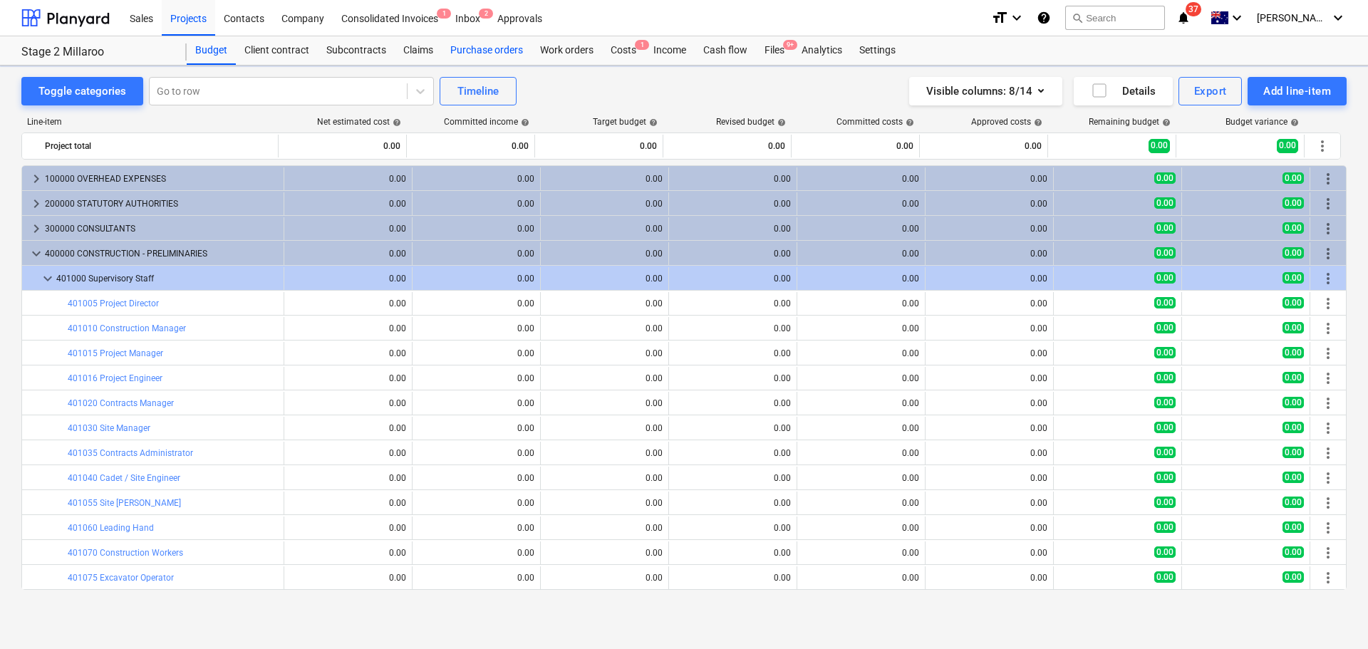
click at [490, 47] on div "Purchase orders" at bounding box center [487, 50] width 90 height 29
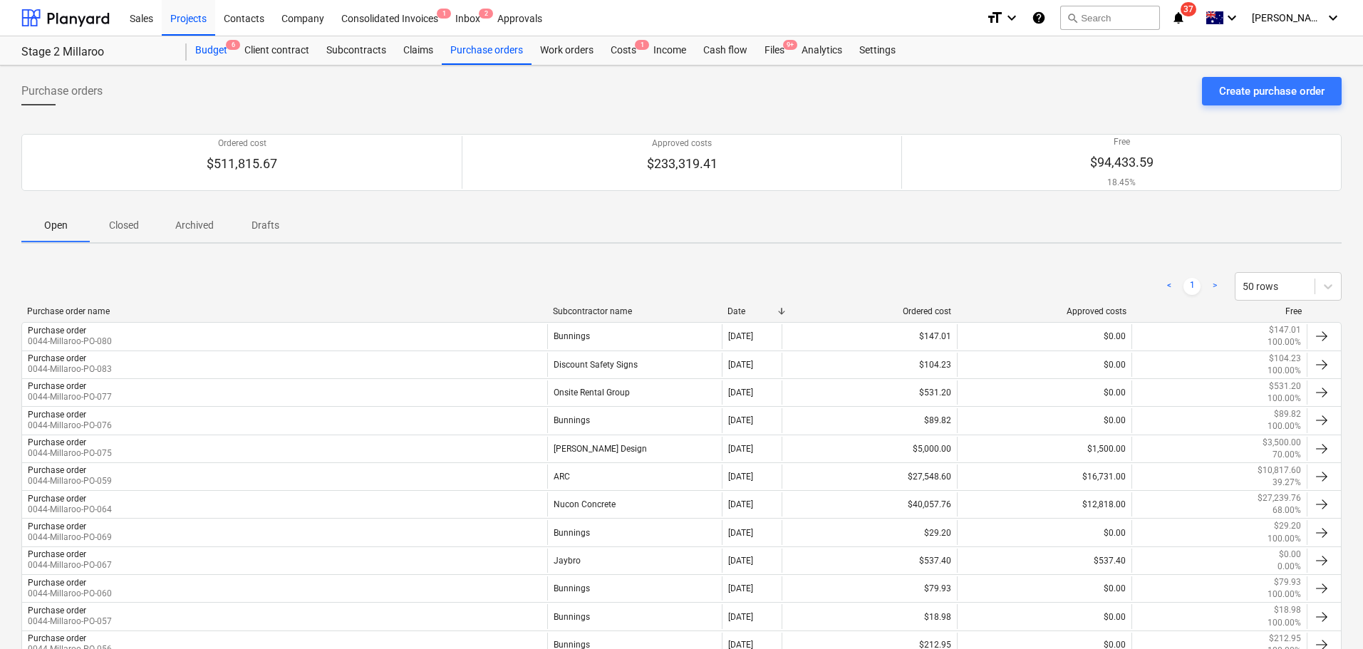
click at [214, 51] on div "Budget 6" at bounding box center [211, 50] width 49 height 29
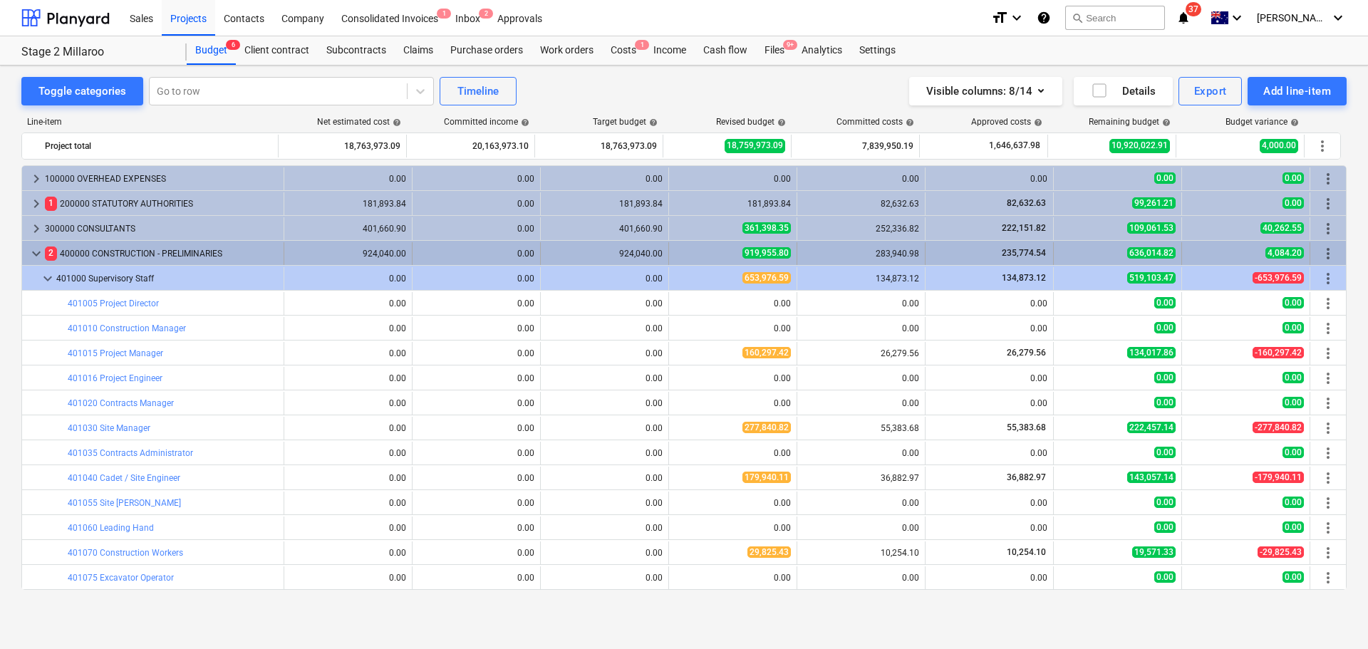
scroll to position [71, 0]
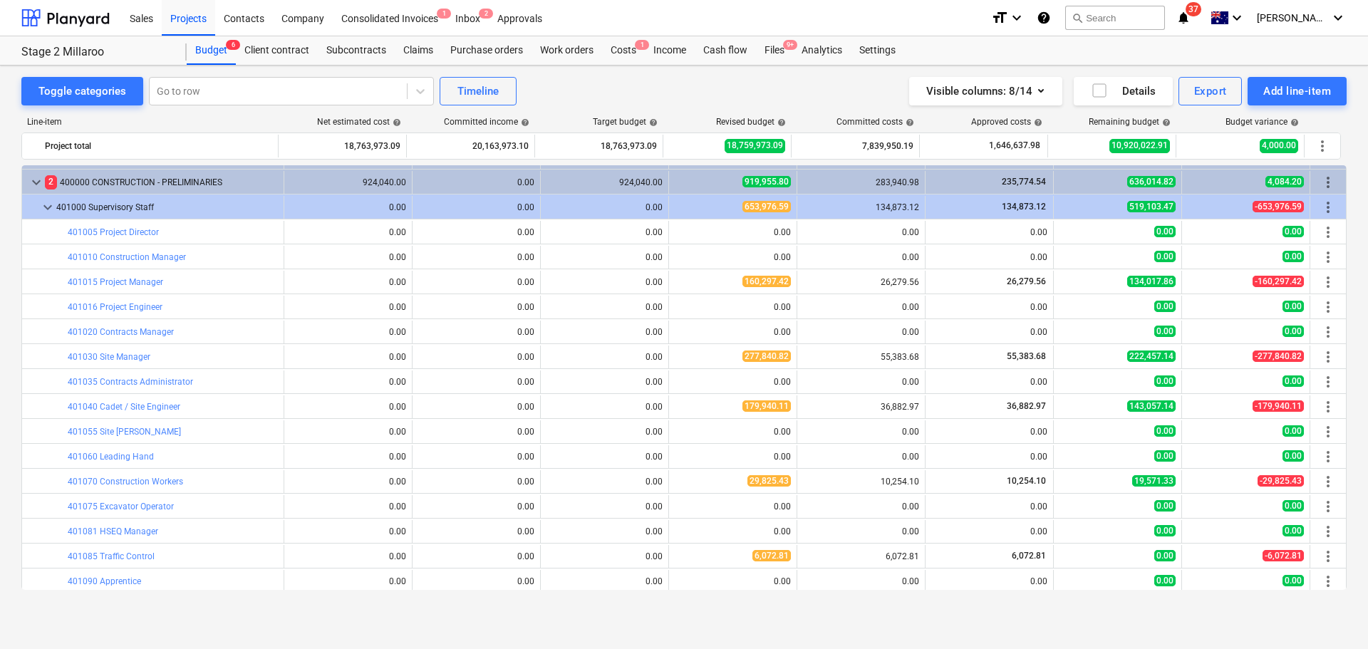
click at [32, 187] on span "keyboard_arrow_down" at bounding box center [36, 182] width 17 height 17
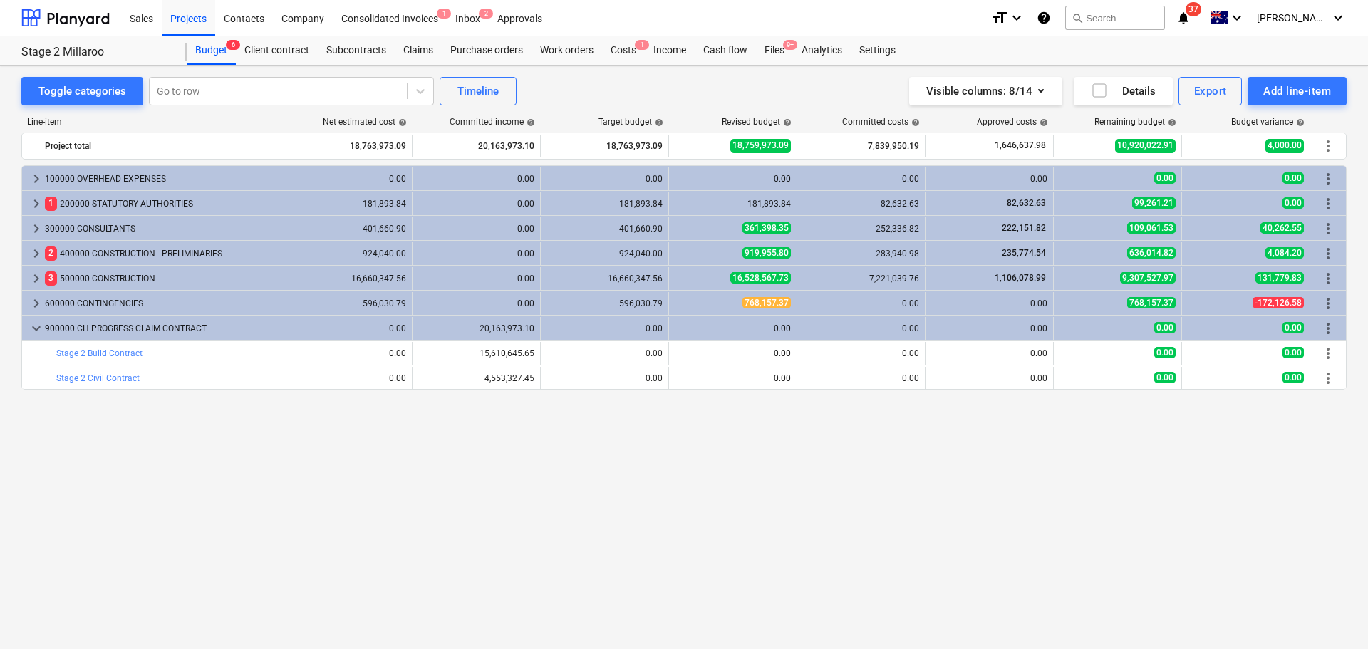
scroll to position [0, 0]
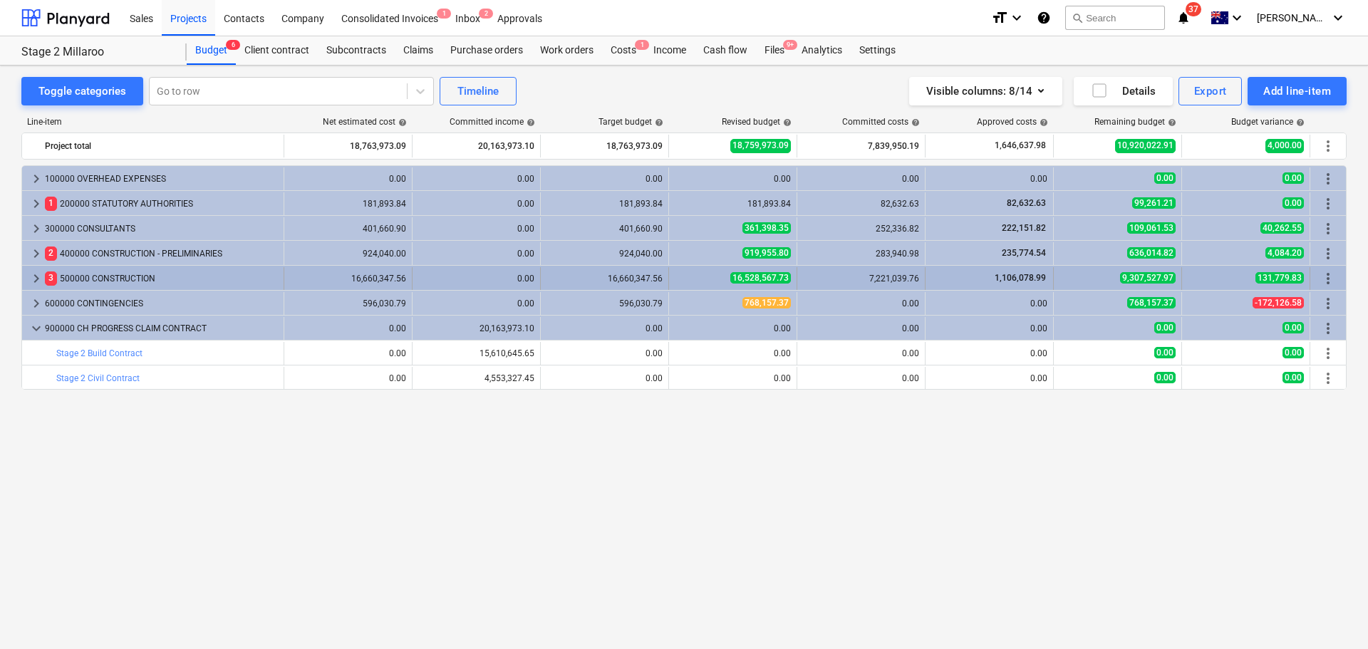
click at [38, 275] on span "keyboard_arrow_right" at bounding box center [36, 278] width 17 height 17
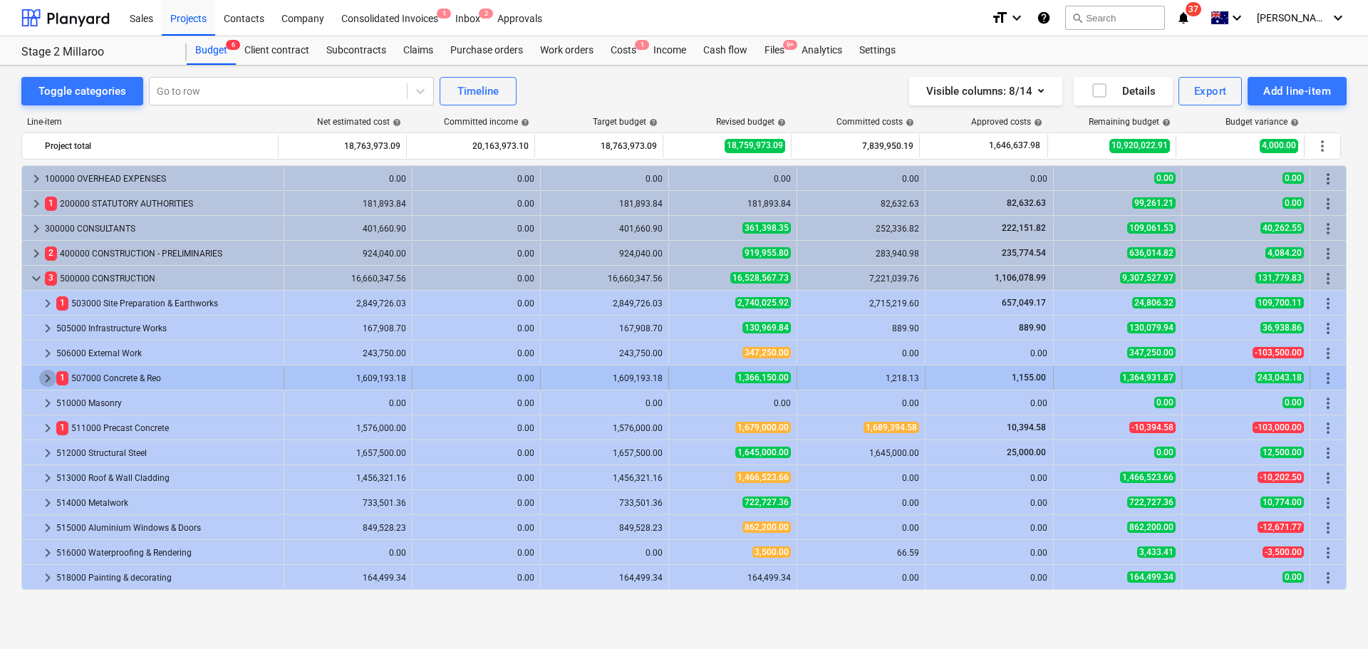
click at [51, 381] on span "keyboard_arrow_right" at bounding box center [47, 378] width 17 height 17
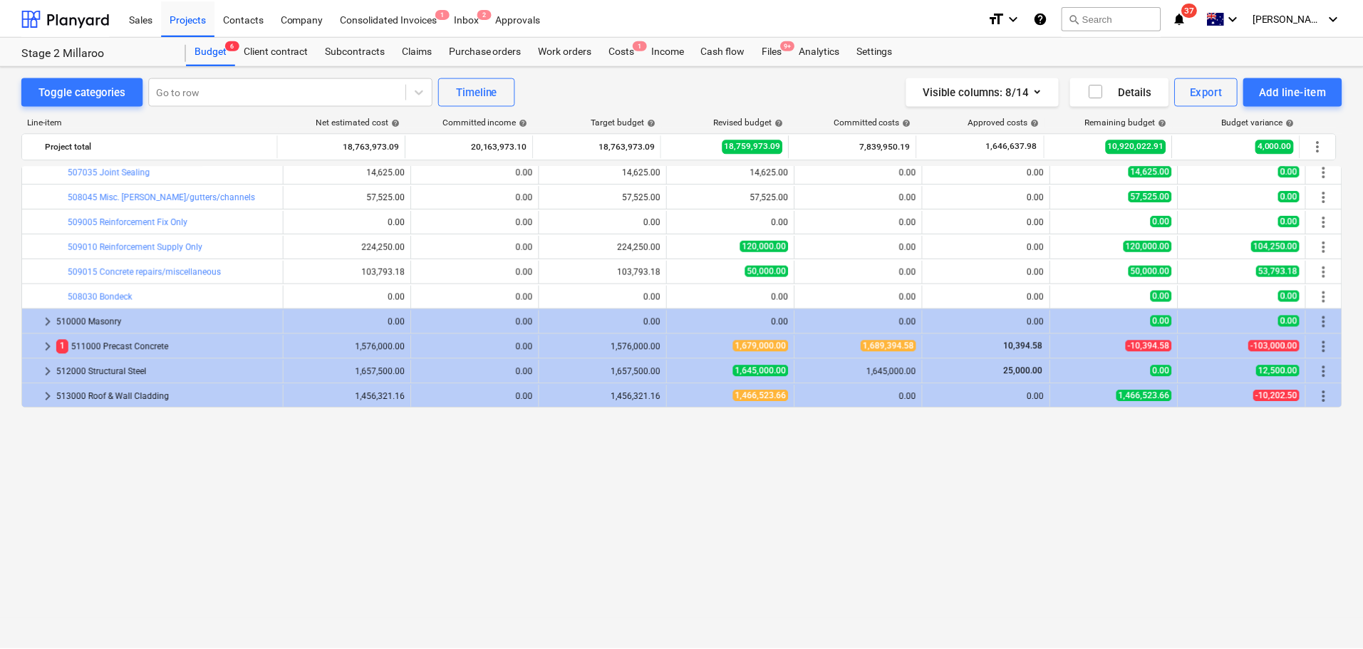
scroll to position [143, 0]
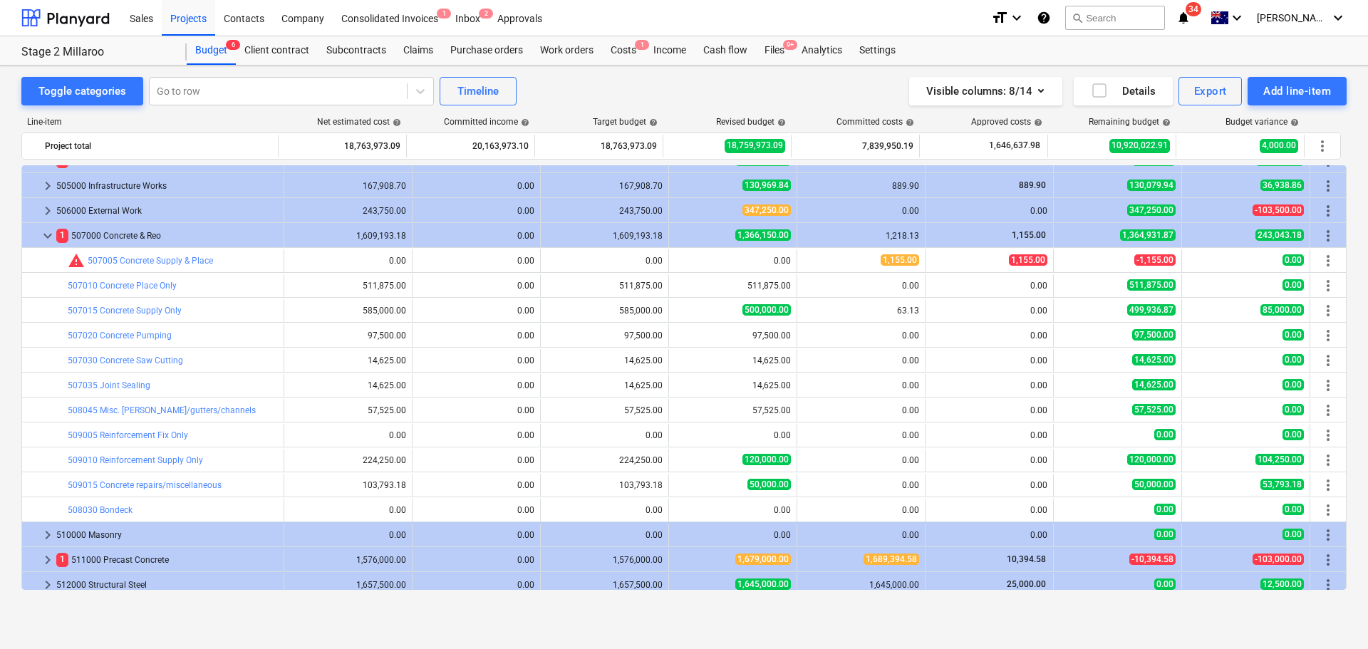
drag, startPoint x: 492, startPoint y: 50, endPoint x: 501, endPoint y: 65, distance: 17.2
click at [492, 50] on div "Purchase orders" at bounding box center [487, 50] width 90 height 29
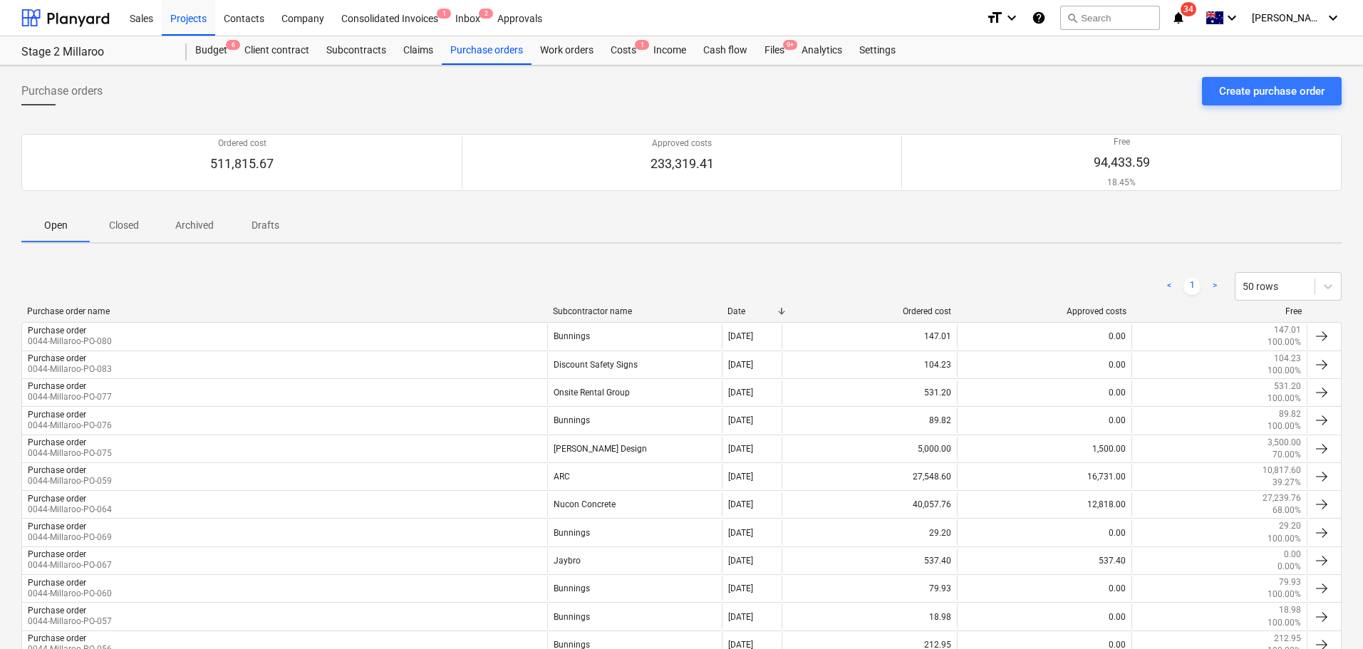
click at [604, 306] on div "< 1 > 50 rows" at bounding box center [681, 287] width 1321 height 40
click at [614, 318] on div "Purchase order name Subcontractor name Date Ordered cost Approved costs Free" at bounding box center [681, 314] width 1321 height 16
click at [614, 313] on div "Subcontractor name" at bounding box center [635, 311] width 164 height 10
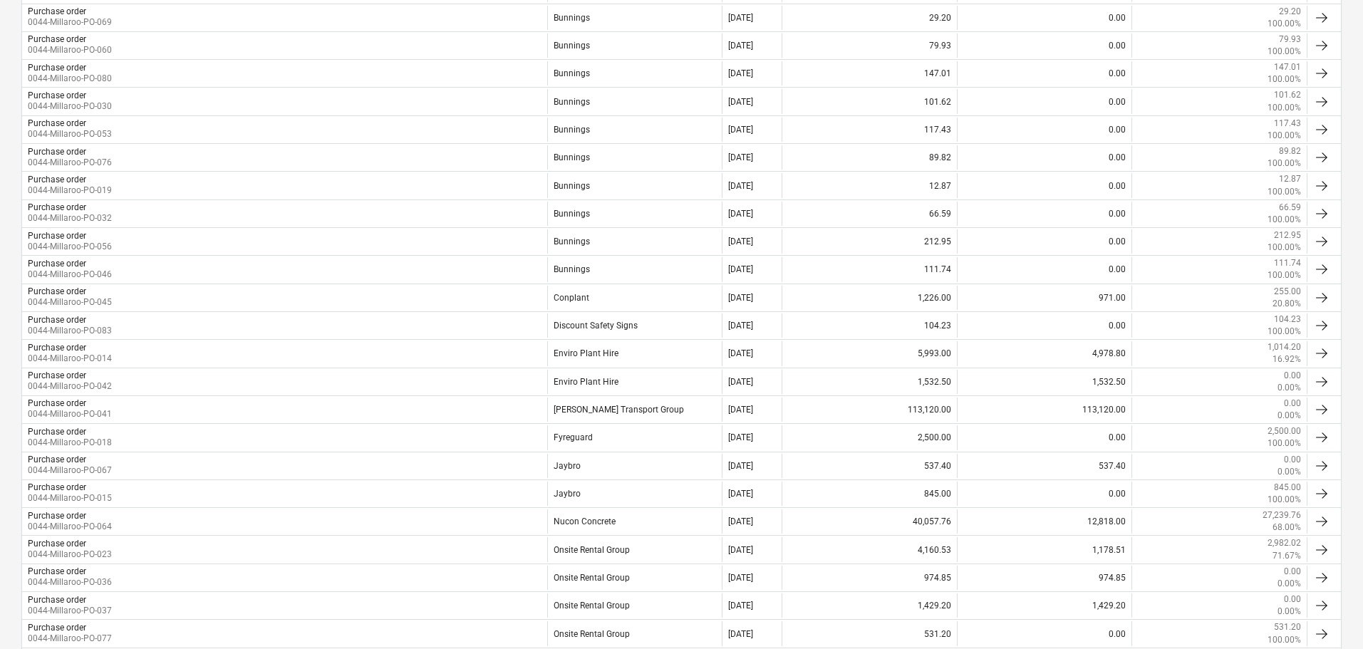
scroll to position [499, 0]
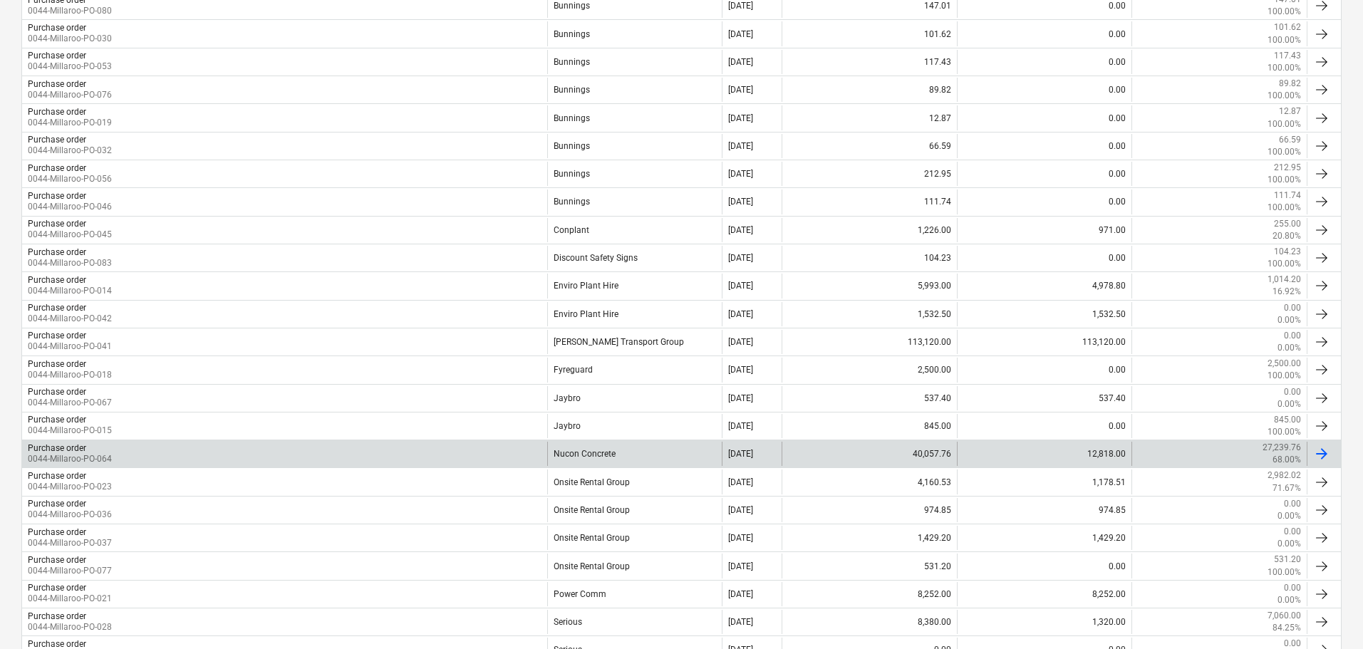
click at [625, 457] on div "Nucon Concrete" at bounding box center [634, 454] width 175 height 24
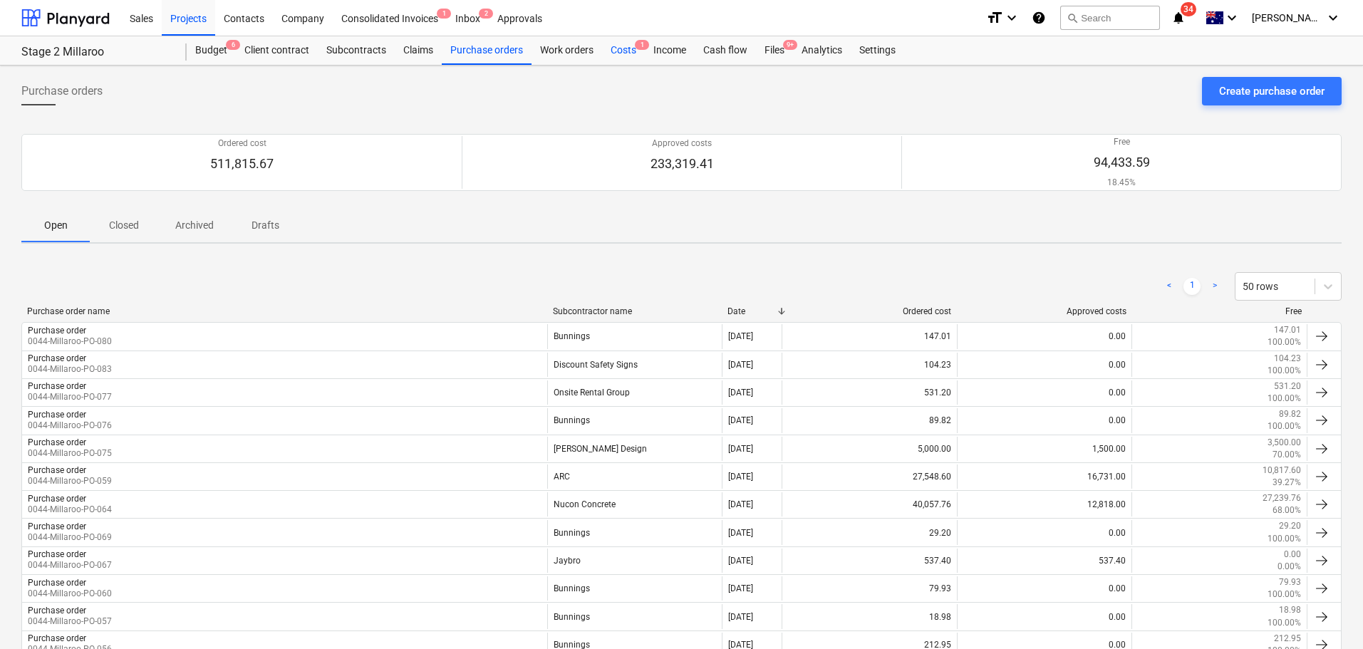
click at [629, 43] on div "Costs 1" at bounding box center [623, 50] width 43 height 29
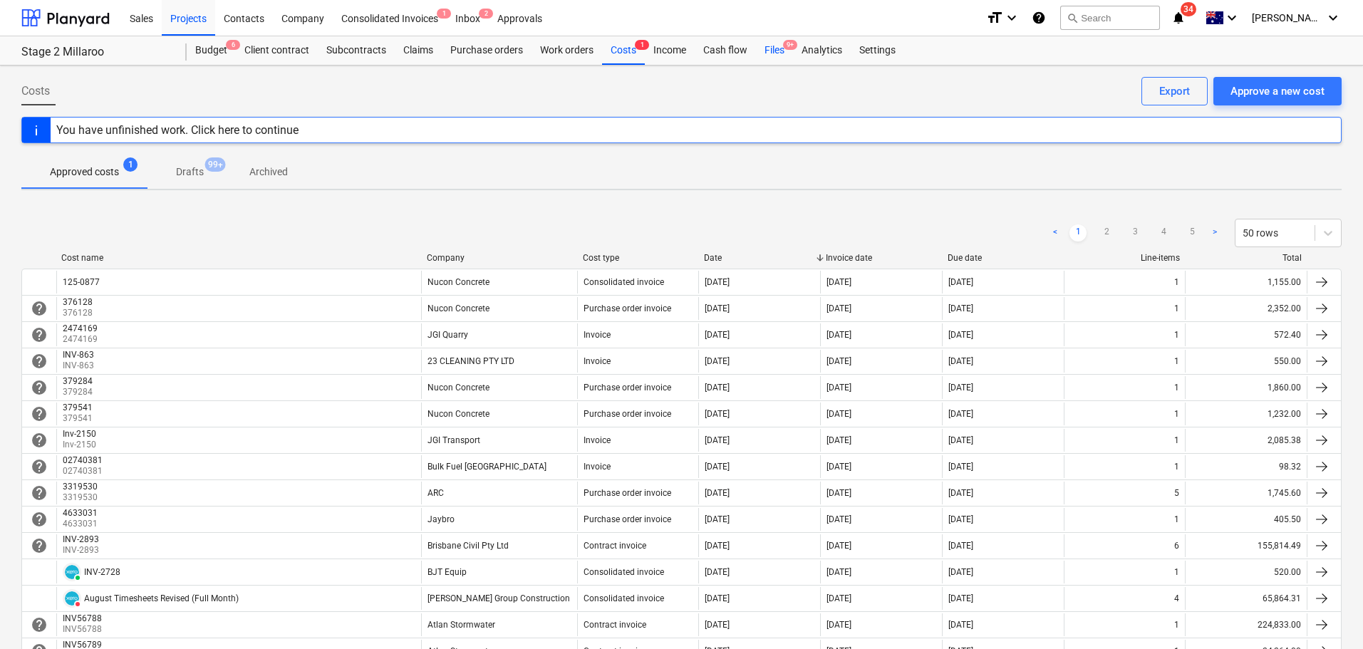
click at [778, 53] on div "Files 9+" at bounding box center [774, 50] width 37 height 29
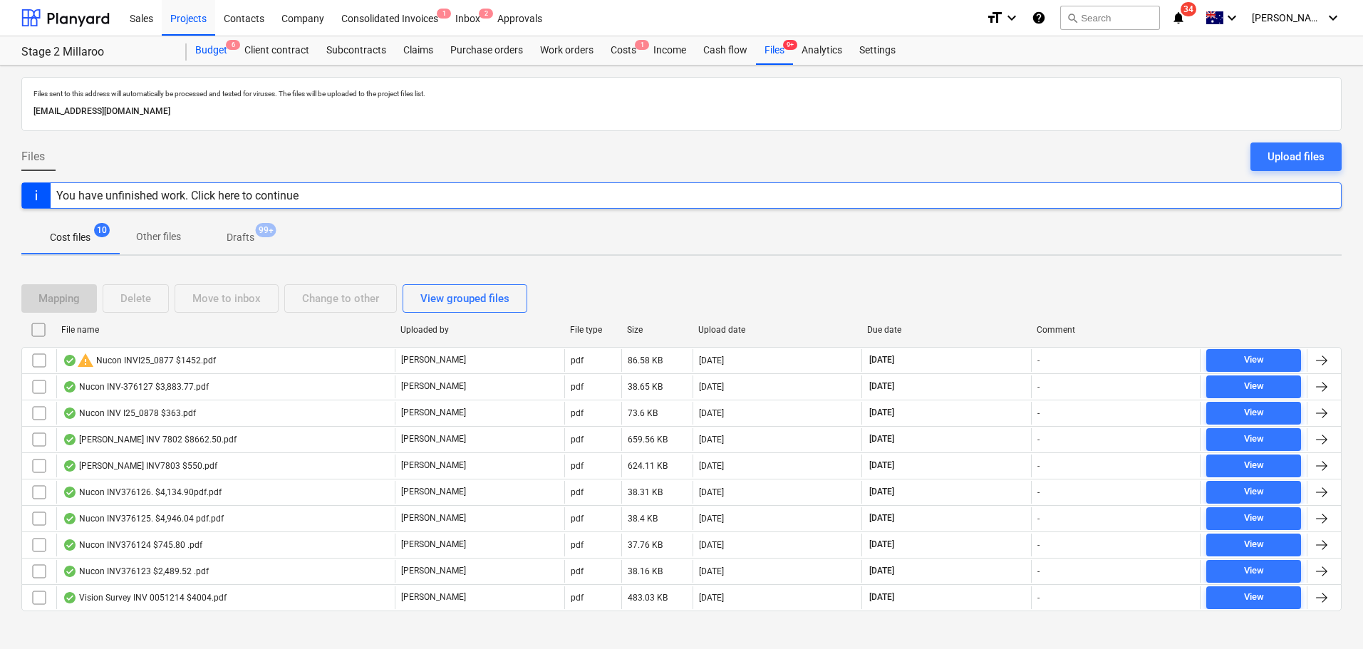
click at [196, 63] on div "Budget 6" at bounding box center [211, 50] width 49 height 29
click at [205, 48] on div "Budget 6" at bounding box center [211, 50] width 49 height 29
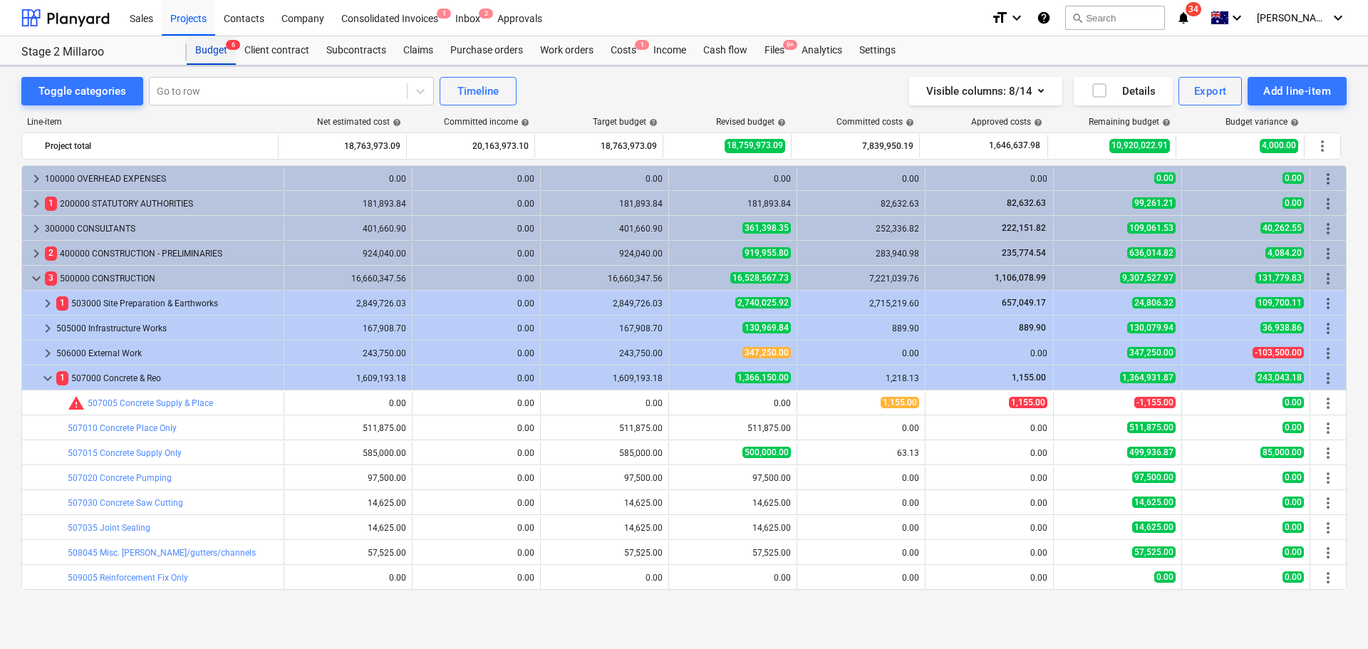
scroll to position [143, 0]
click at [788, 47] on span "9+" at bounding box center [790, 45] width 14 height 10
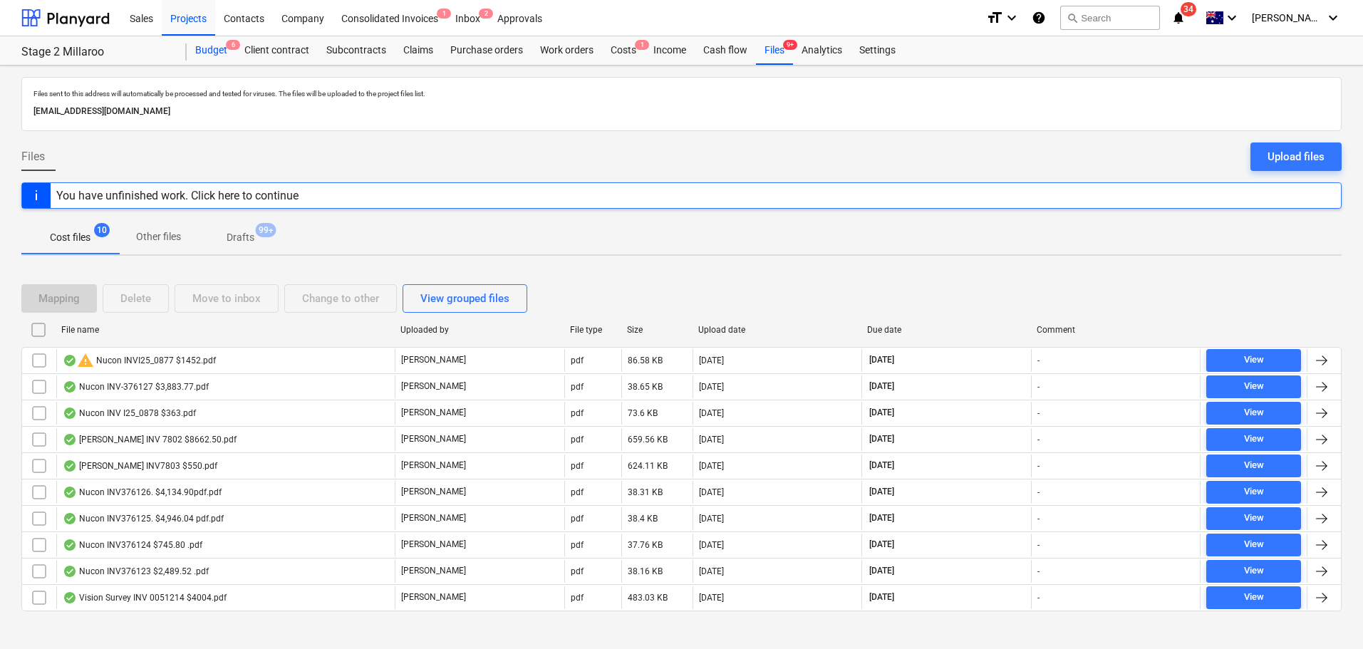
click at [217, 57] on div "Budget 6" at bounding box center [211, 50] width 49 height 29
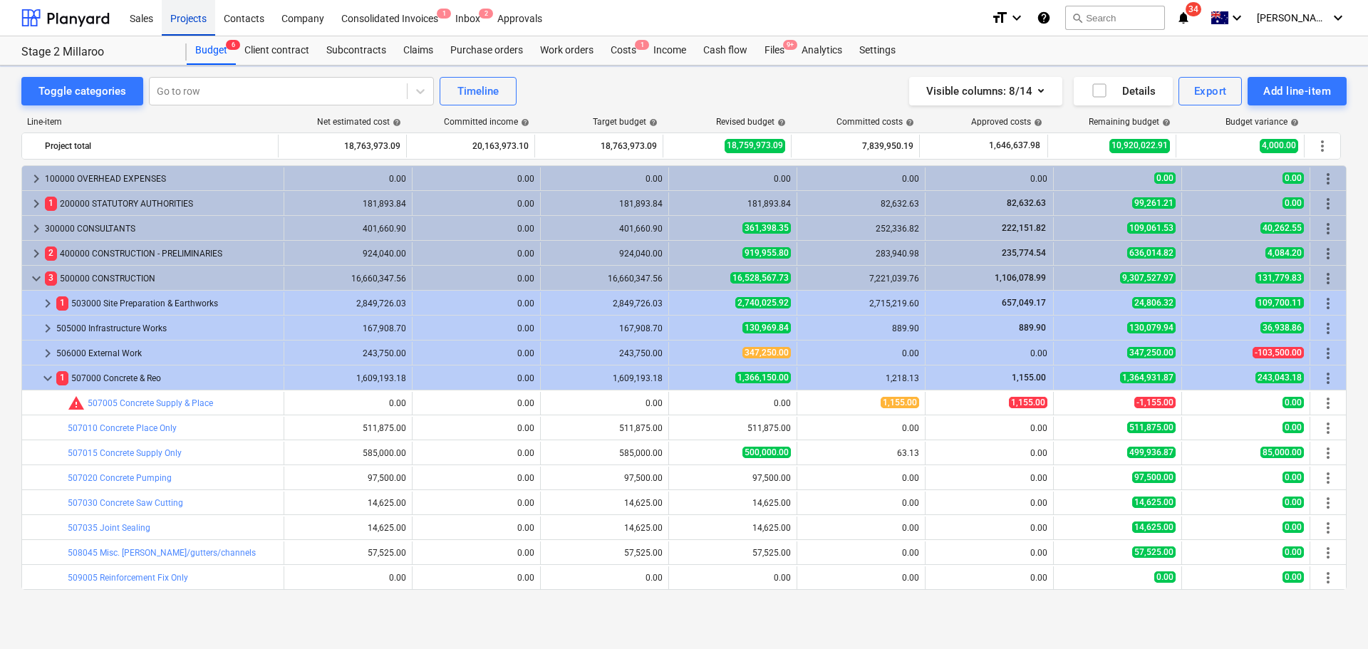
click at [181, 20] on div "Projects" at bounding box center [188, 17] width 53 height 36
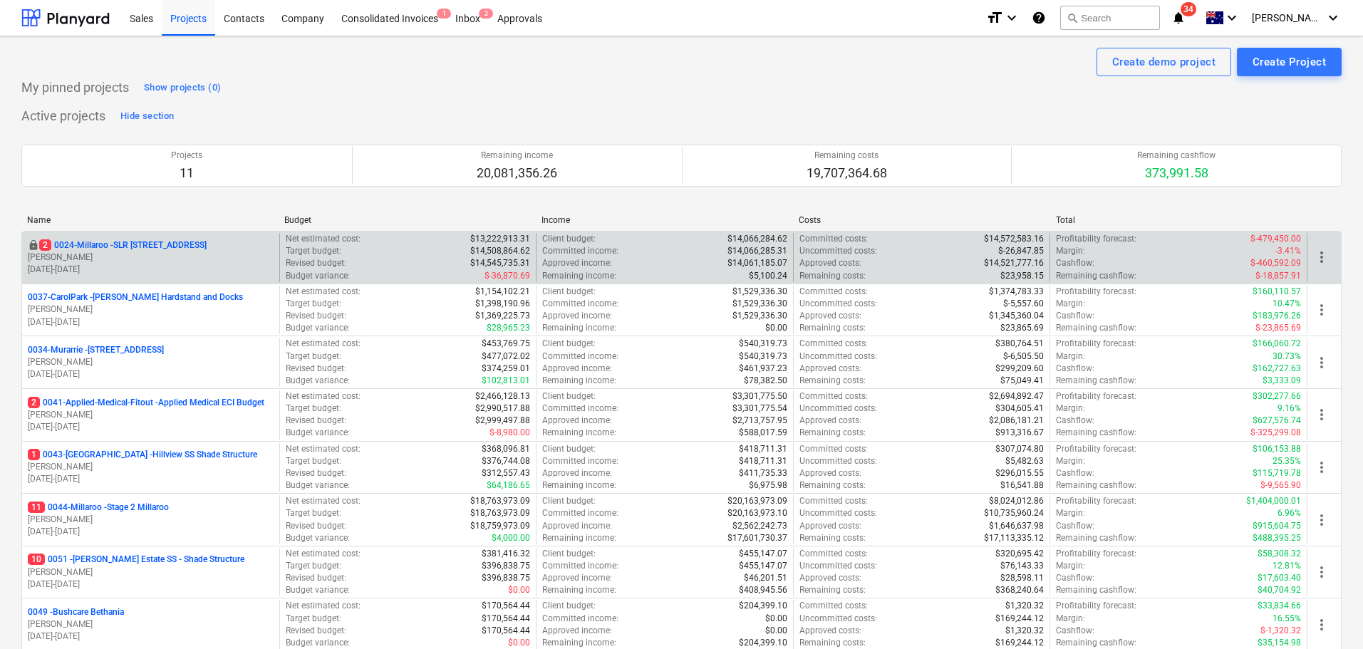
click at [158, 235] on div "locked 2 0024-Millaroo - SLR 2 Millaroo Drive S. Keane 10.06.2024 - 31.07.2025" at bounding box center [150, 257] width 257 height 49
click at [167, 247] on p "2 0024-Millaroo - SLR 2 Millaroo Drive" at bounding box center [122, 245] width 167 height 12
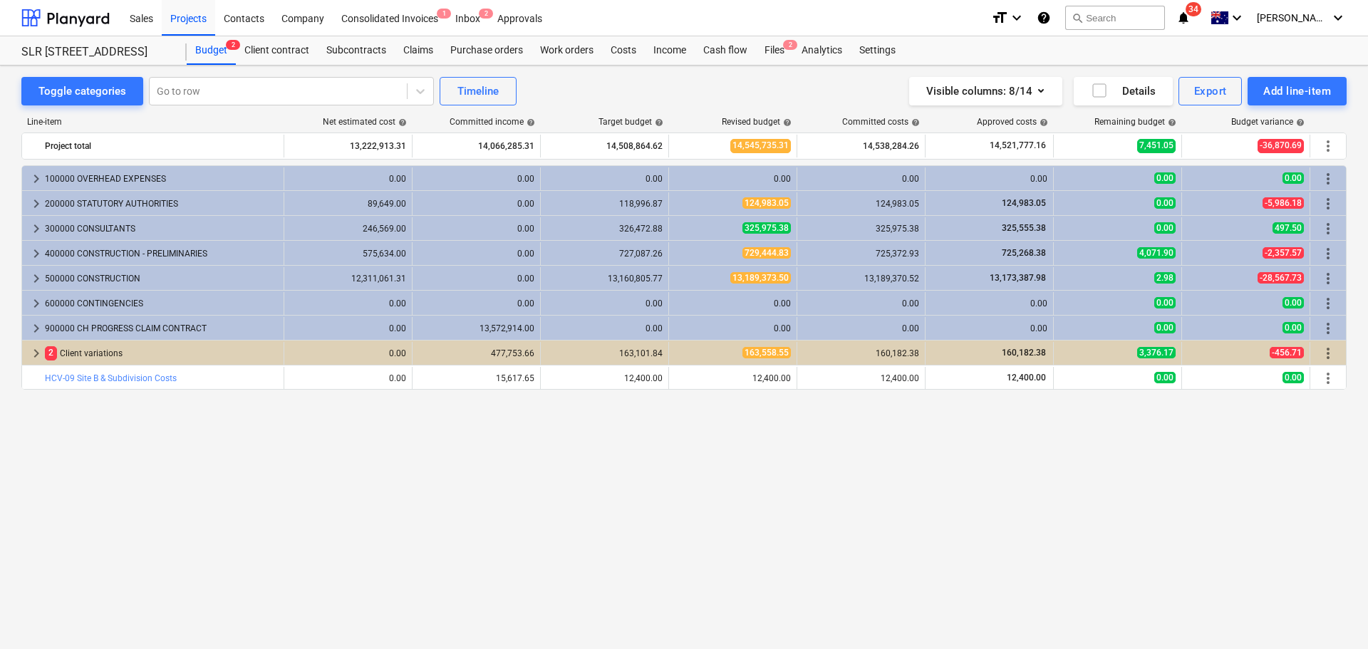
click at [35, 277] on span "keyboard_arrow_right" at bounding box center [36, 278] width 17 height 17
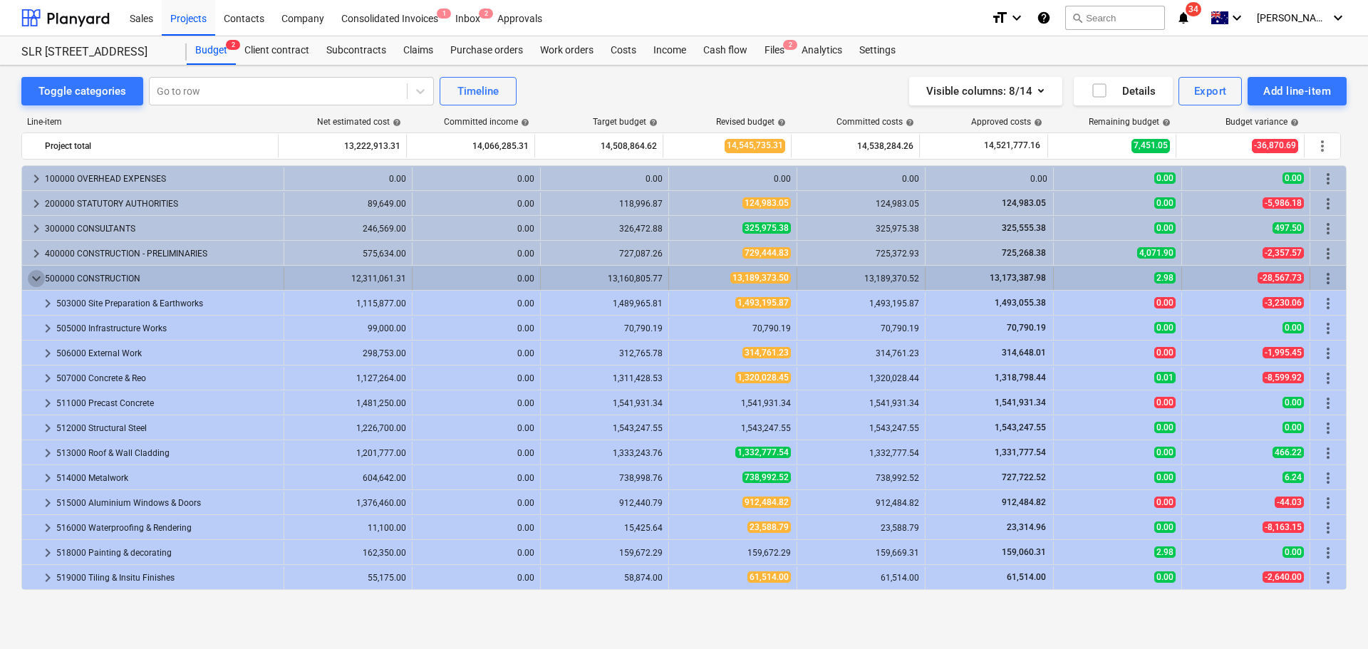
click at [31, 277] on span "keyboard_arrow_down" at bounding box center [36, 278] width 17 height 17
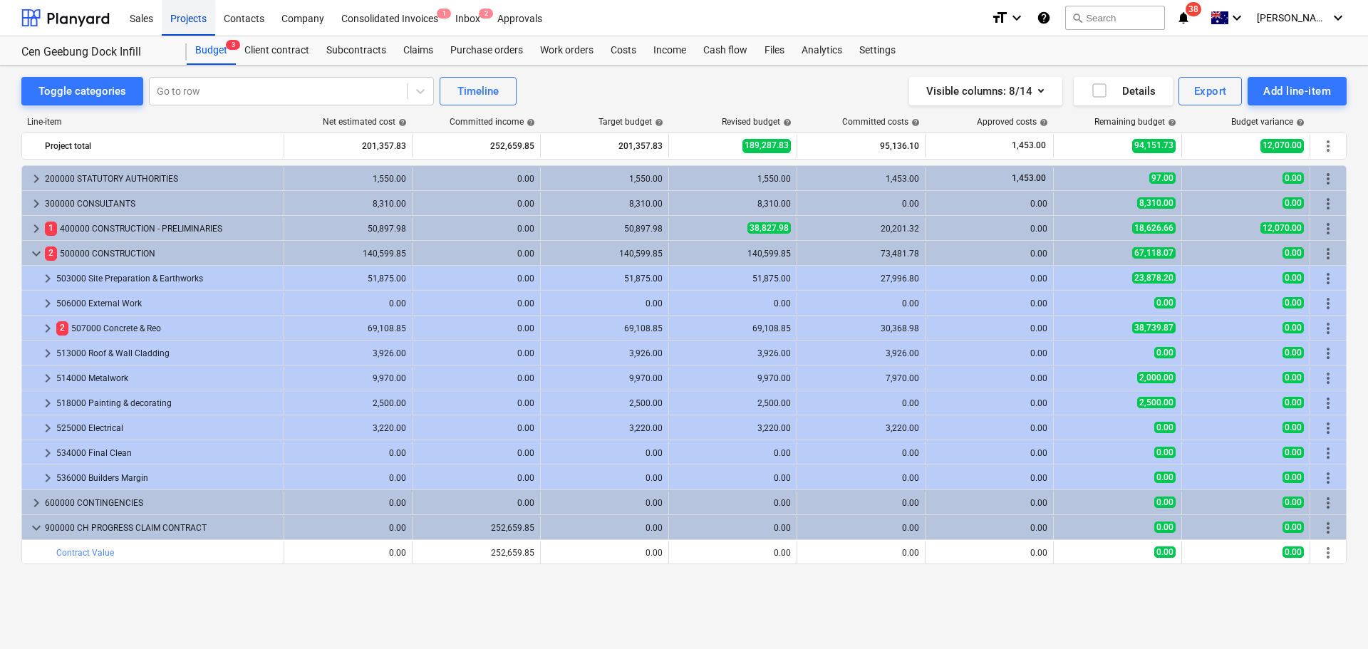
click at [203, 16] on div "Projects" at bounding box center [188, 17] width 53 height 36
